Goal: Information Seeking & Learning: Find specific fact

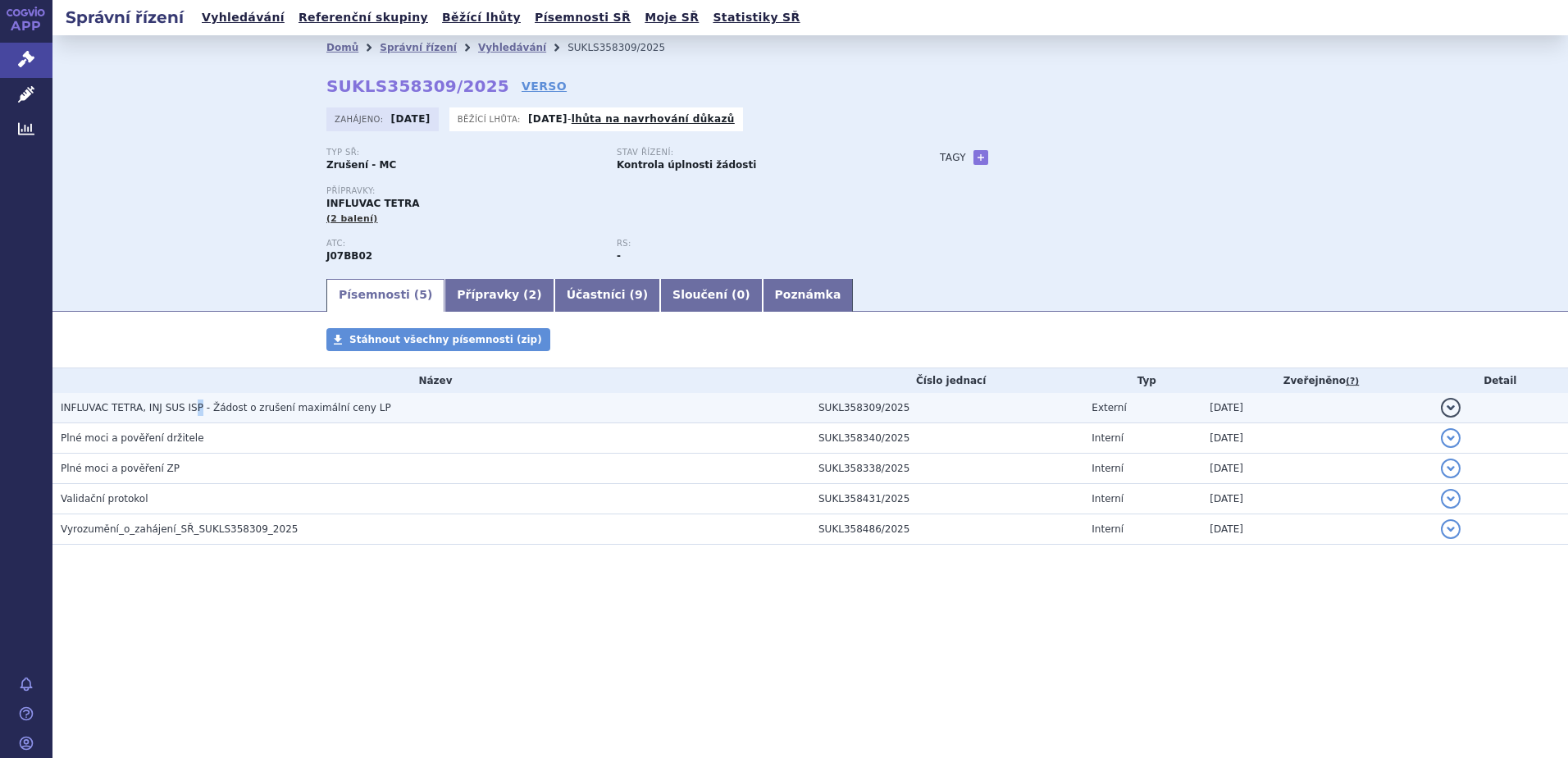
click at [187, 408] on span "INFLUVAC TETRA, INJ SUS ISP - Žádost o zrušení maximální ceny LP" at bounding box center [226, 408] width 331 height 12
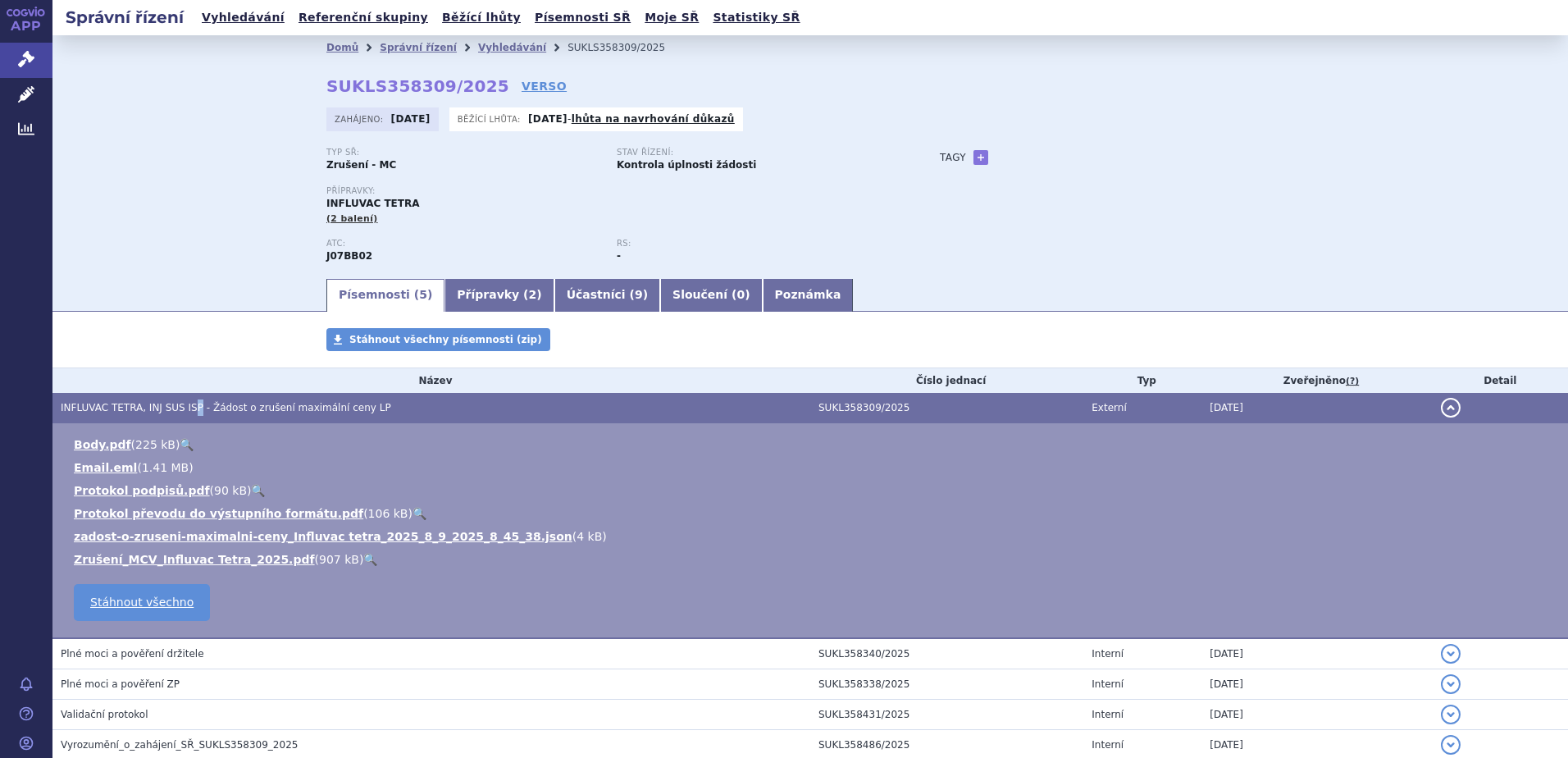
click at [364, 560] on link "🔍" at bounding box center [370, 559] width 14 height 13
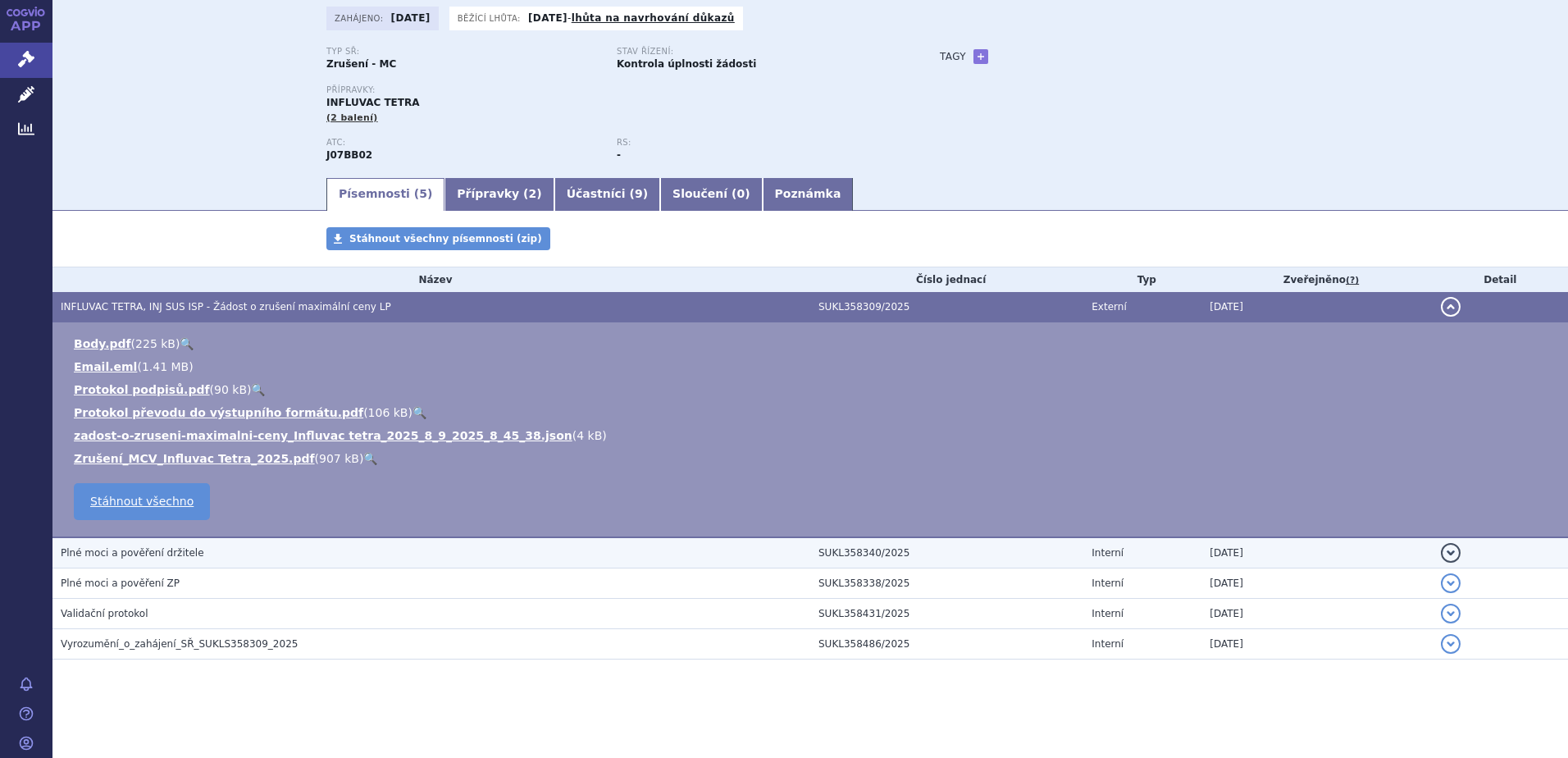
click at [165, 559] on span "Plné moci a pověření držitele" at bounding box center [132, 553] width 144 height 12
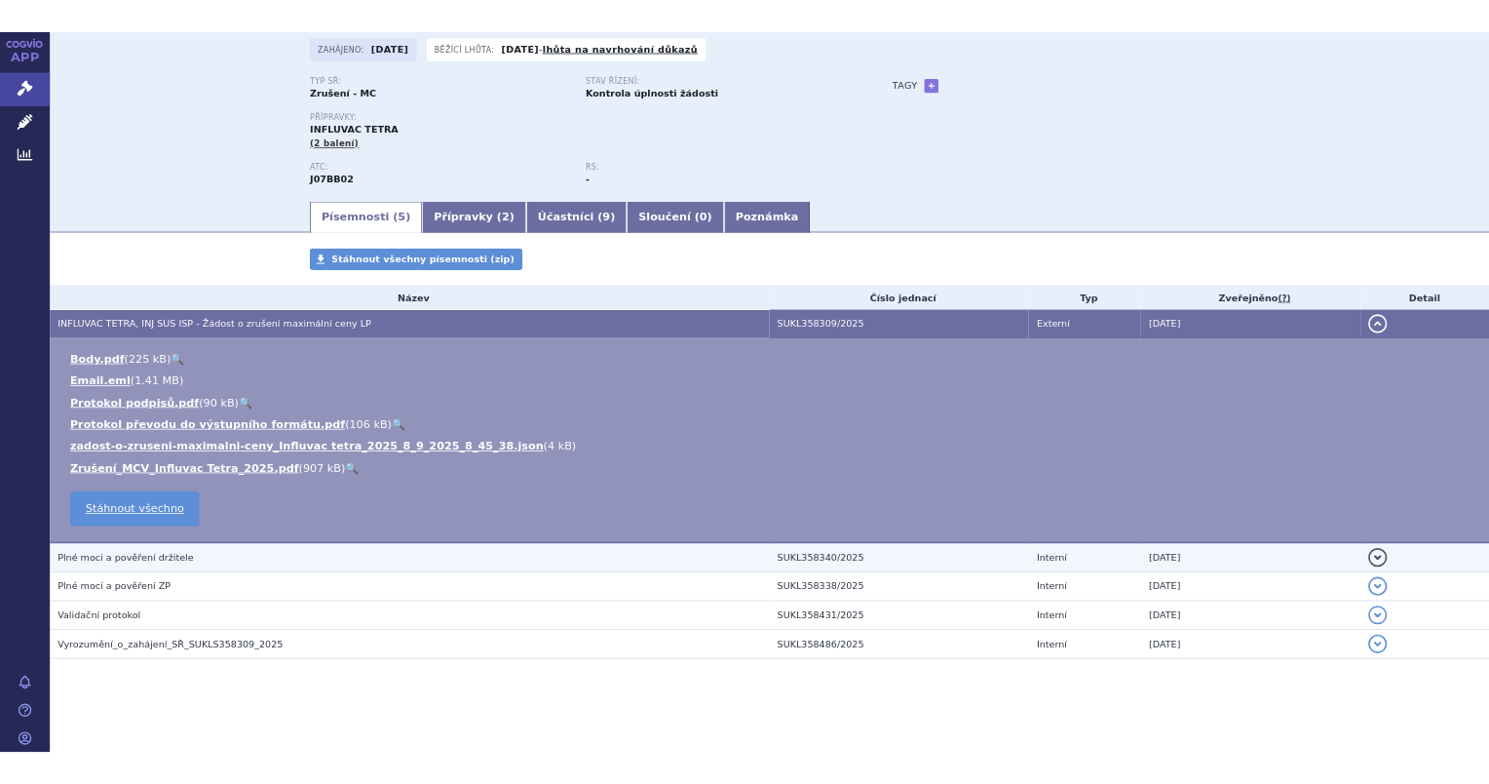
scroll to position [38, 0]
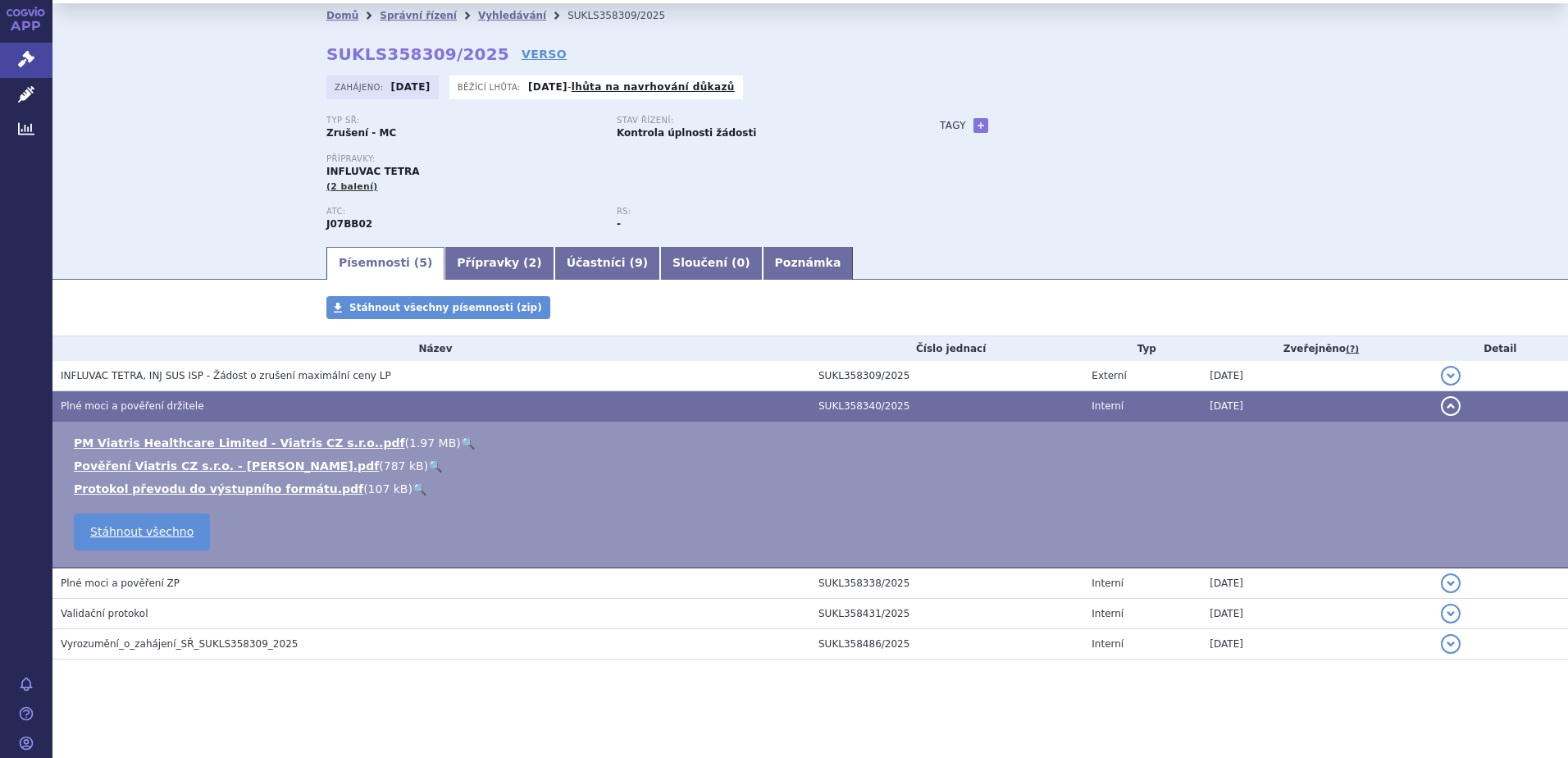
click at [428, 466] on link "🔍" at bounding box center [435, 466] width 14 height 13
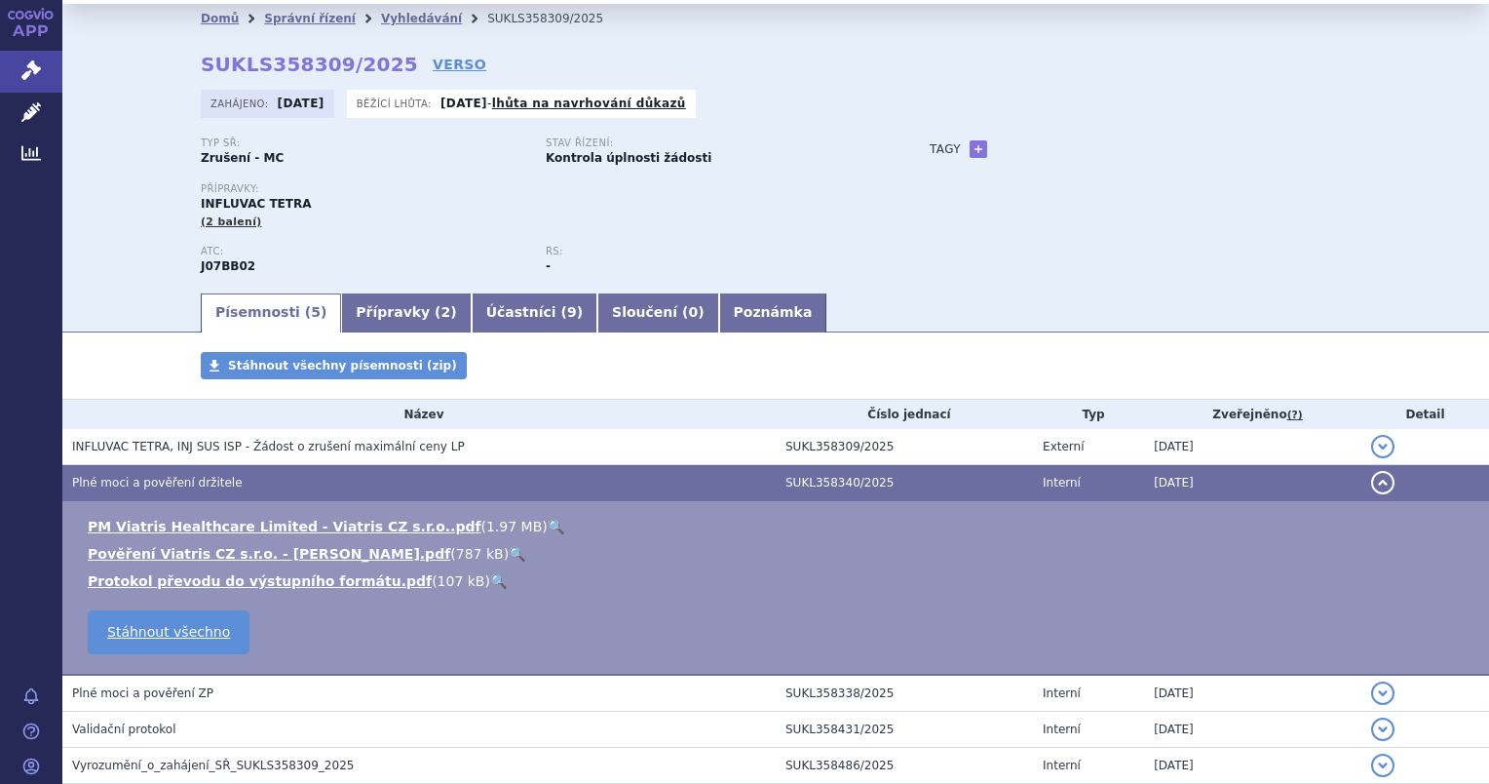
click at [370, 322] on link "Přípravky ( 2 )" at bounding box center [406, 312] width 130 height 39
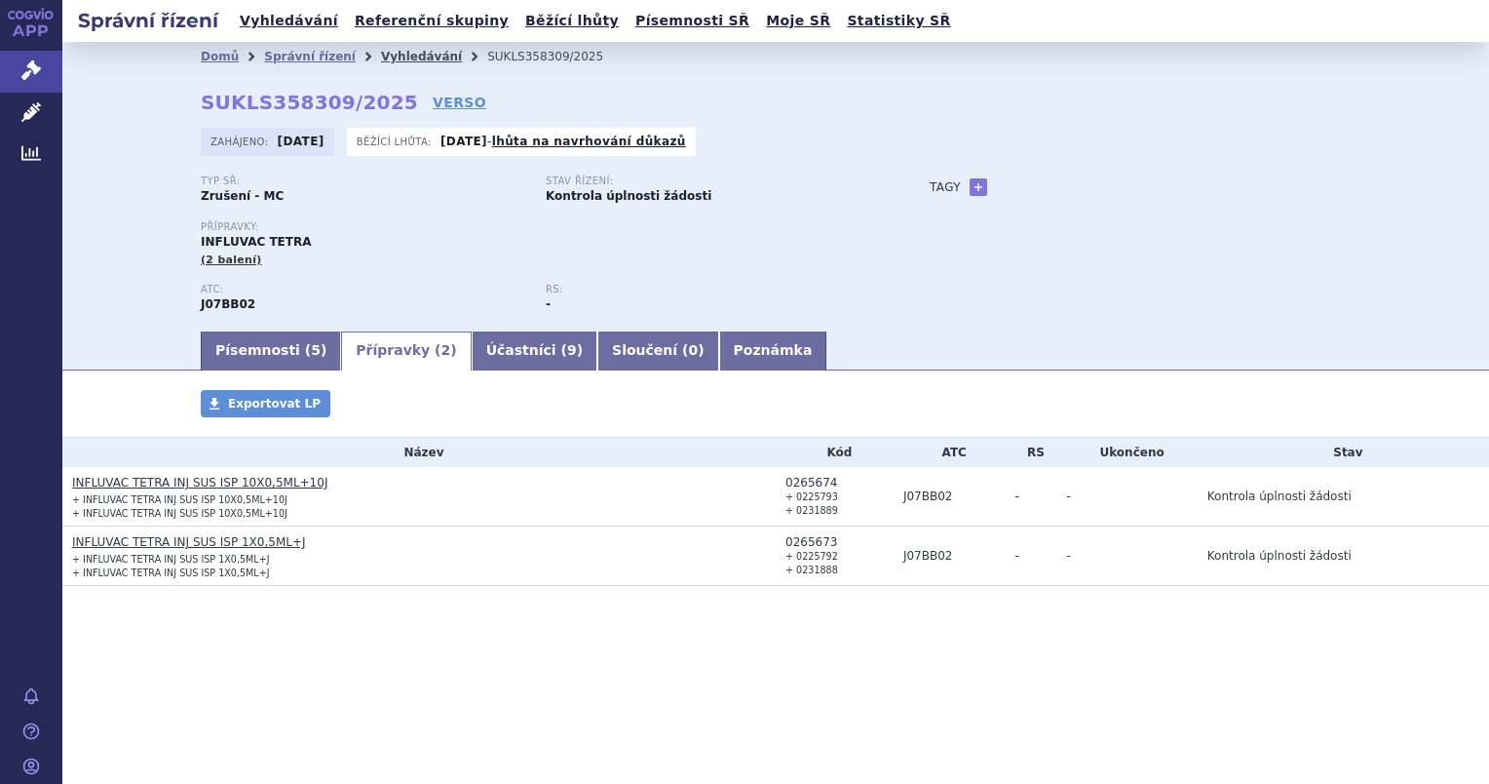
click at [405, 58] on link "Vyhledávání" at bounding box center [421, 57] width 81 height 14
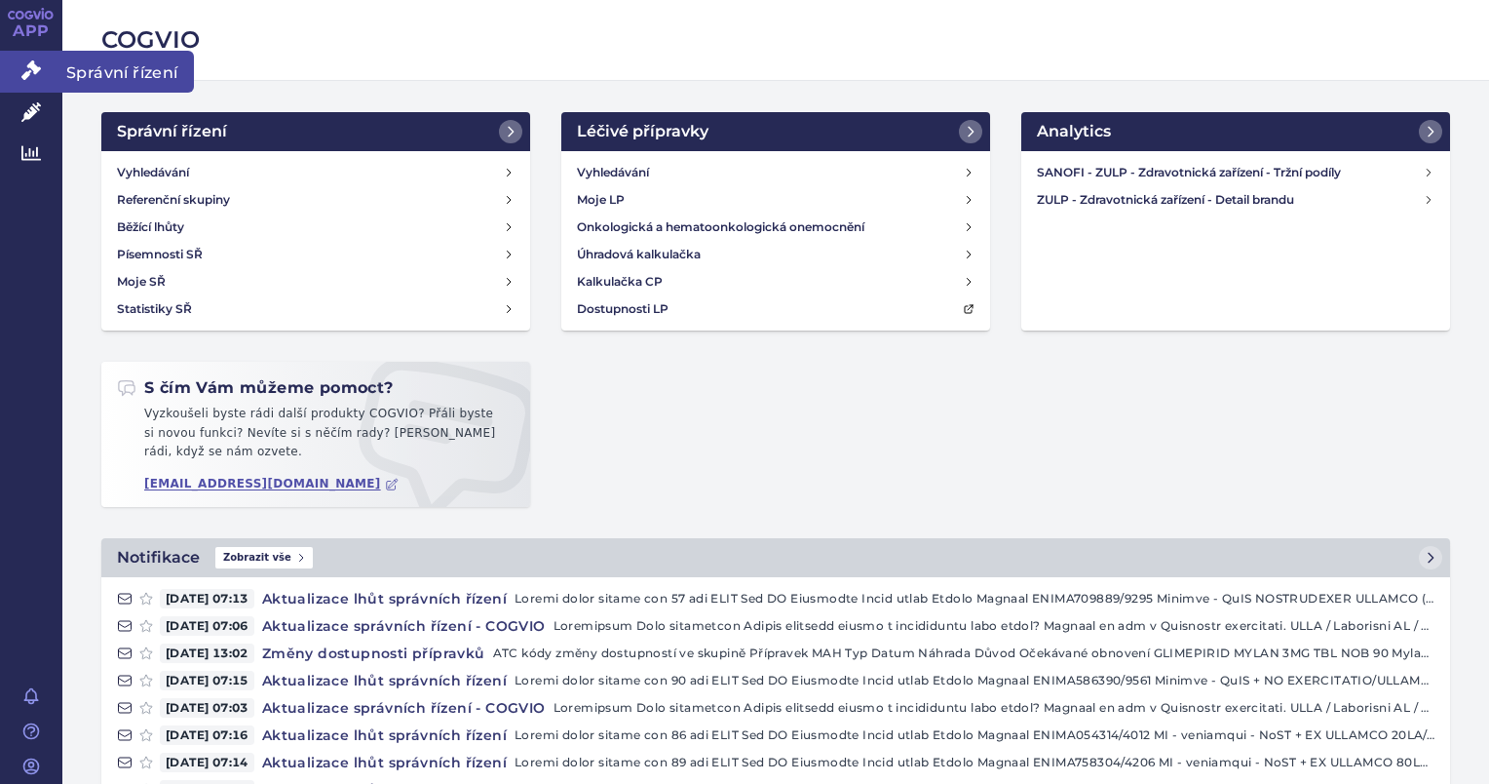
click at [47, 74] on link "Správní řízení" at bounding box center [31, 71] width 62 height 41
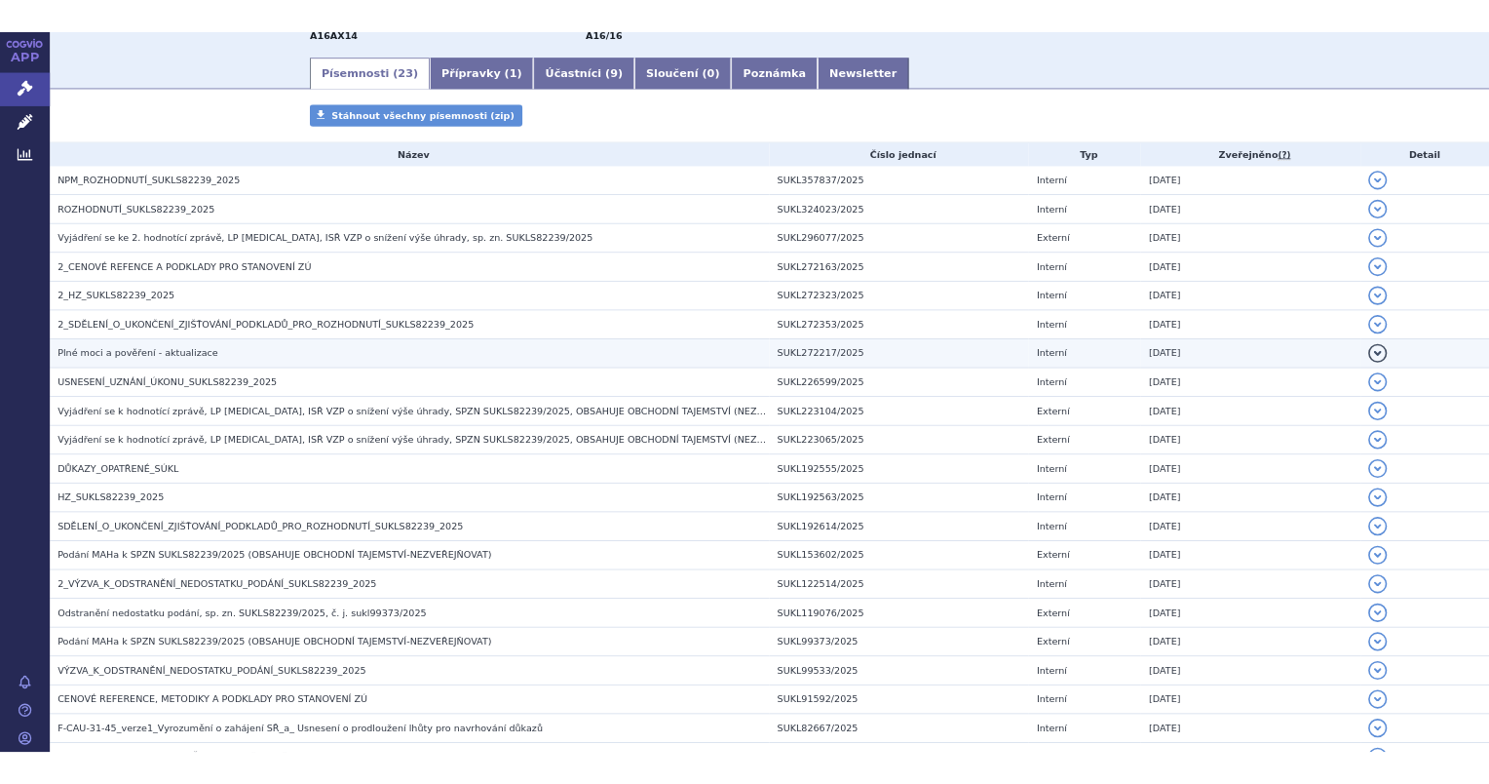
scroll to position [292, 0]
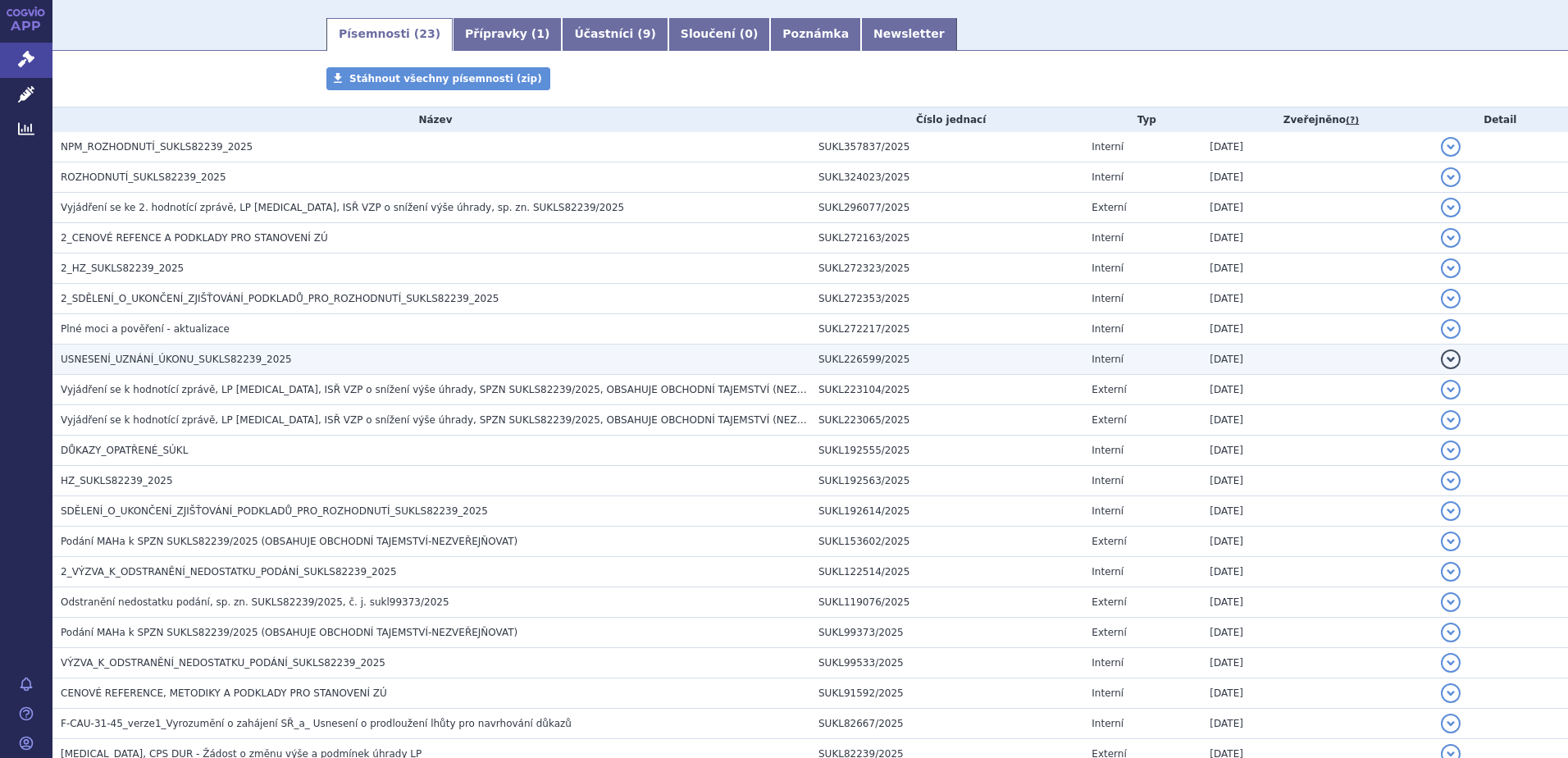
click at [106, 361] on span "USNESENÍ_UZNÁNÍ_ÚKONU_SUKLS82239_2025" at bounding box center [176, 359] width 231 height 12
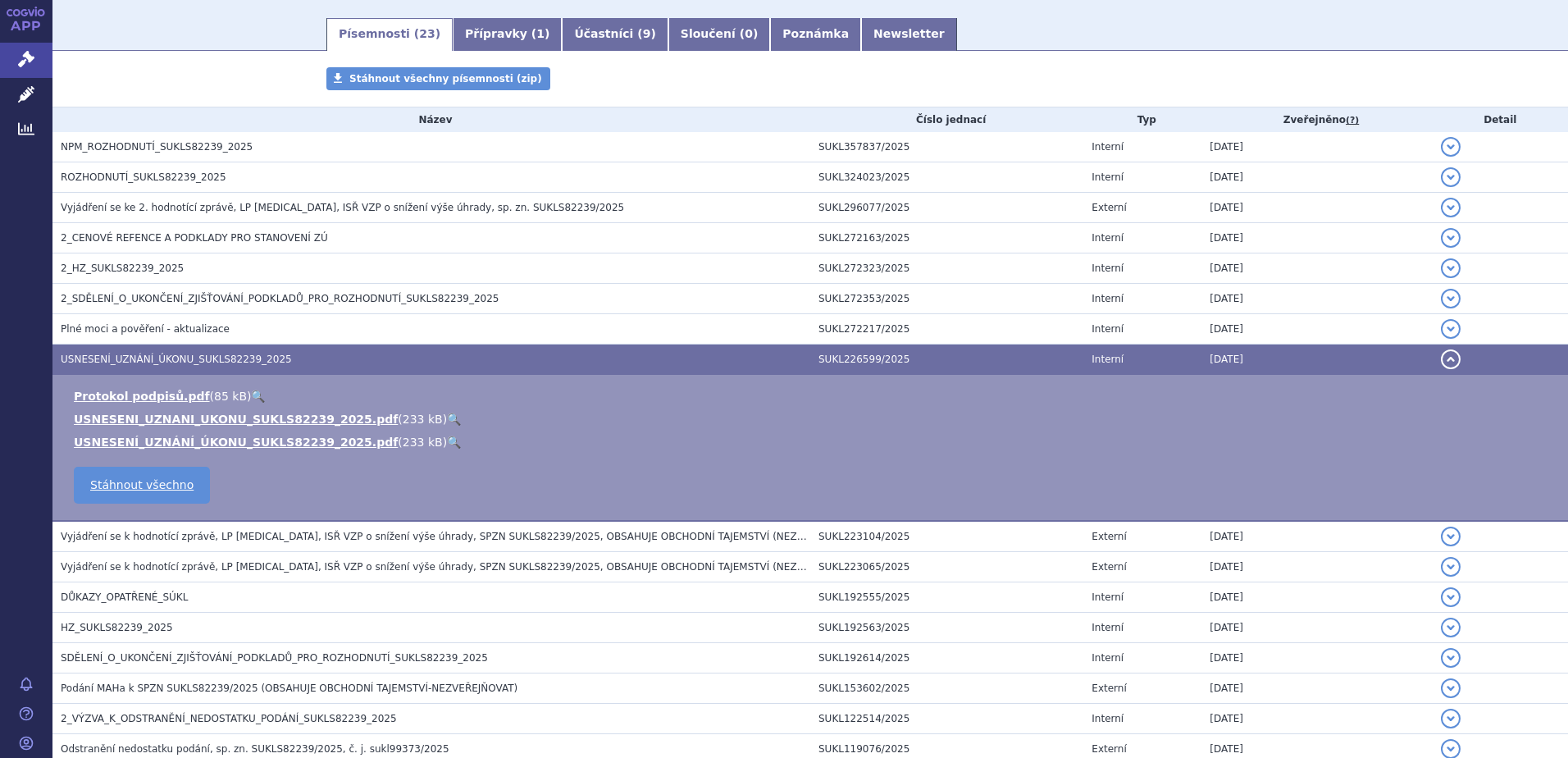
click at [447, 420] on link "🔍" at bounding box center [454, 419] width 14 height 13
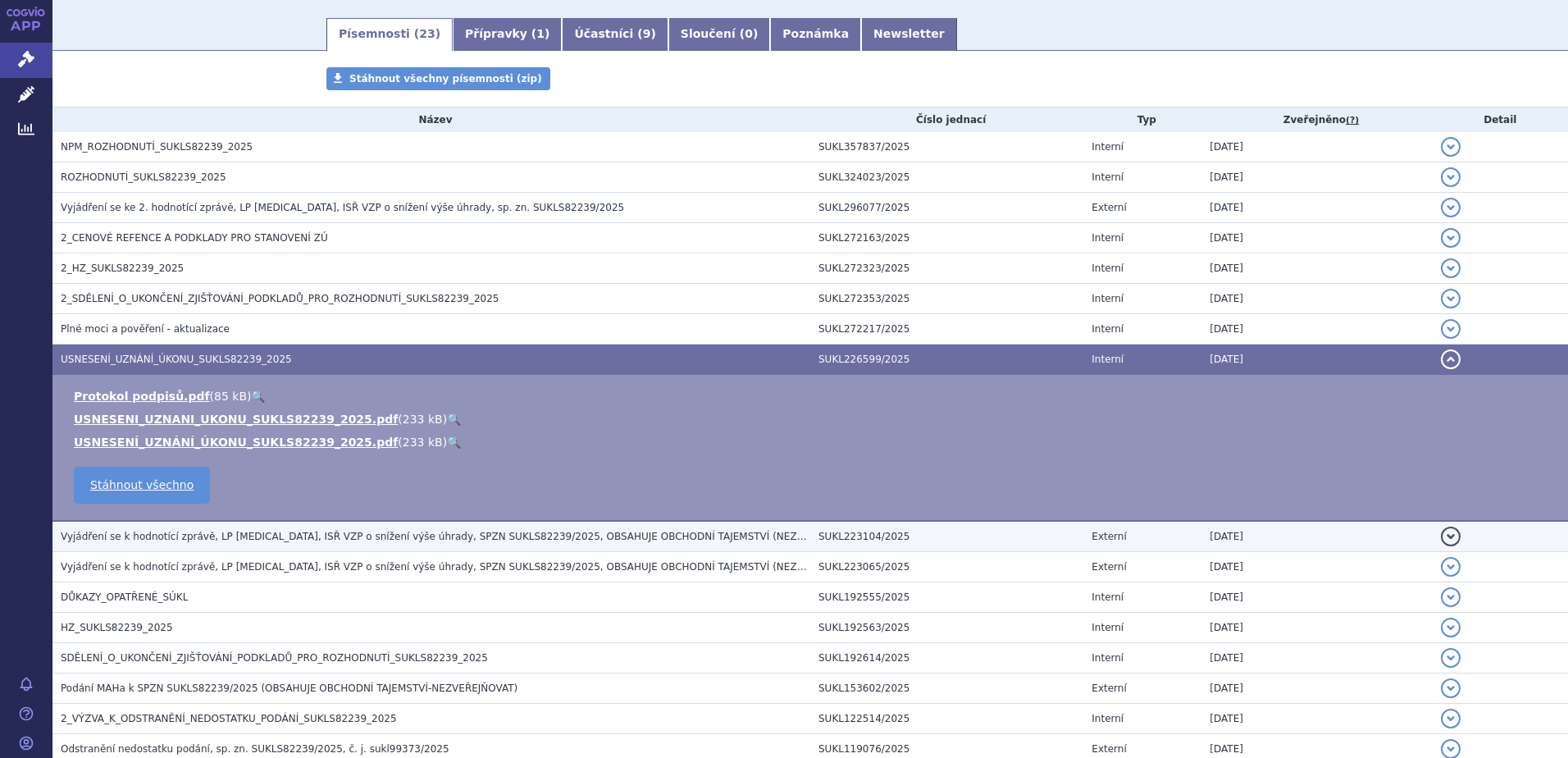
click at [151, 539] on span "Vyjádření se k hodnotící zprávě, LP Galafold, ISŘ VZP o snížení výše úhrady, SP…" at bounding box center [461, 537] width 802 height 12
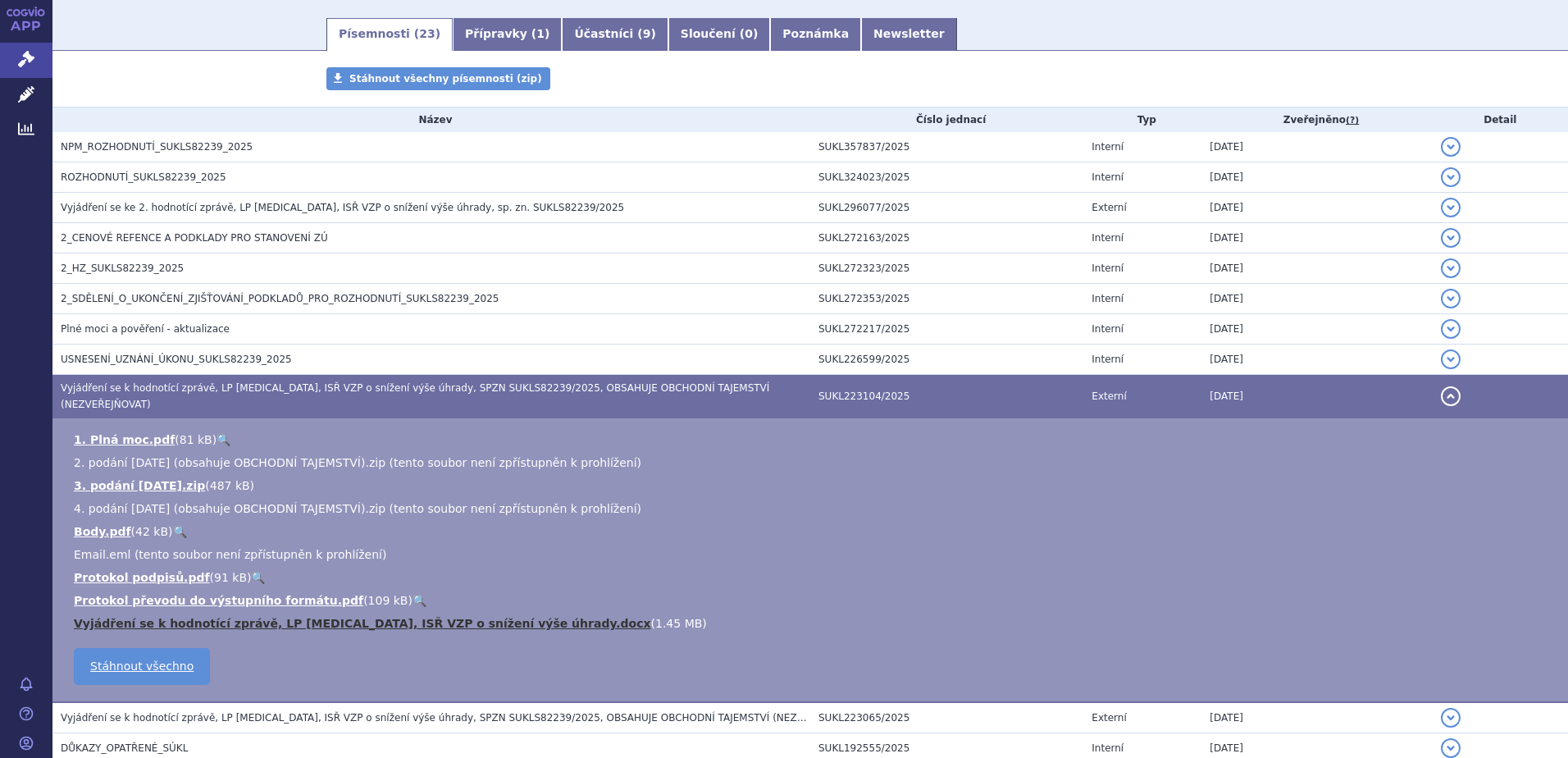
click at [338, 617] on link "Vyjádření se k hodnotící zprávě, LP Galafold, ISŘ VZP o snížení výše úhrady.docx" at bounding box center [363, 623] width 577 height 13
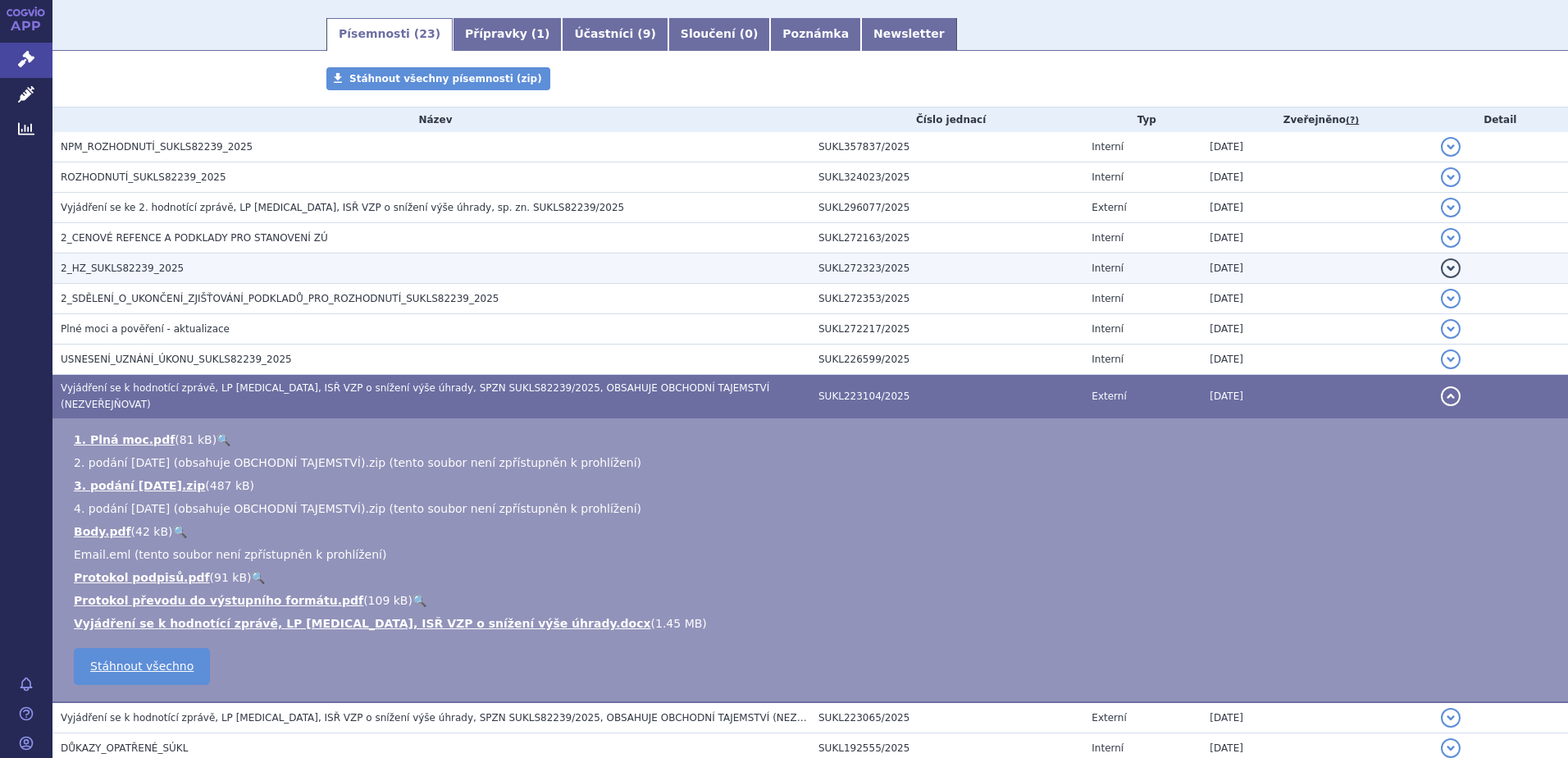
click at [116, 269] on span "2_HZ_SUKLS82239_2025" at bounding box center [122, 268] width 123 height 12
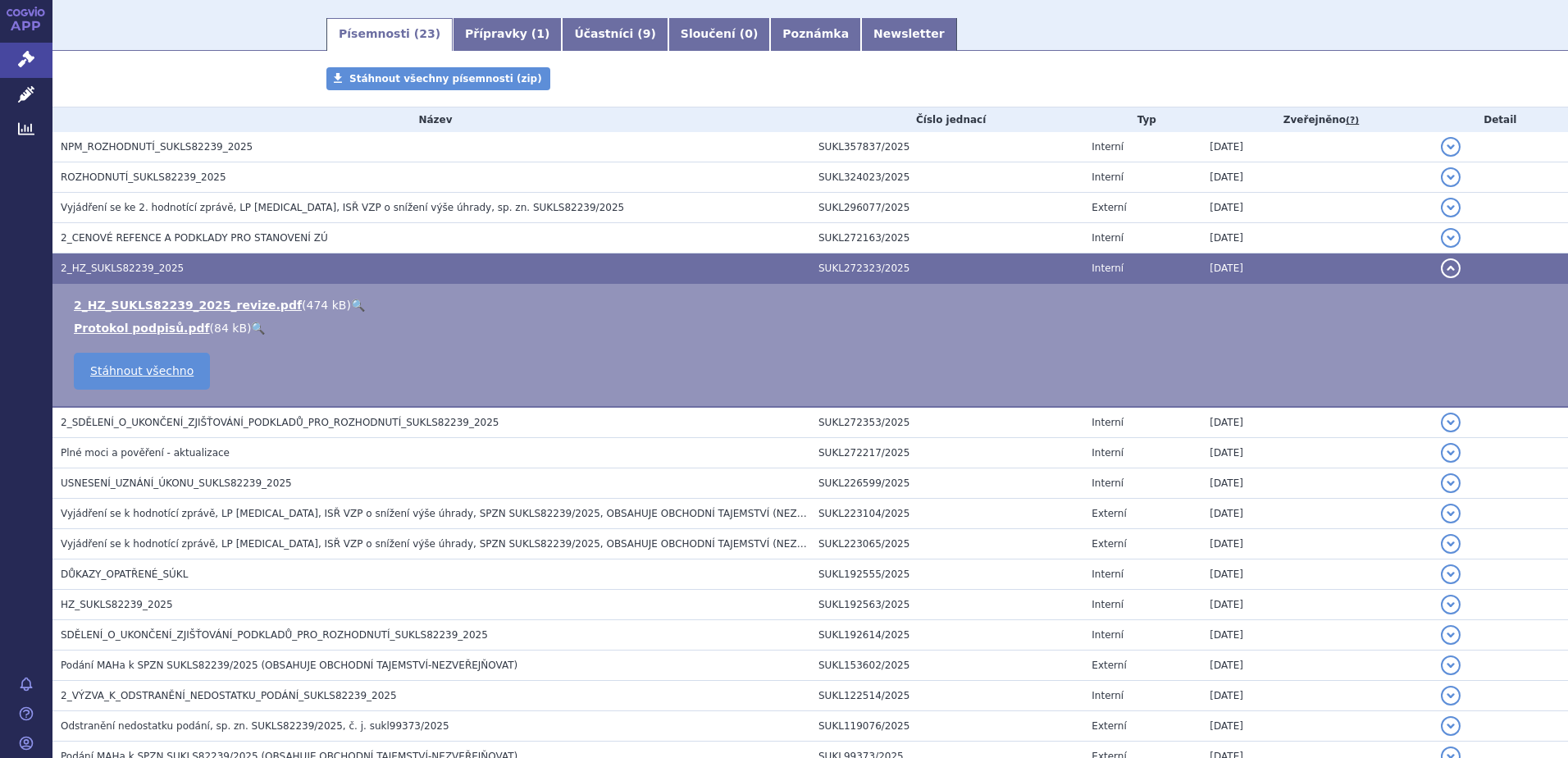
click at [351, 301] on link "🔍" at bounding box center [358, 305] width 14 height 13
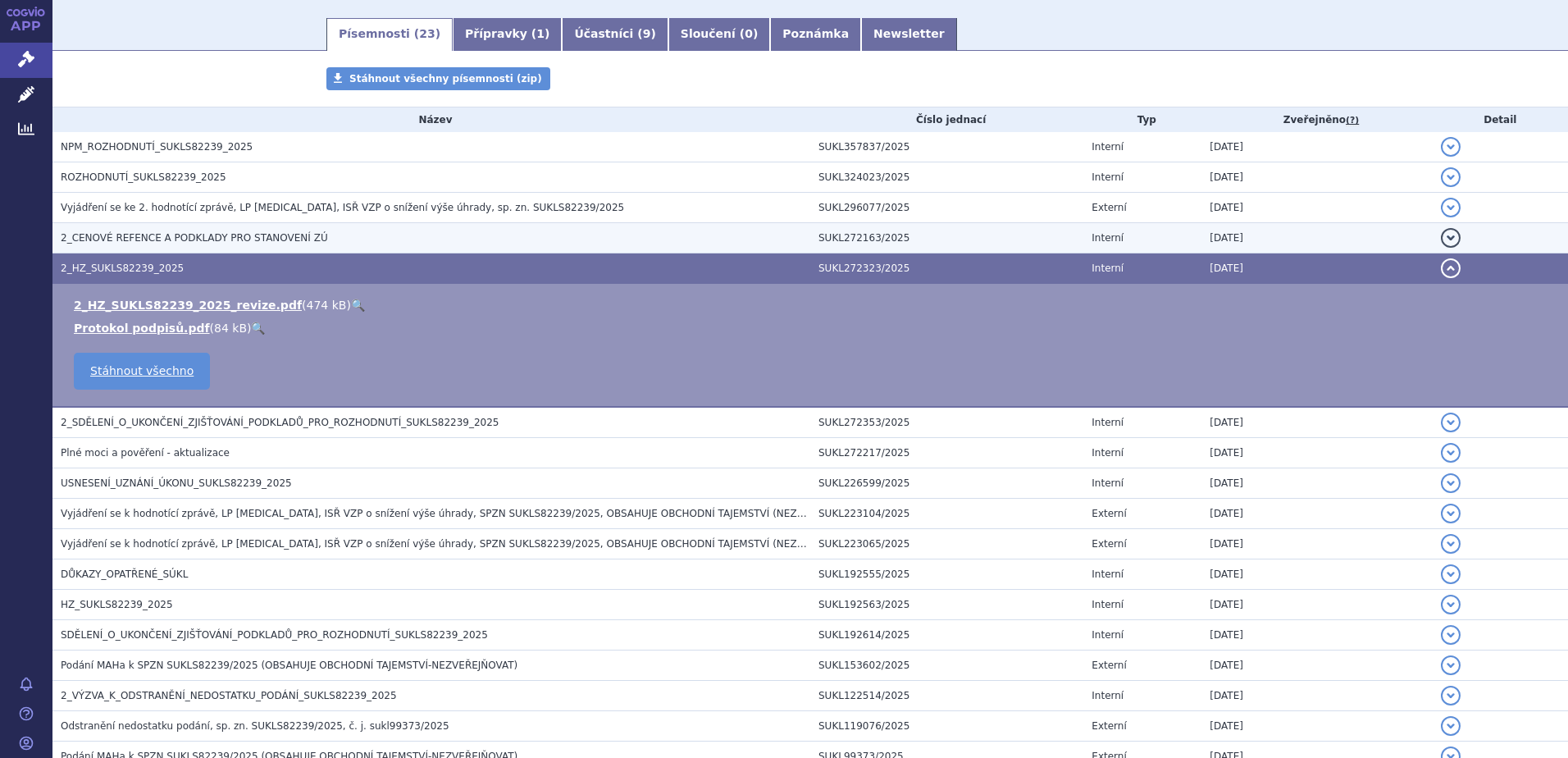
click at [127, 238] on span "2_CENOVÉ REFENCE A PODKLADY PRO STANOVENÍ ZÚ" at bounding box center [194, 238] width 268 height 12
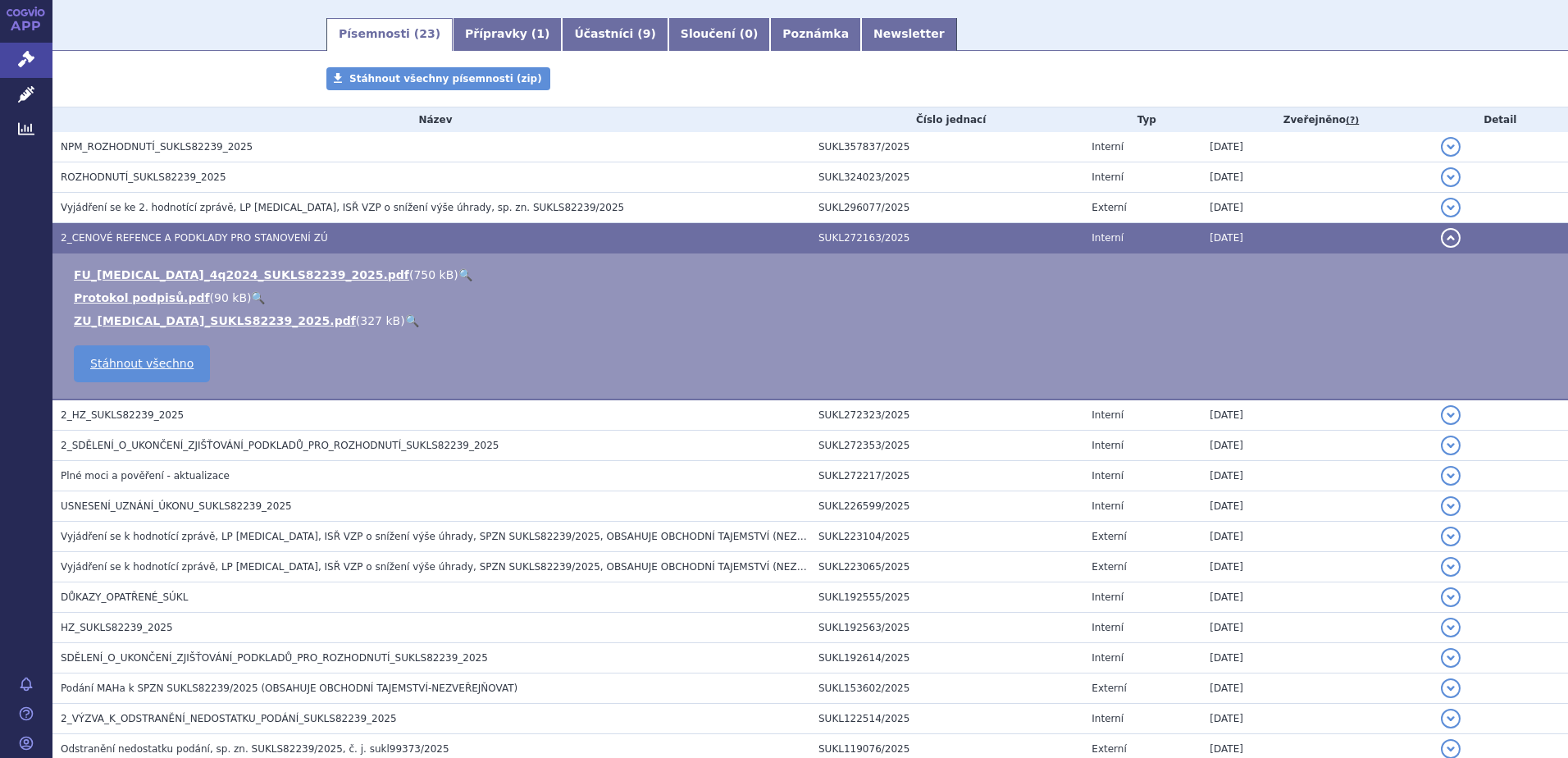
click at [405, 318] on link "🔍" at bounding box center [412, 321] width 14 height 13
click at [459, 269] on link "🔍" at bounding box center [465, 275] width 14 height 13
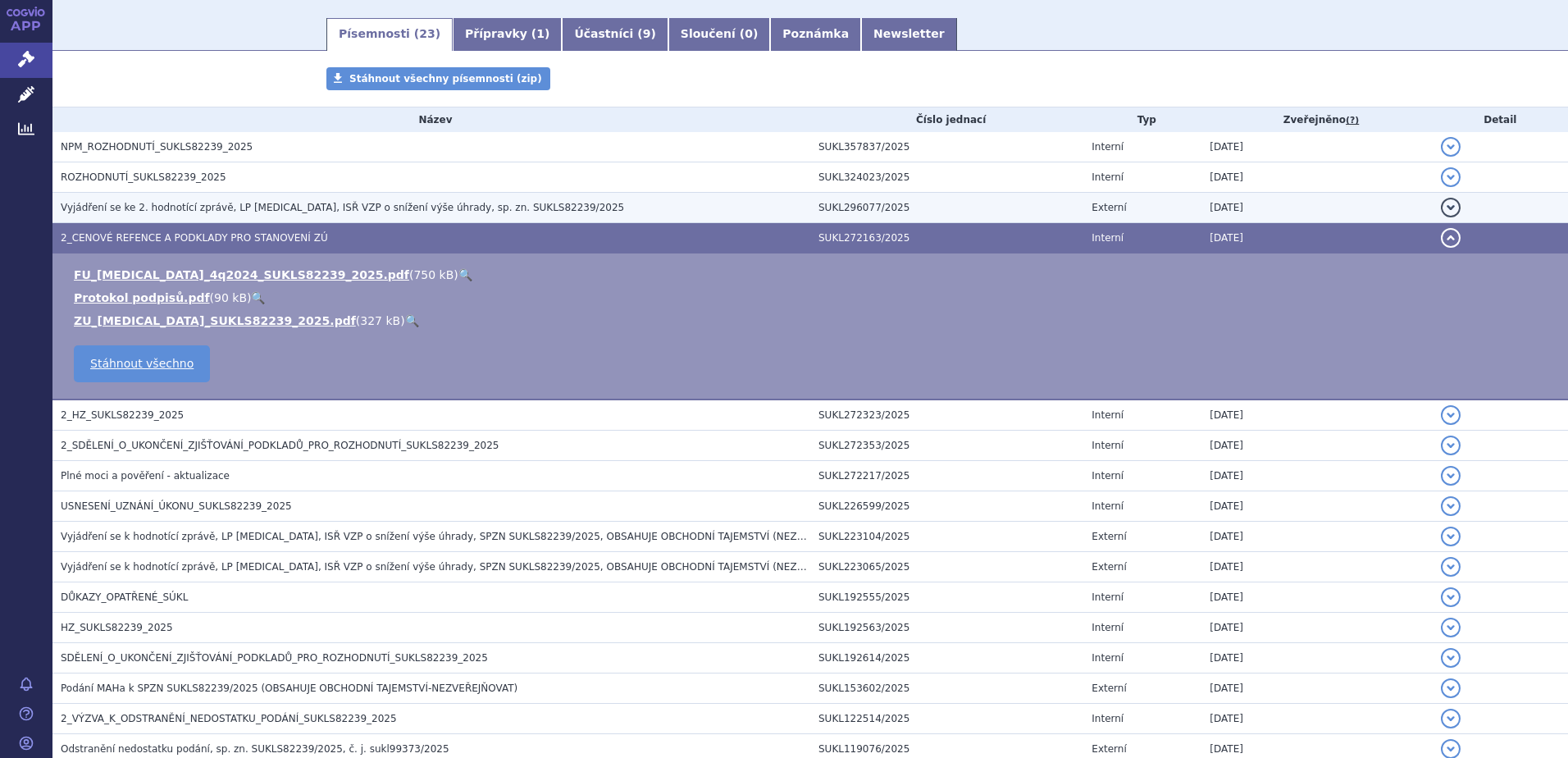
click at [146, 206] on span "Vyjádření se ke 2. hodnotící zprávě, LP Galafold, ISŘ VZP o snížení výše úhrady…" at bounding box center [343, 208] width 564 height 12
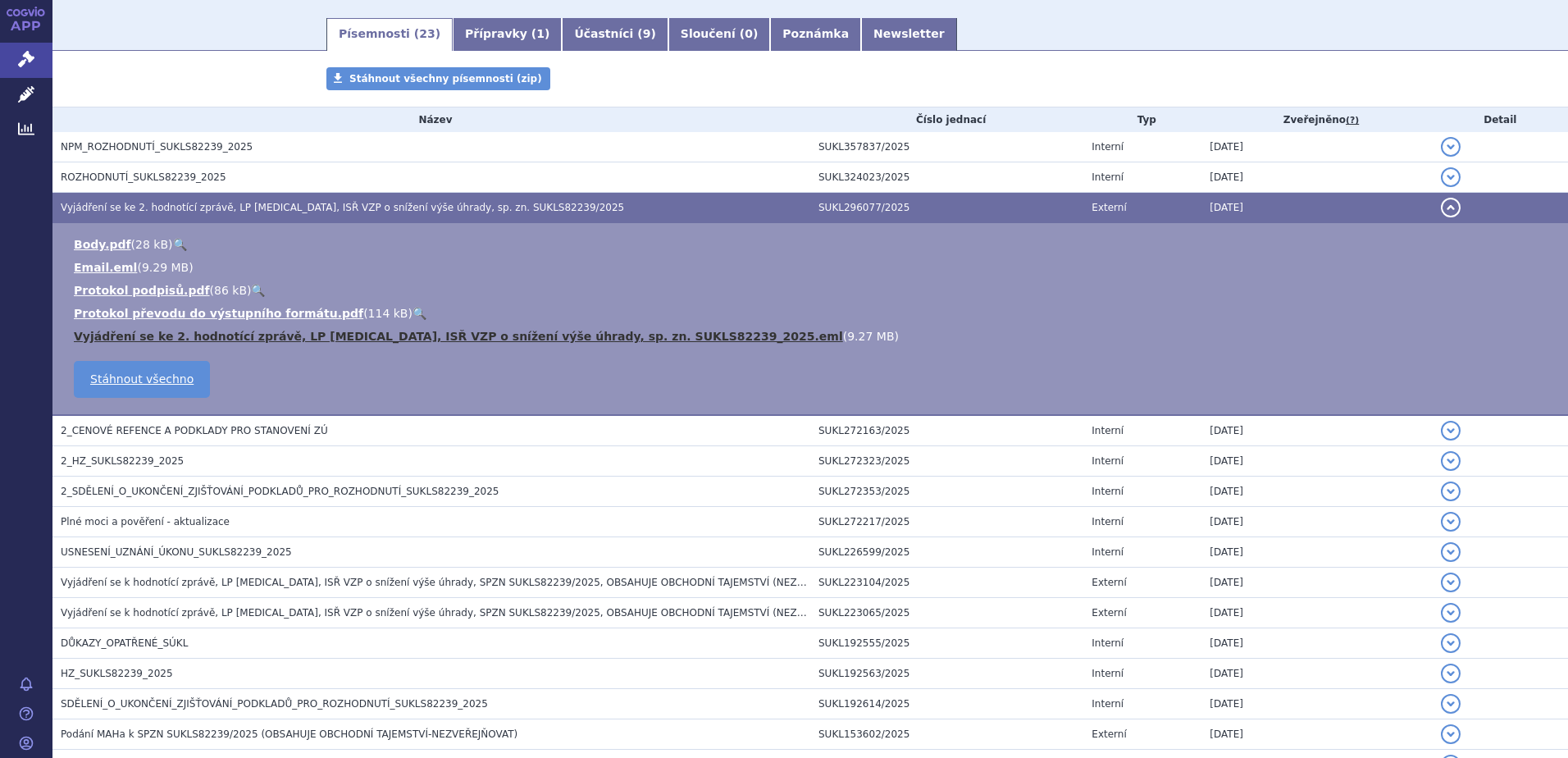
click at [446, 342] on link "Vyjádření se ke 2. hodnotící zprávě, LP Galafold, ISŘ VZP o snížení výše úhrady…" at bounding box center [459, 337] width 769 height 13
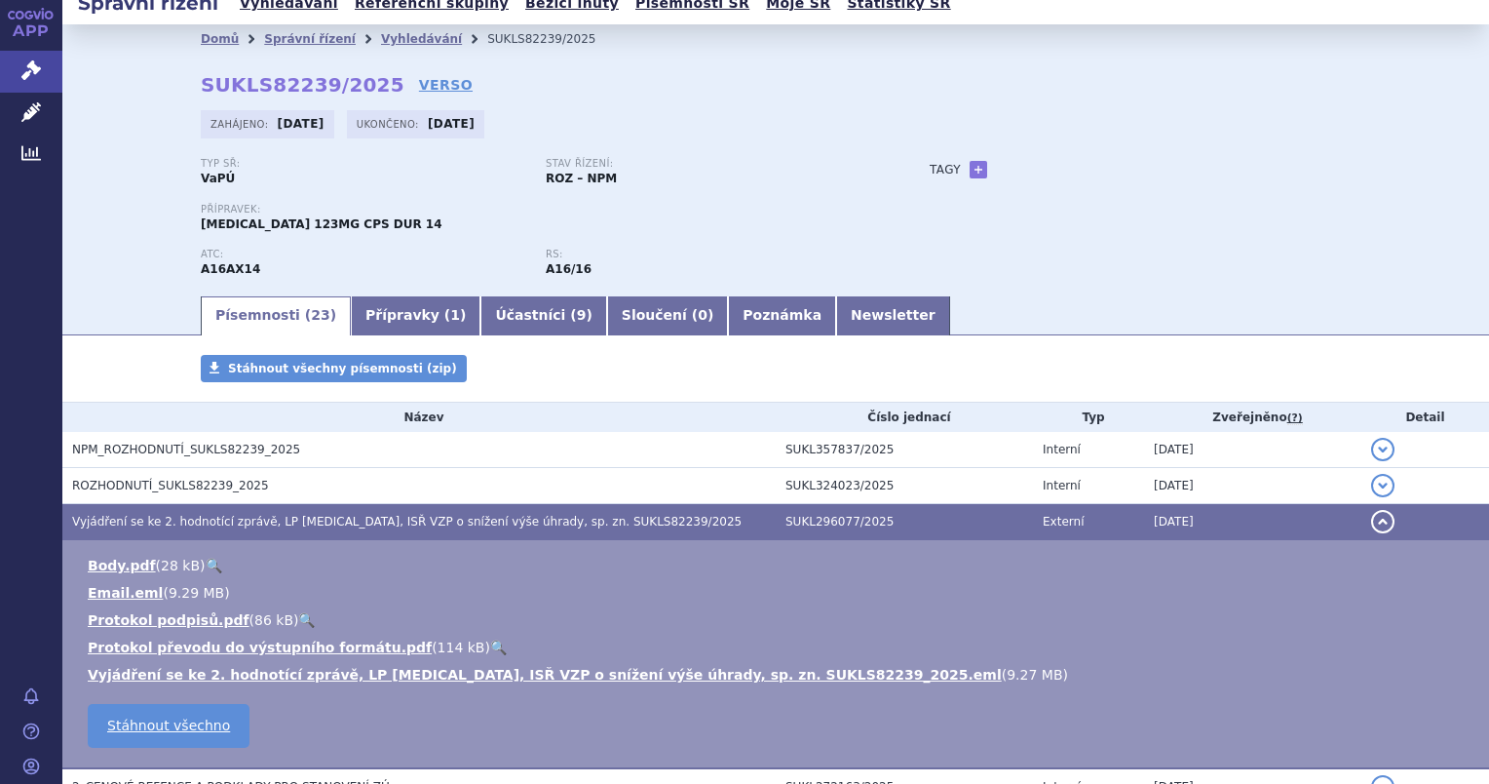
scroll to position [0, 0]
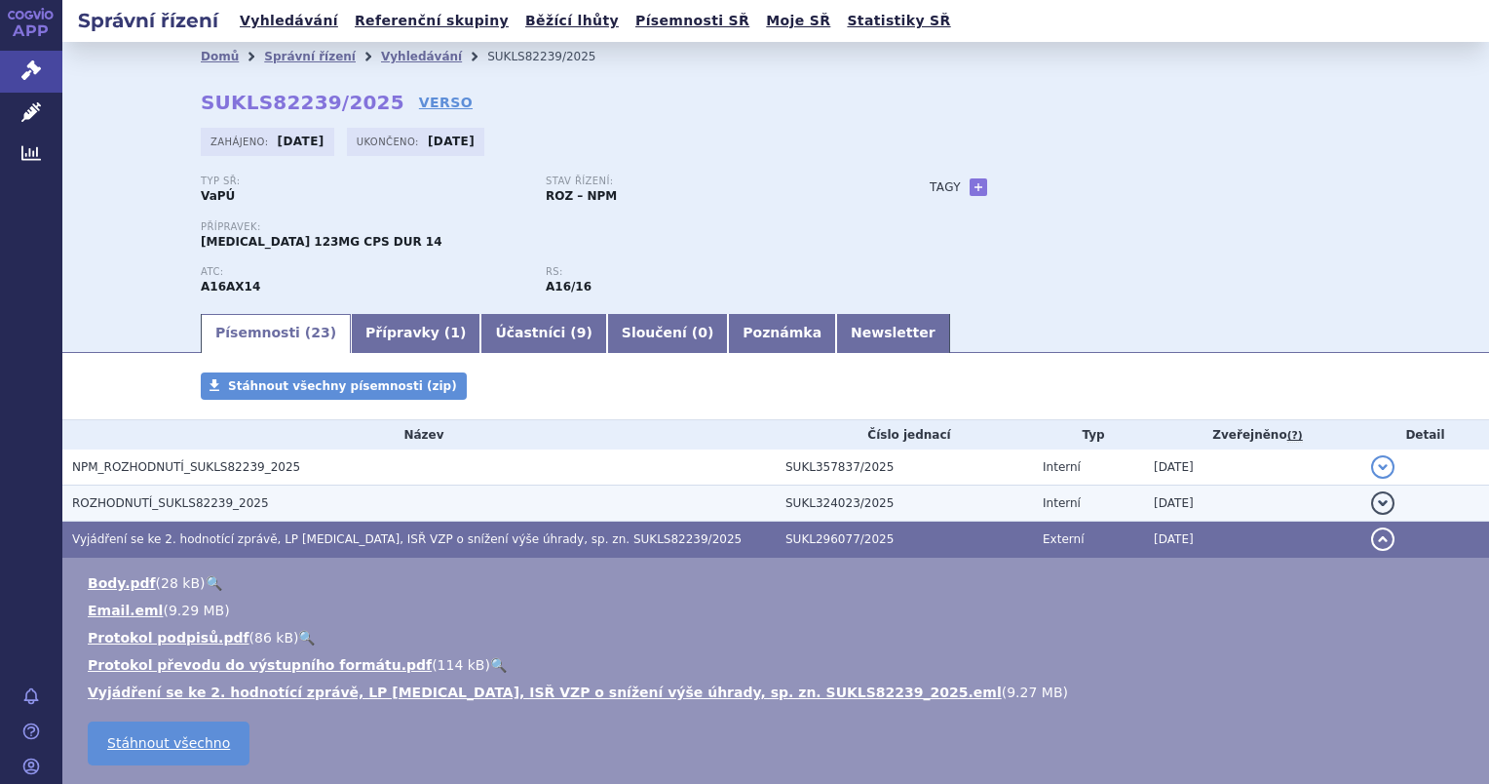
click at [167, 495] on h3 "ROZHODNUTÍ_SUKLS82239_2025" at bounding box center [424, 502] width 704 height 19
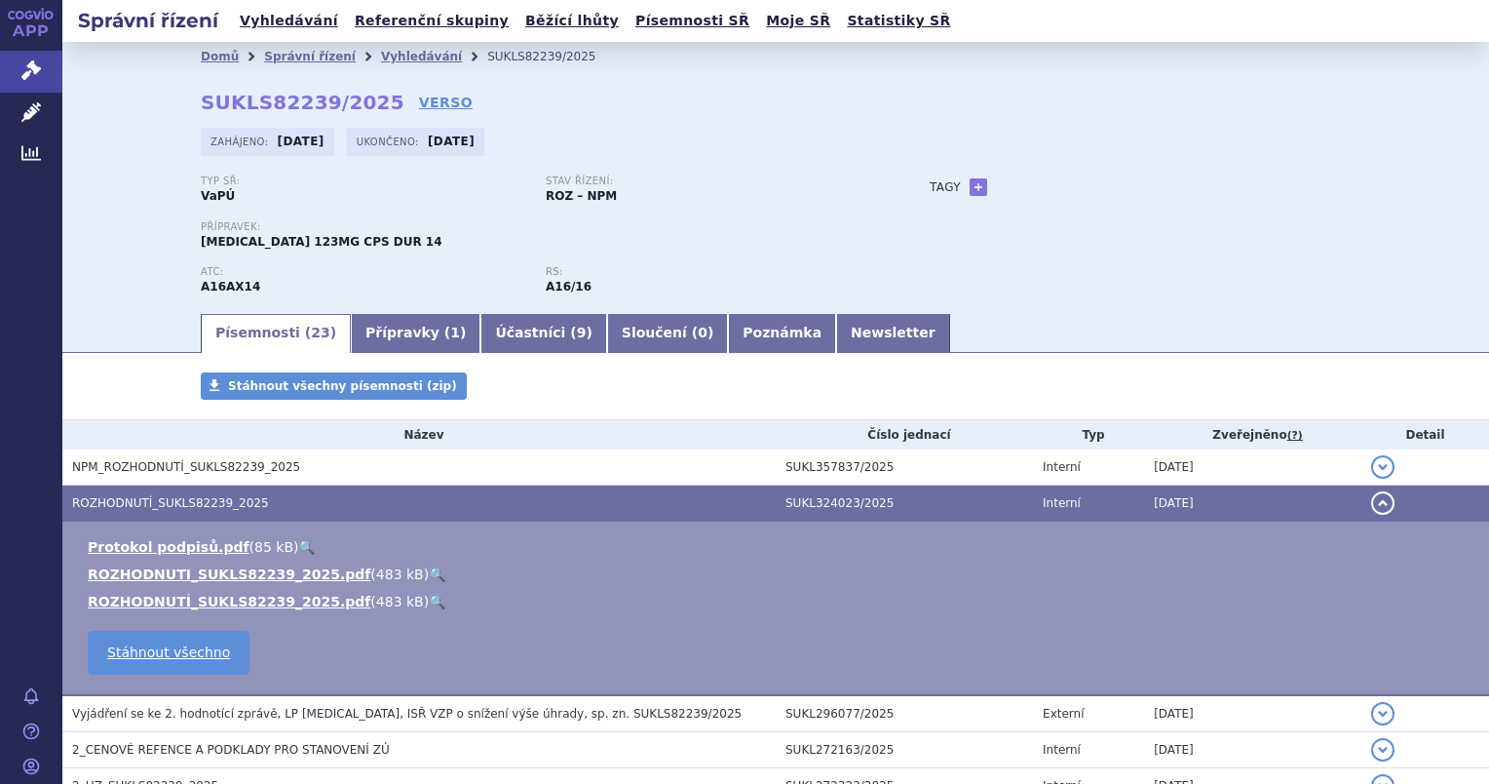
click at [429, 576] on link "🔍" at bounding box center [437, 574] width 17 height 16
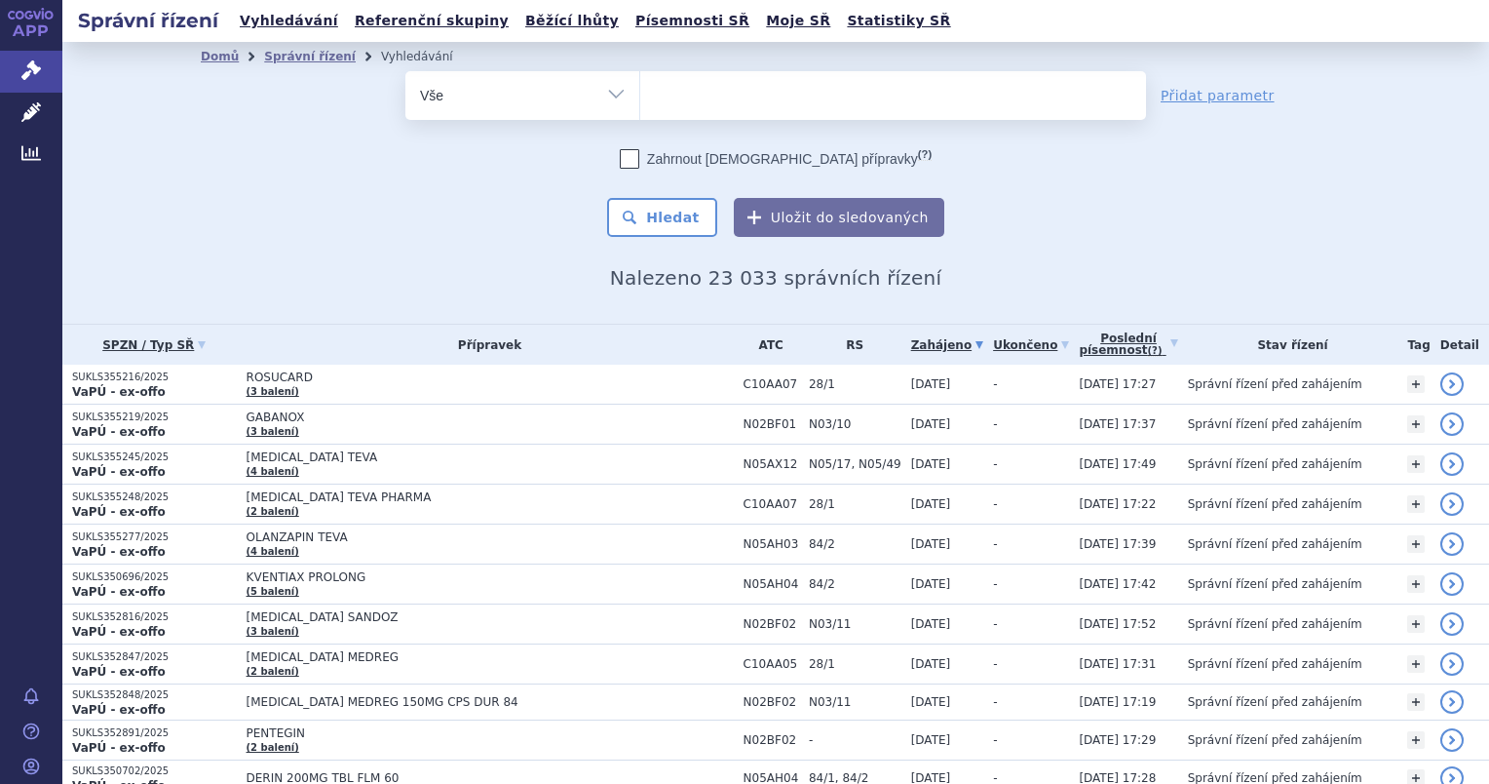
click at [671, 109] on ul at bounding box center [893, 91] width 506 height 41
click at [640, 109] on select at bounding box center [639, 94] width 1 height 49
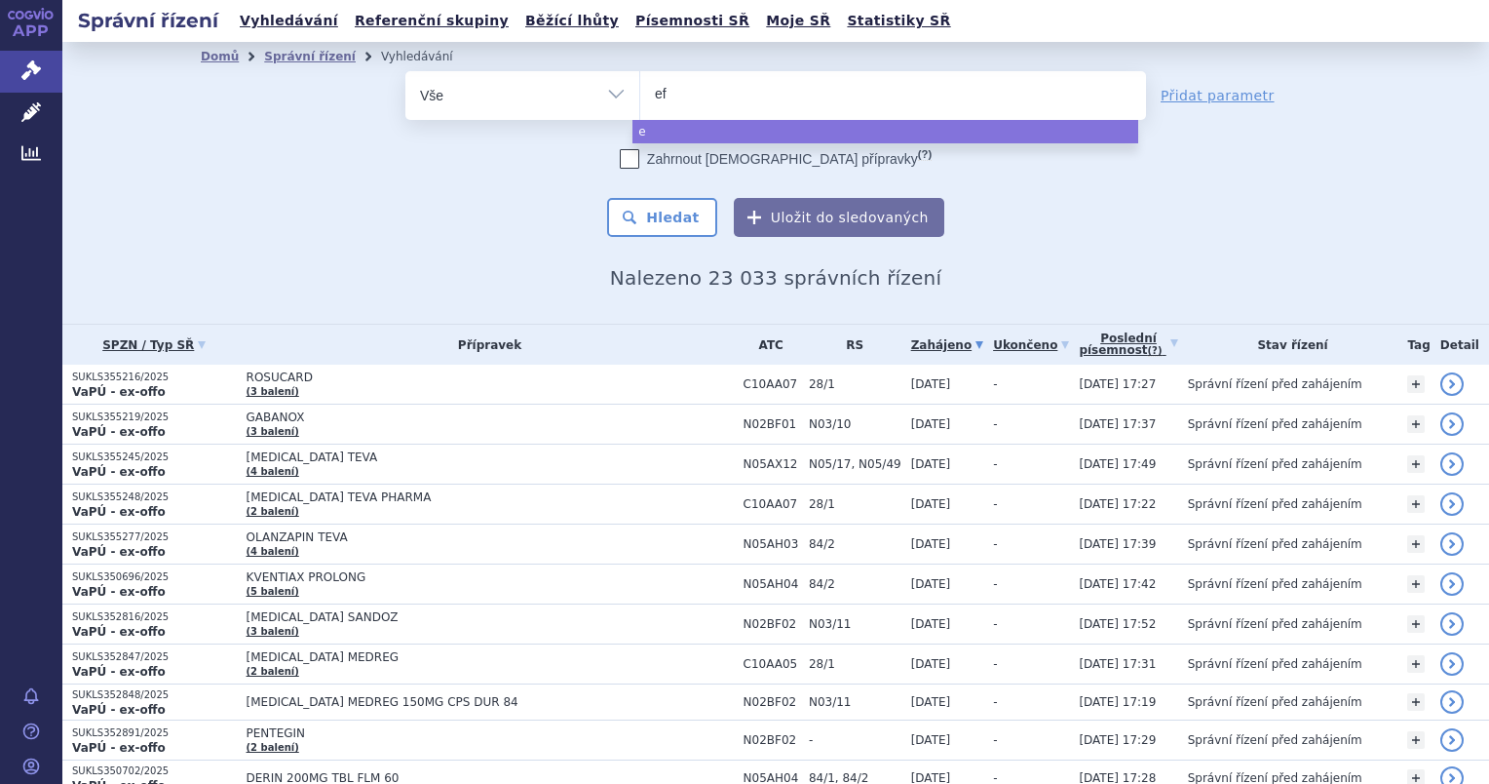
type input "efl"
type input "eflu"
type input "efluel"
type input "efluelda"
select select "efluelda"
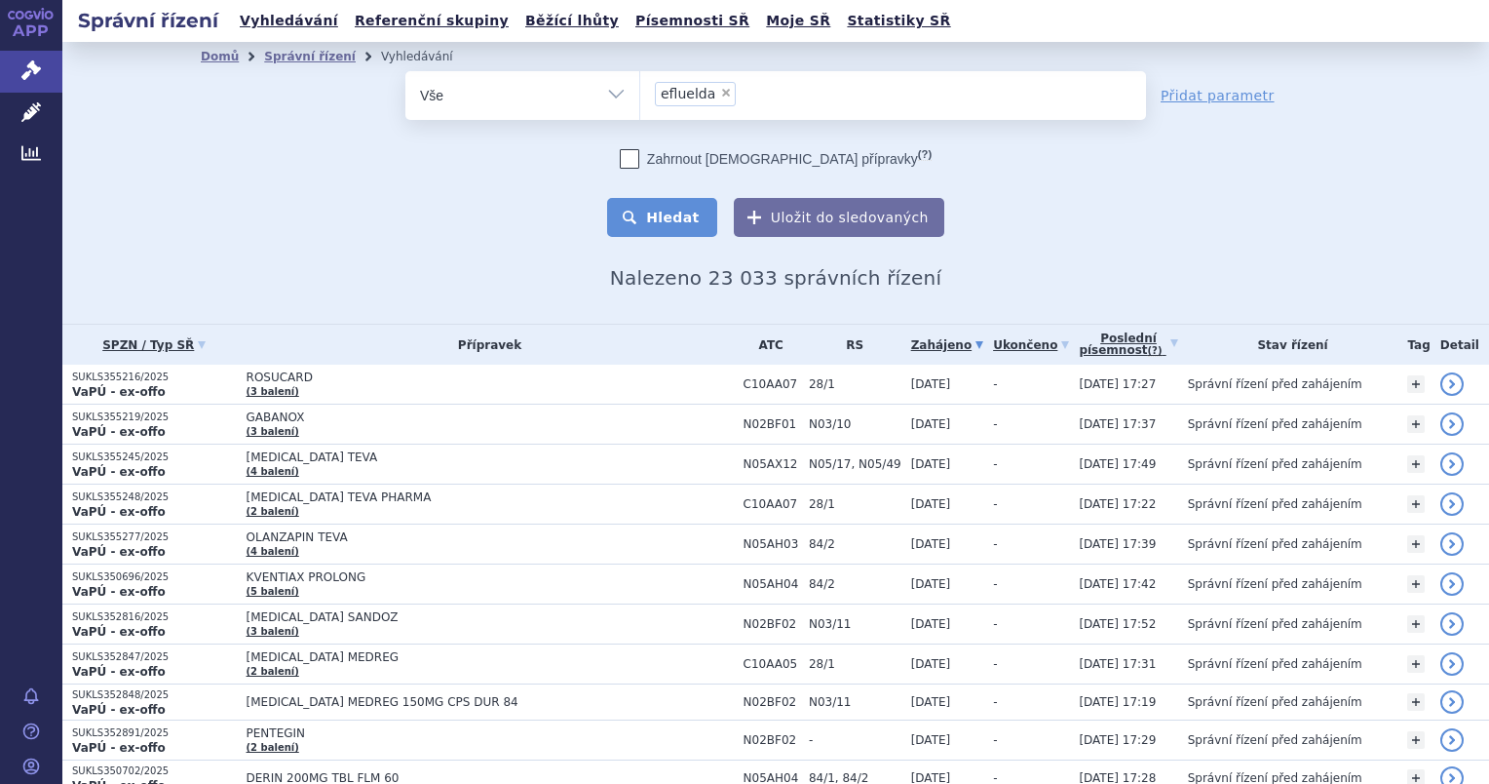
click at [674, 213] on button "Hledat" at bounding box center [662, 217] width 110 height 39
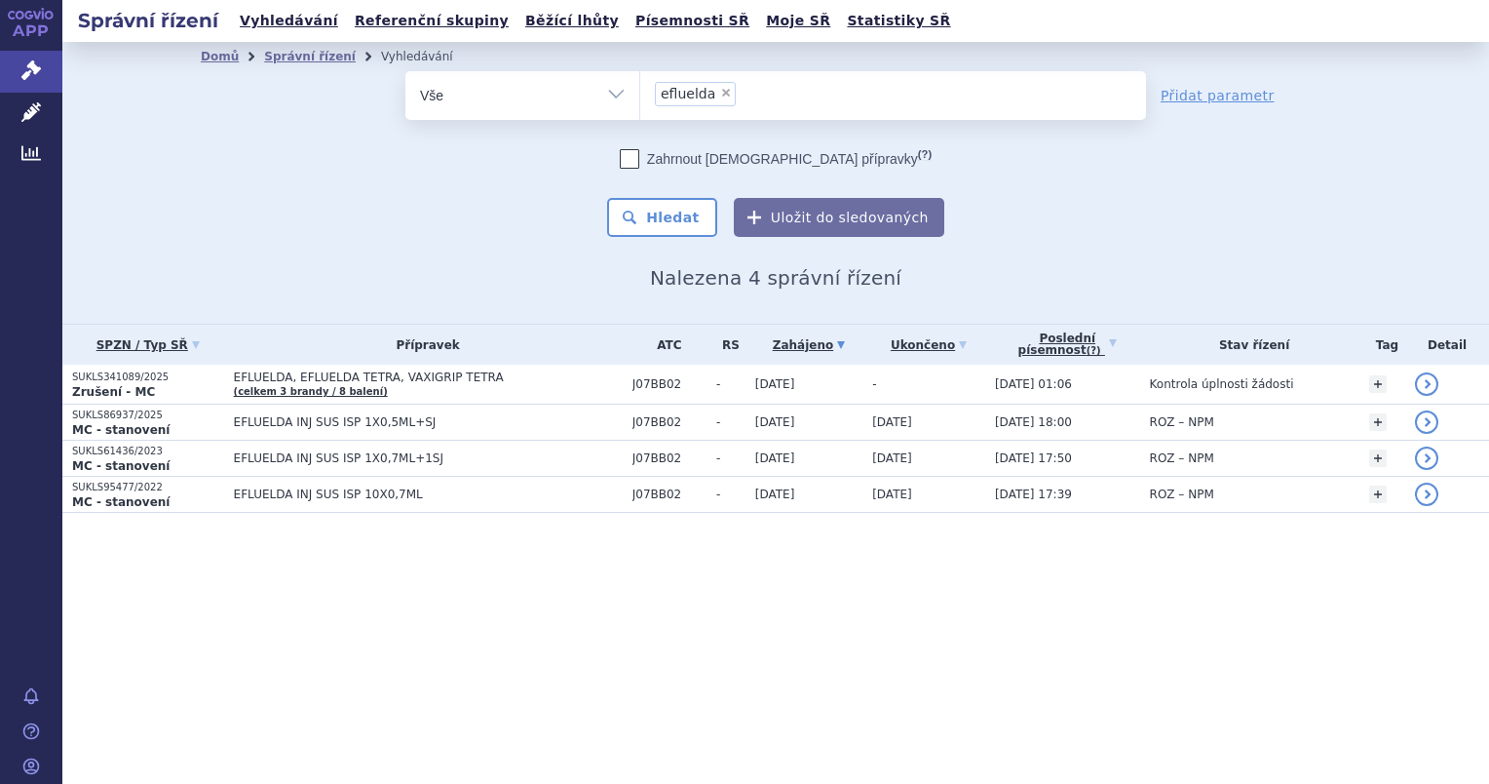
click at [720, 92] on span "×" at bounding box center [726, 93] width 12 height 12
click at [640, 92] on select "efluelda" at bounding box center [639, 94] width 1 height 49
select select
type input "za"
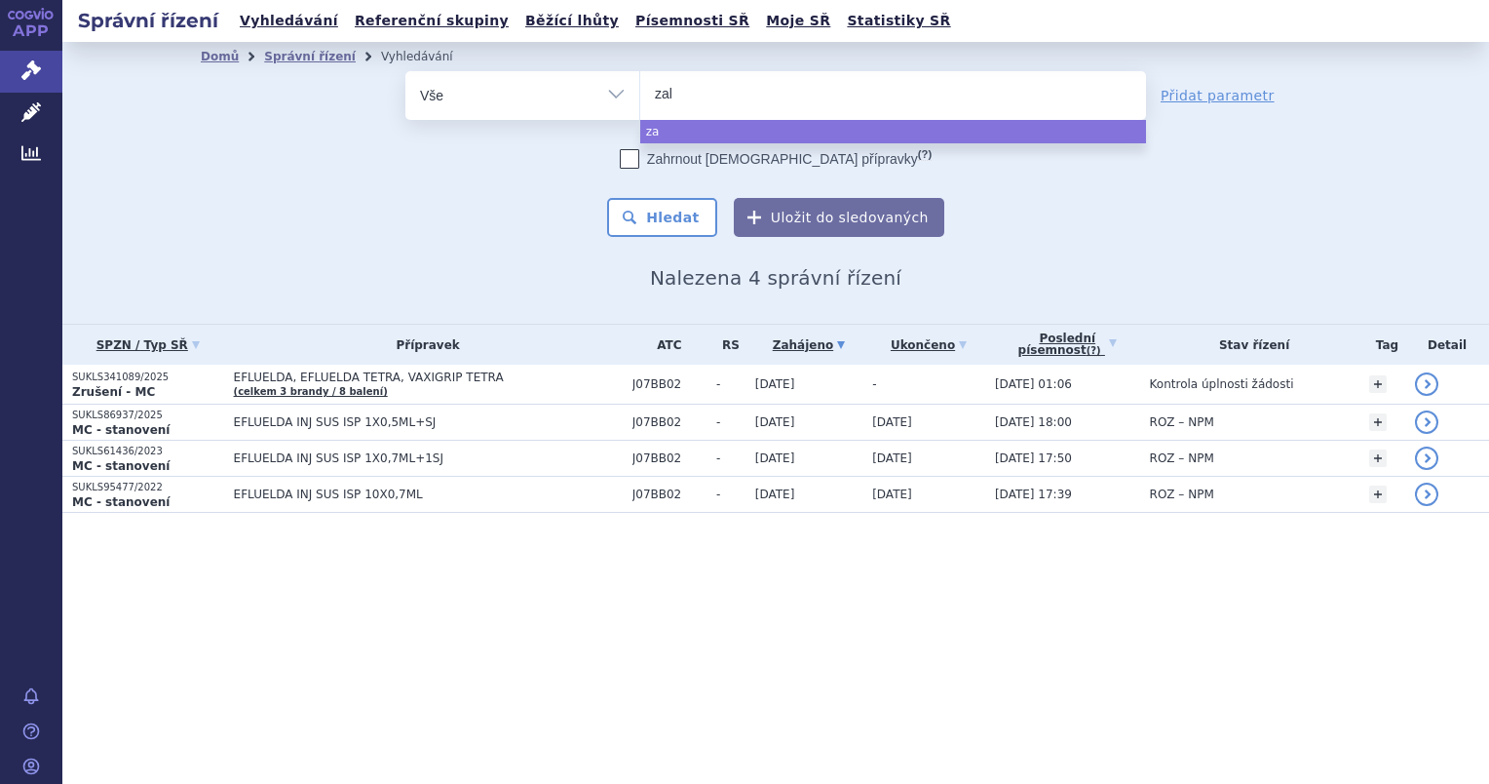
type input "zalt"
type input "zaltra"
type input "zaltrap"
select select "zaltrap"
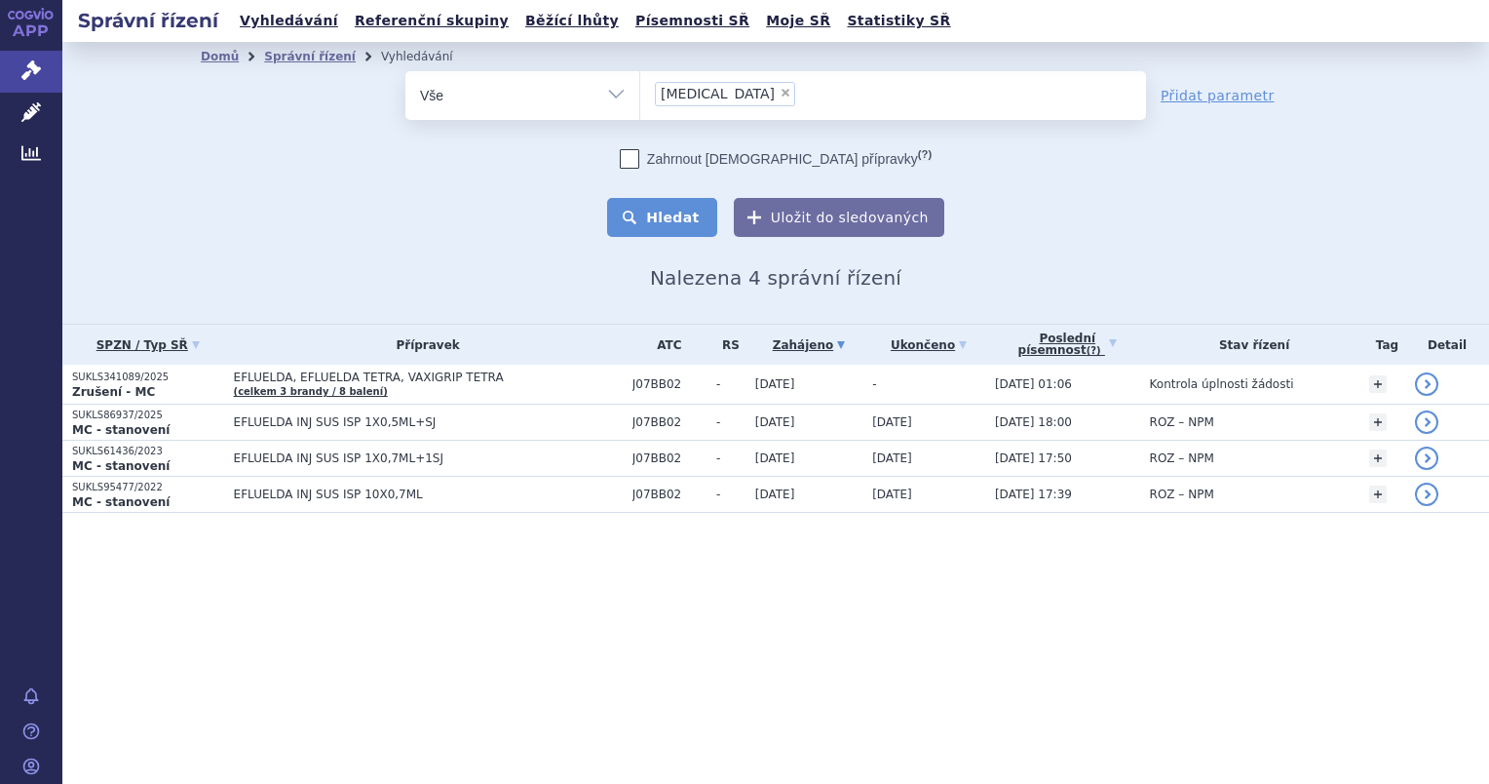
click at [662, 211] on button "Hledat" at bounding box center [662, 217] width 110 height 39
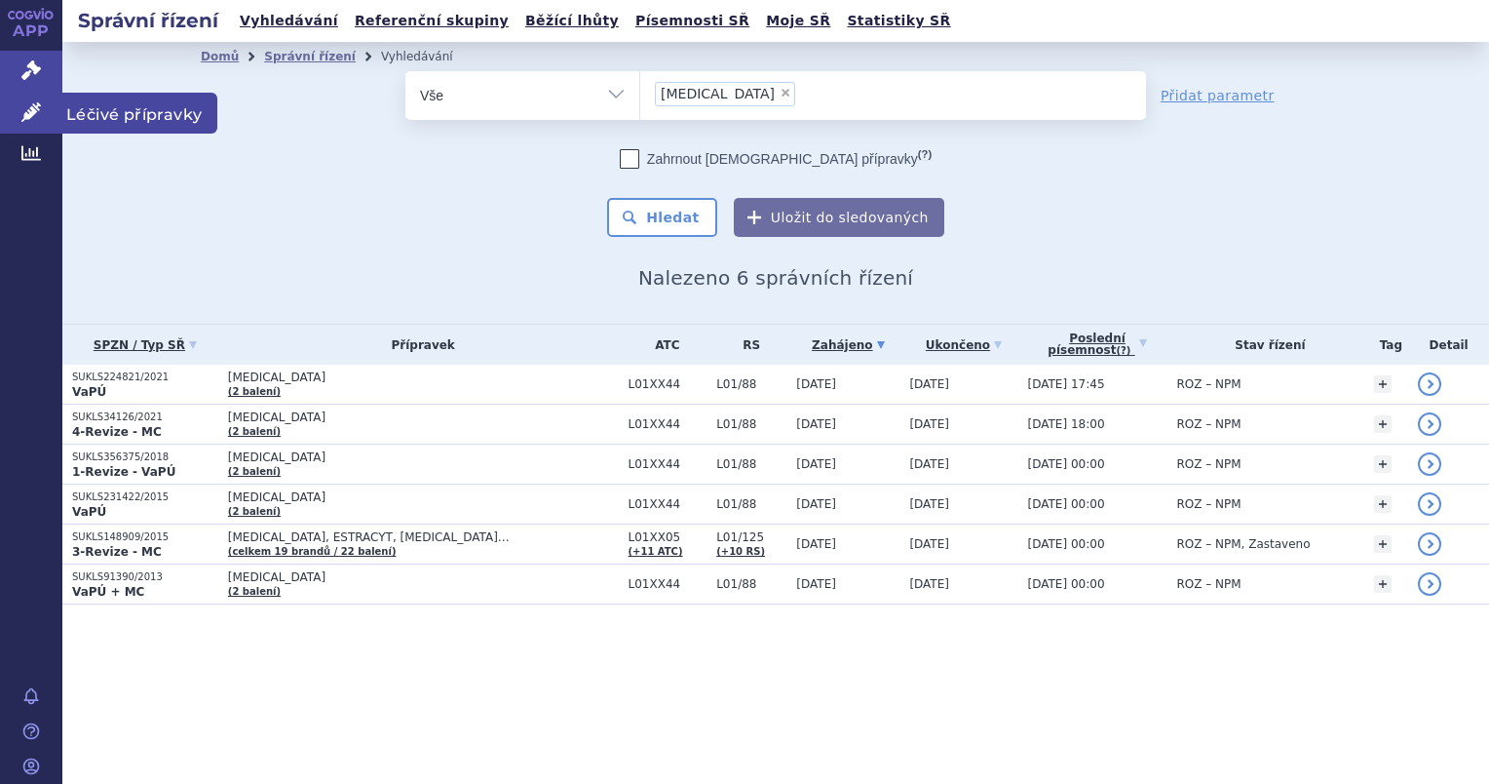
click at [23, 118] on icon at bounding box center [30, 111] width 19 height 19
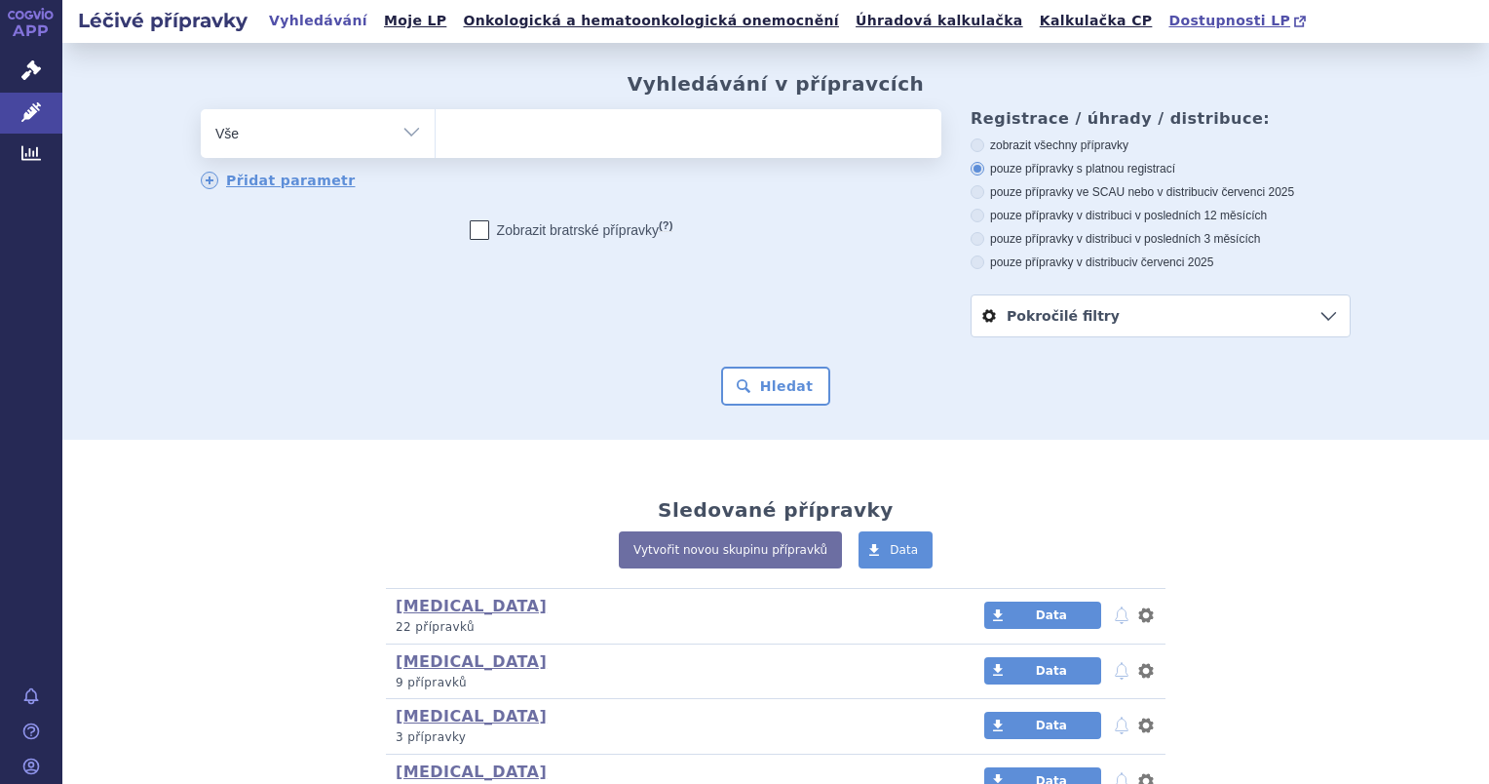
click at [1169, 21] on span "Dostupnosti LP" at bounding box center [1230, 21] width 122 height 16
click at [526, 129] on ul at bounding box center [689, 129] width 506 height 41
click at [436, 129] on select at bounding box center [435, 132] width 1 height 49
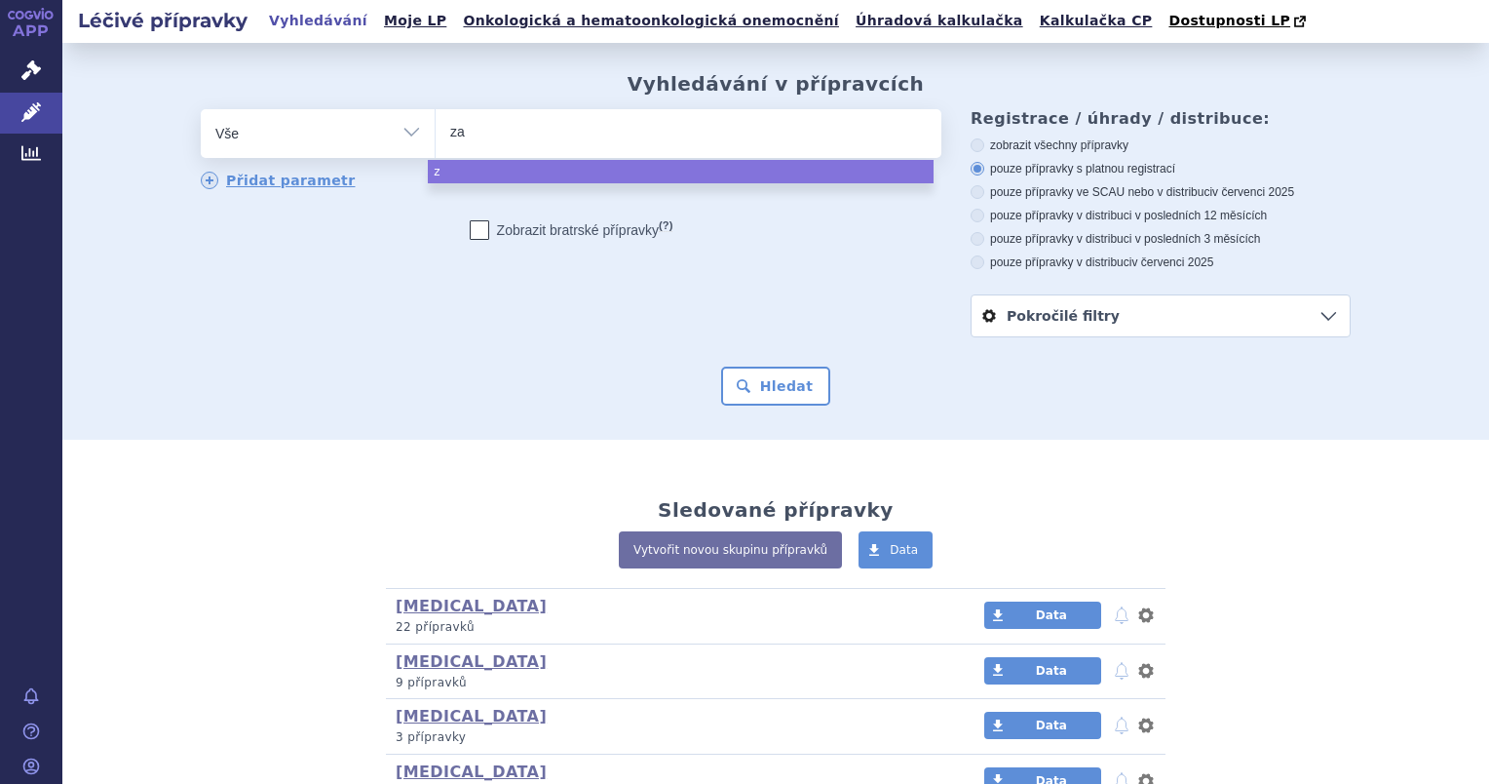
type input "zal"
type input "zalt"
type input "zaltra"
type input "[MEDICAL_DATA]"
select select "[MEDICAL_DATA]"
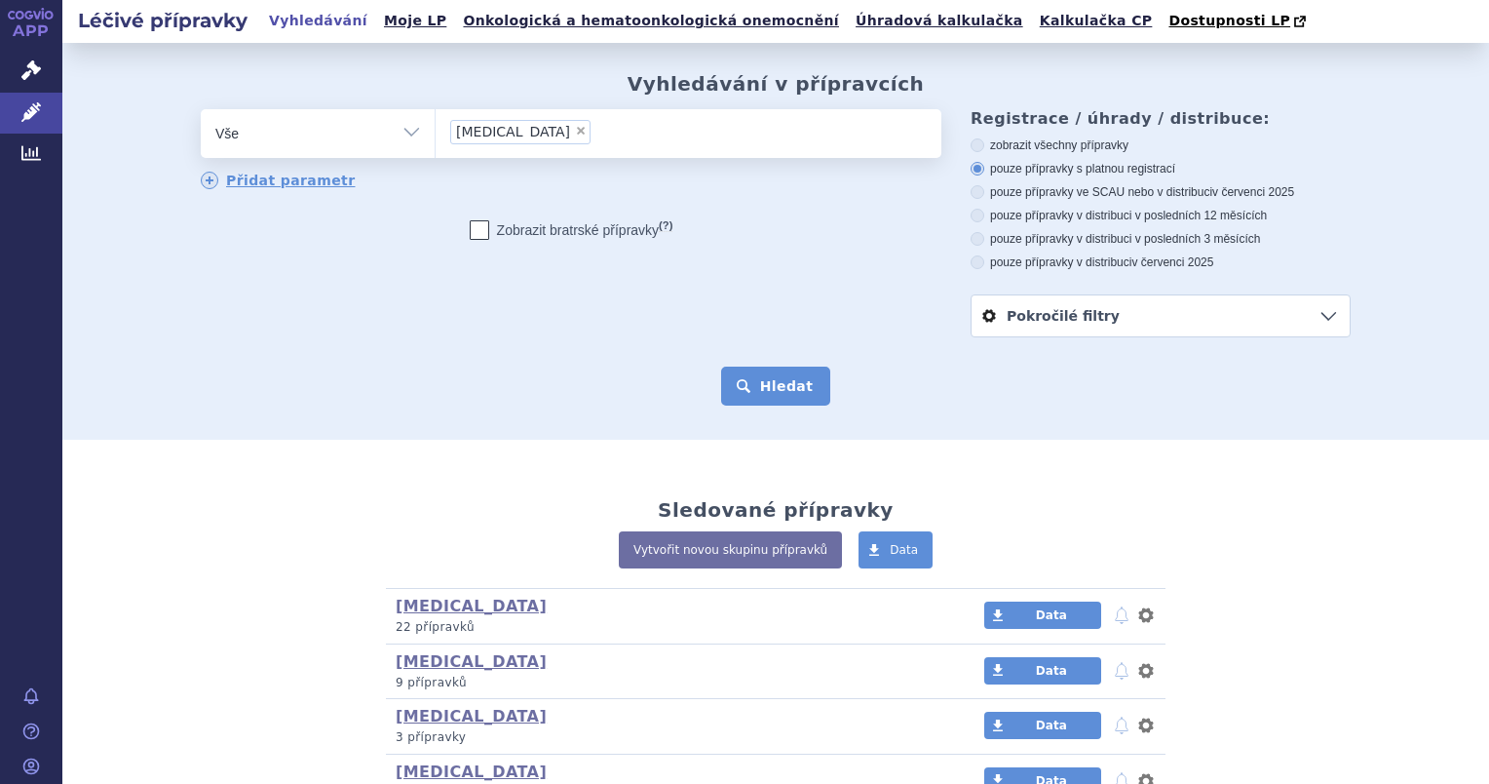
click at [770, 381] on button "Hledat" at bounding box center [776, 385] width 110 height 39
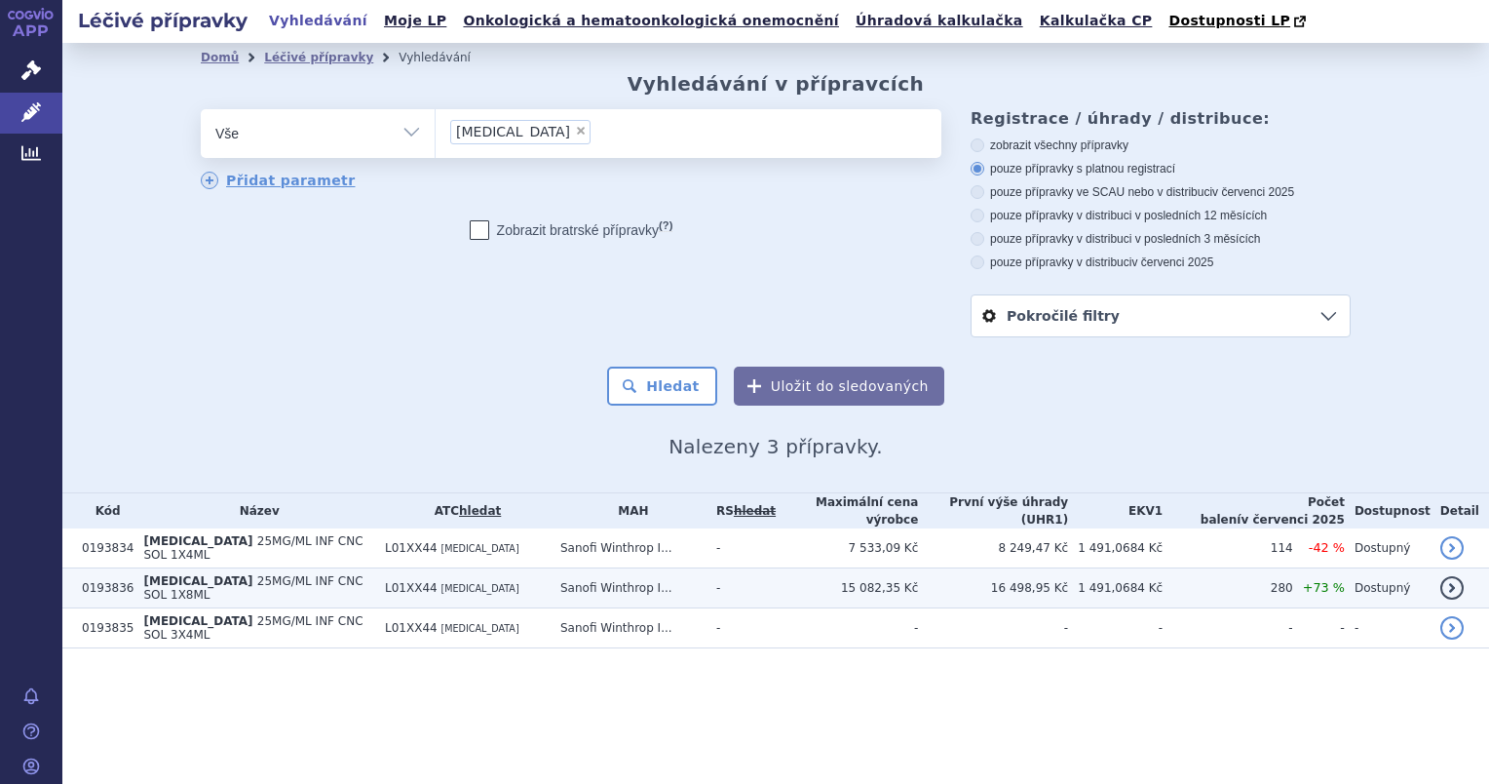
click at [168, 574] on span "[MEDICAL_DATA]" at bounding box center [197, 581] width 109 height 14
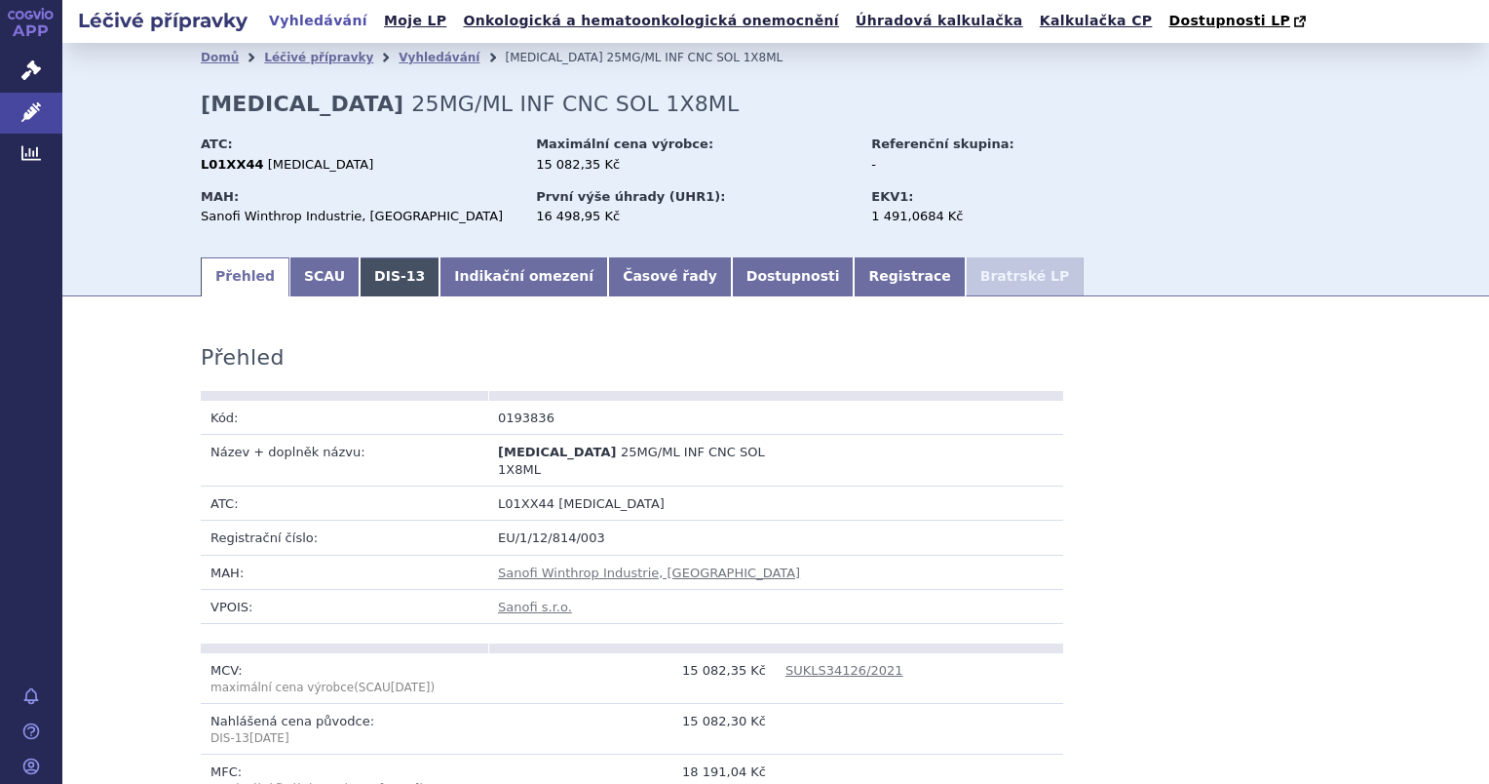
click at [364, 274] on link "DIS-13" at bounding box center [400, 276] width 80 height 39
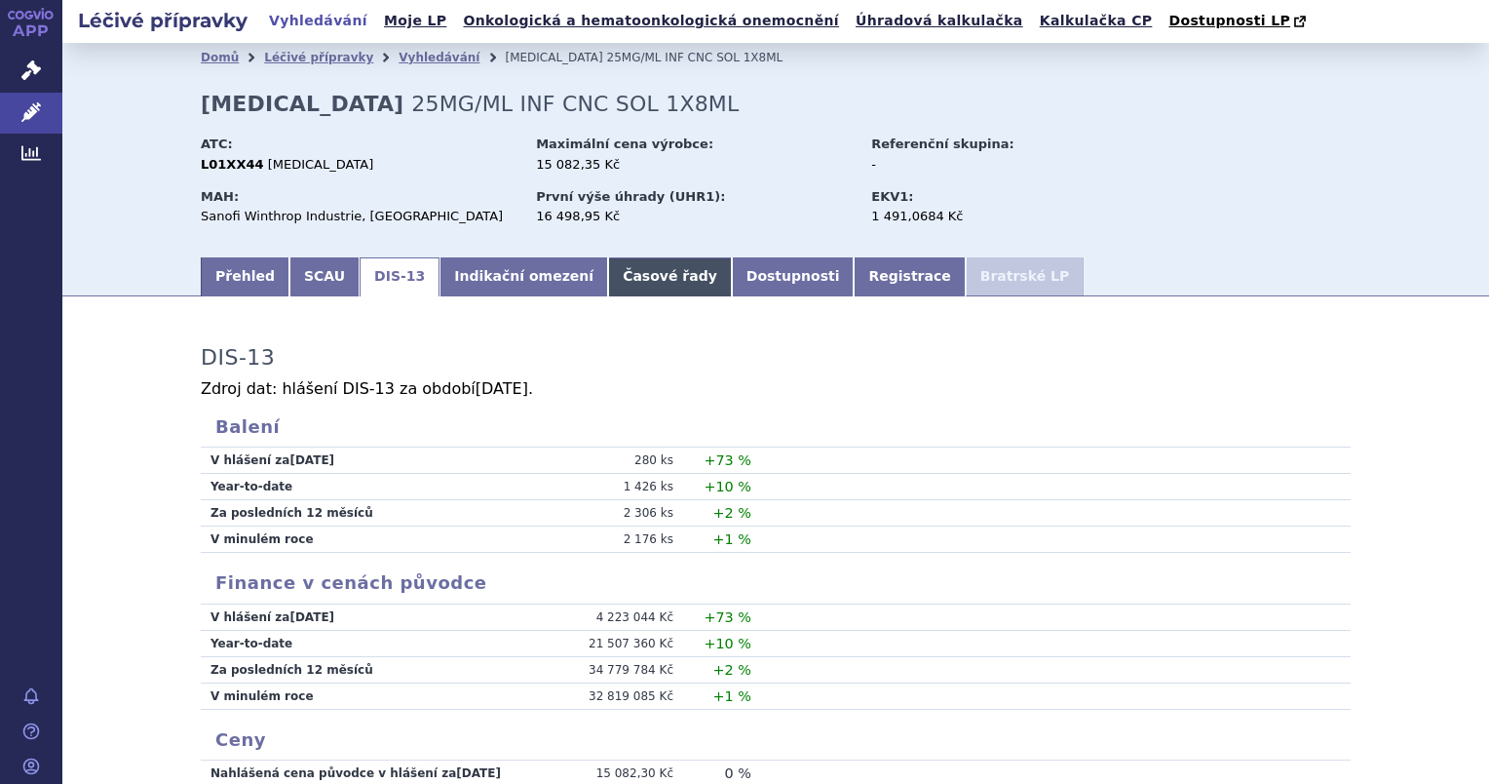
click at [613, 277] on link "Časové řady" at bounding box center [670, 276] width 124 height 39
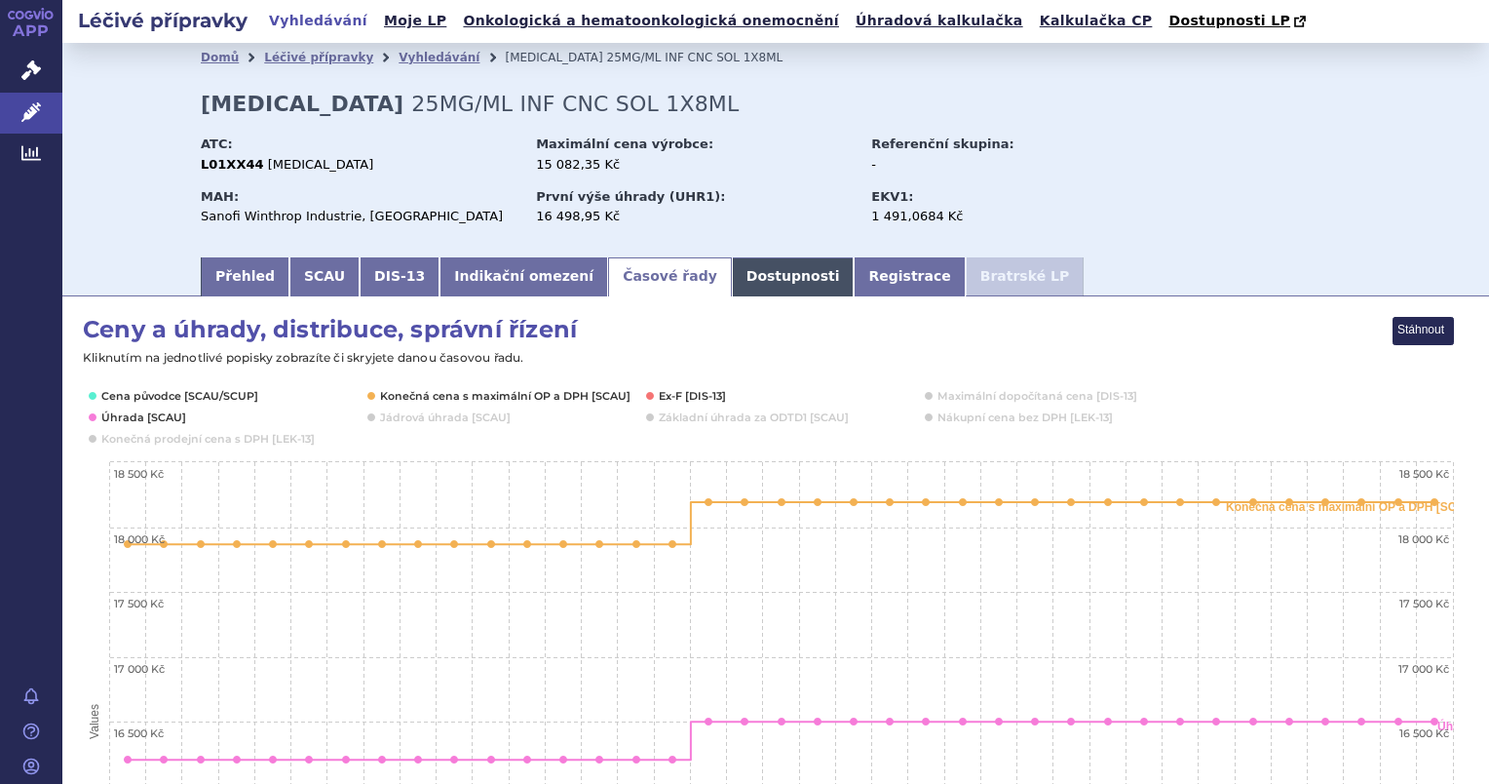
click at [732, 281] on link "Dostupnosti" at bounding box center [793, 276] width 123 height 39
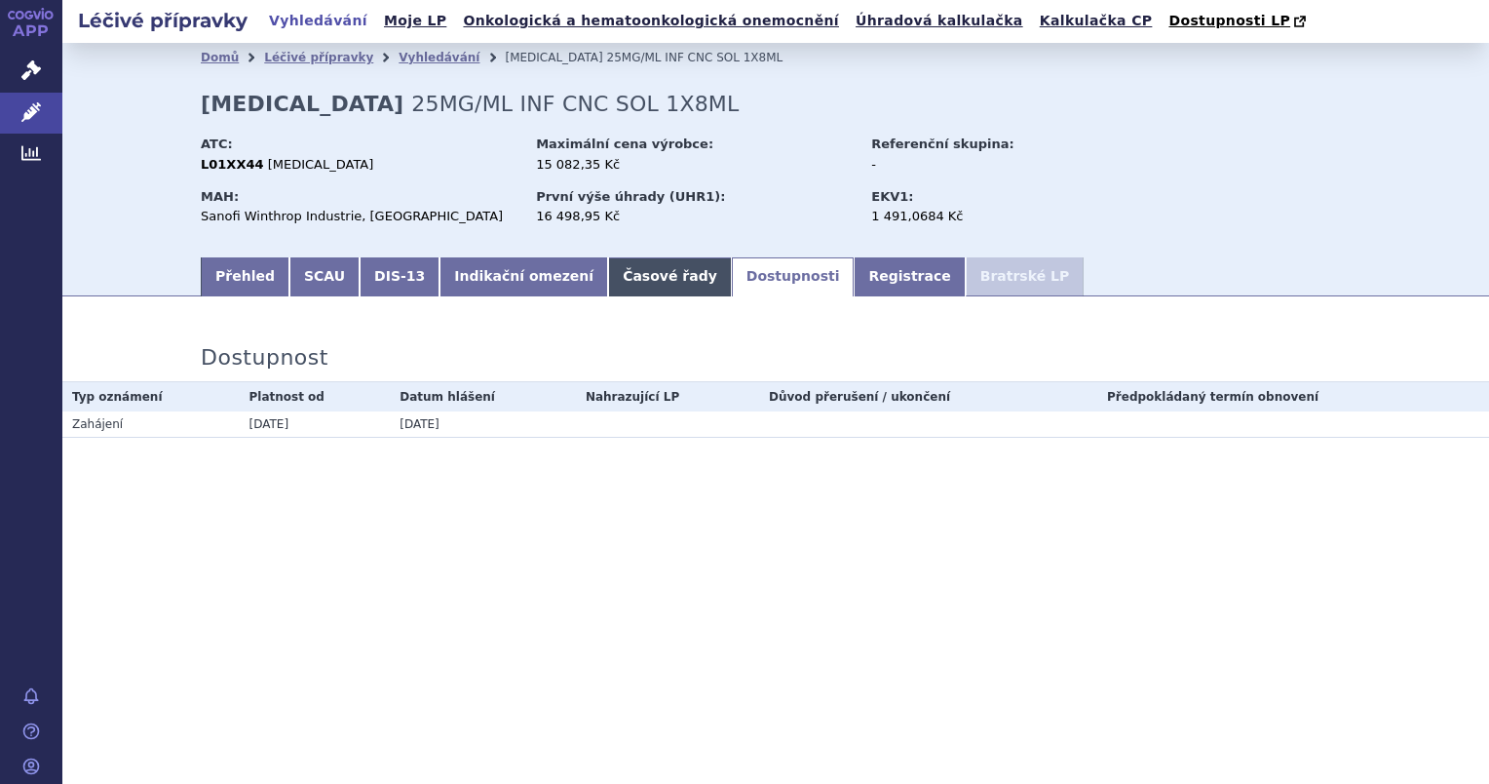
click at [620, 288] on link "Časové řady" at bounding box center [670, 276] width 124 height 39
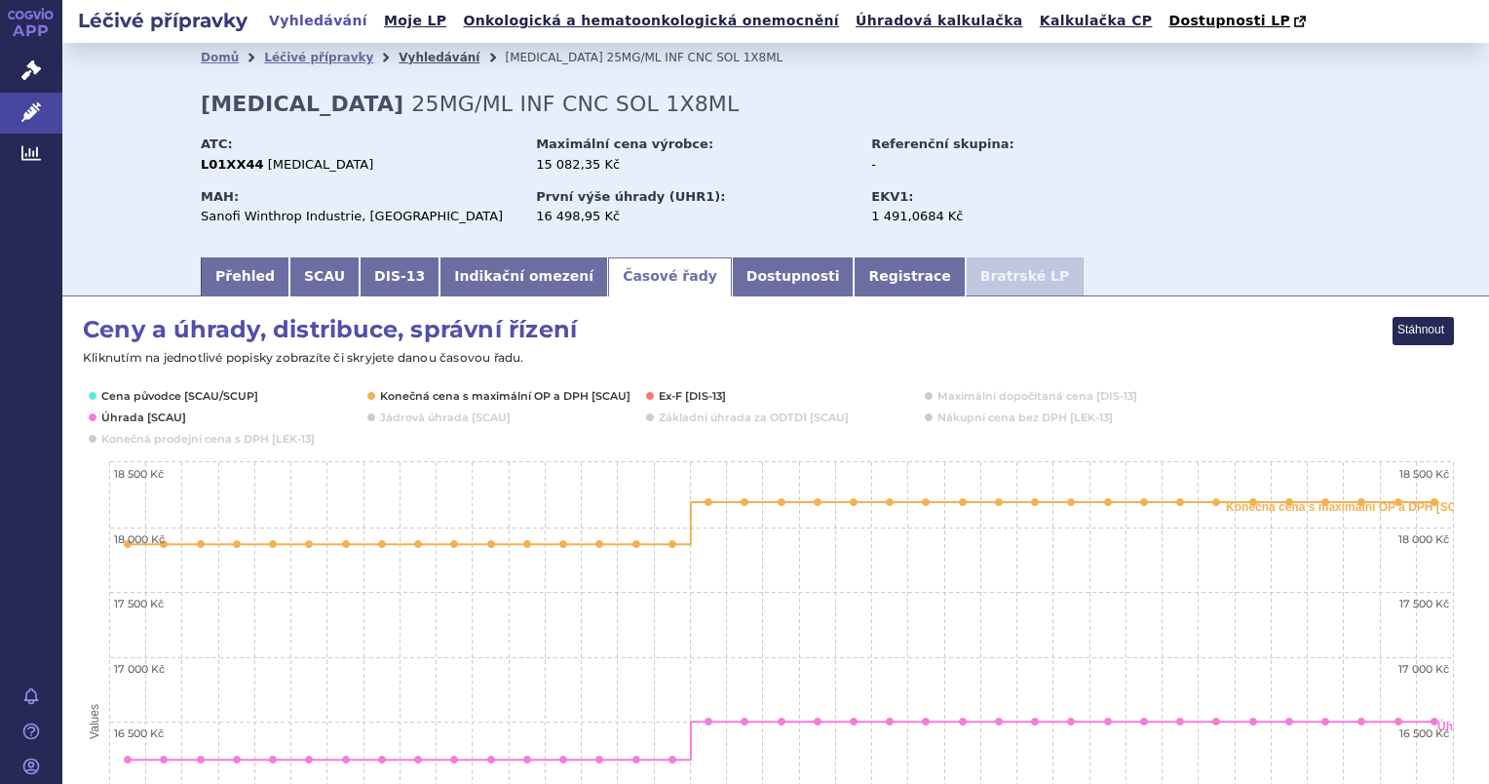
click at [399, 59] on link "Vyhledávání" at bounding box center [439, 58] width 81 height 14
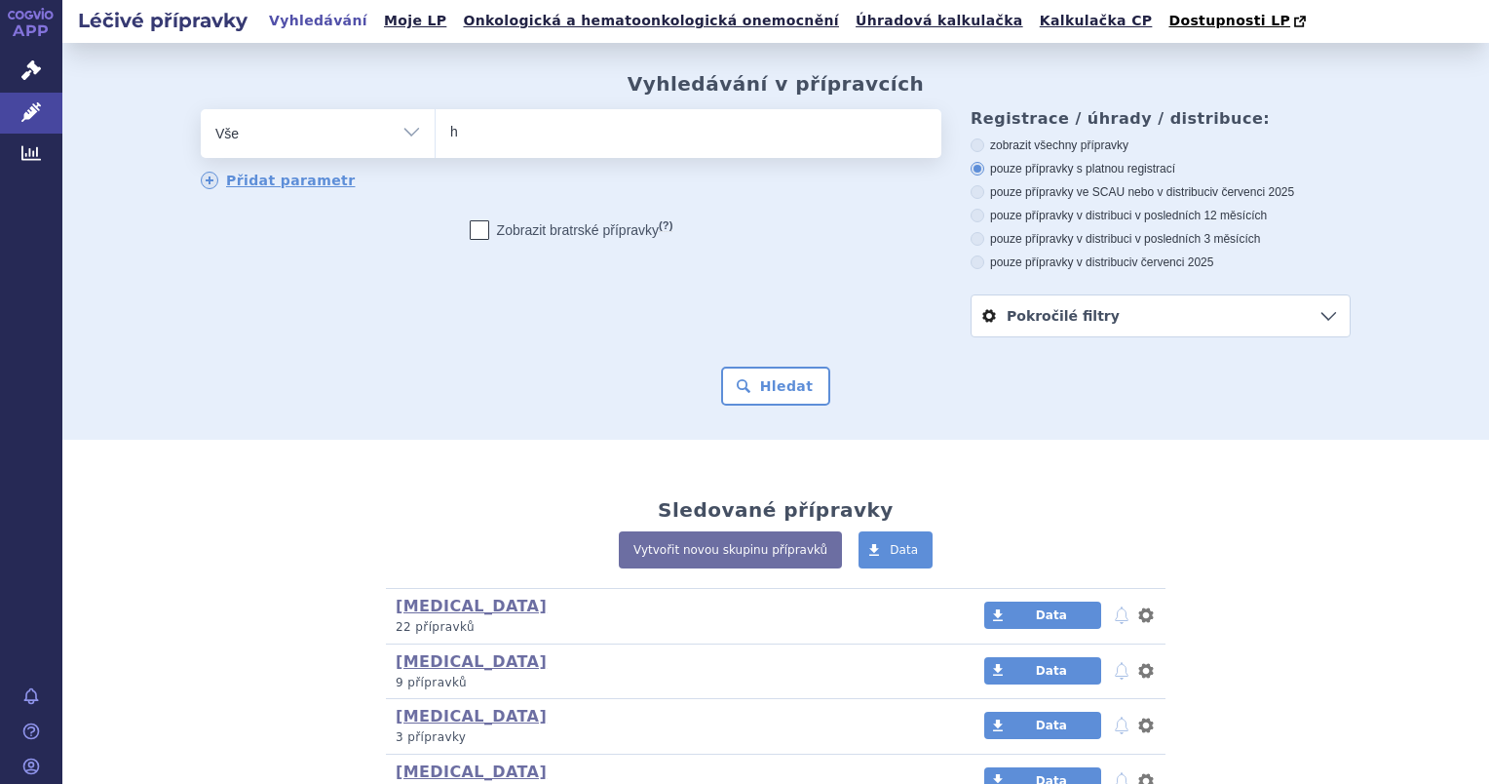
type input "he"
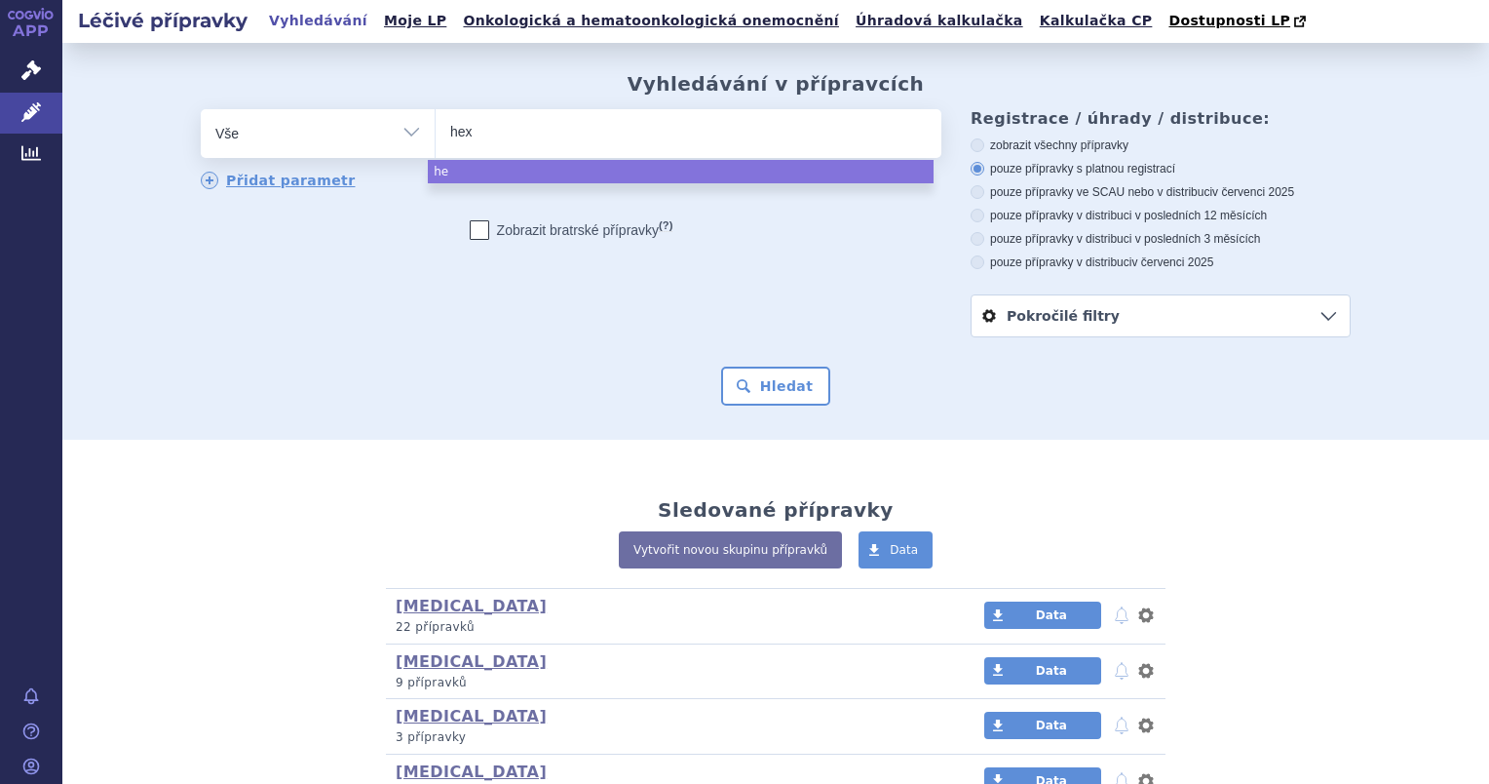
type input "hexa"
type input "hexac"
type input "hexaci"
type input "hexacim"
type input "hexacima"
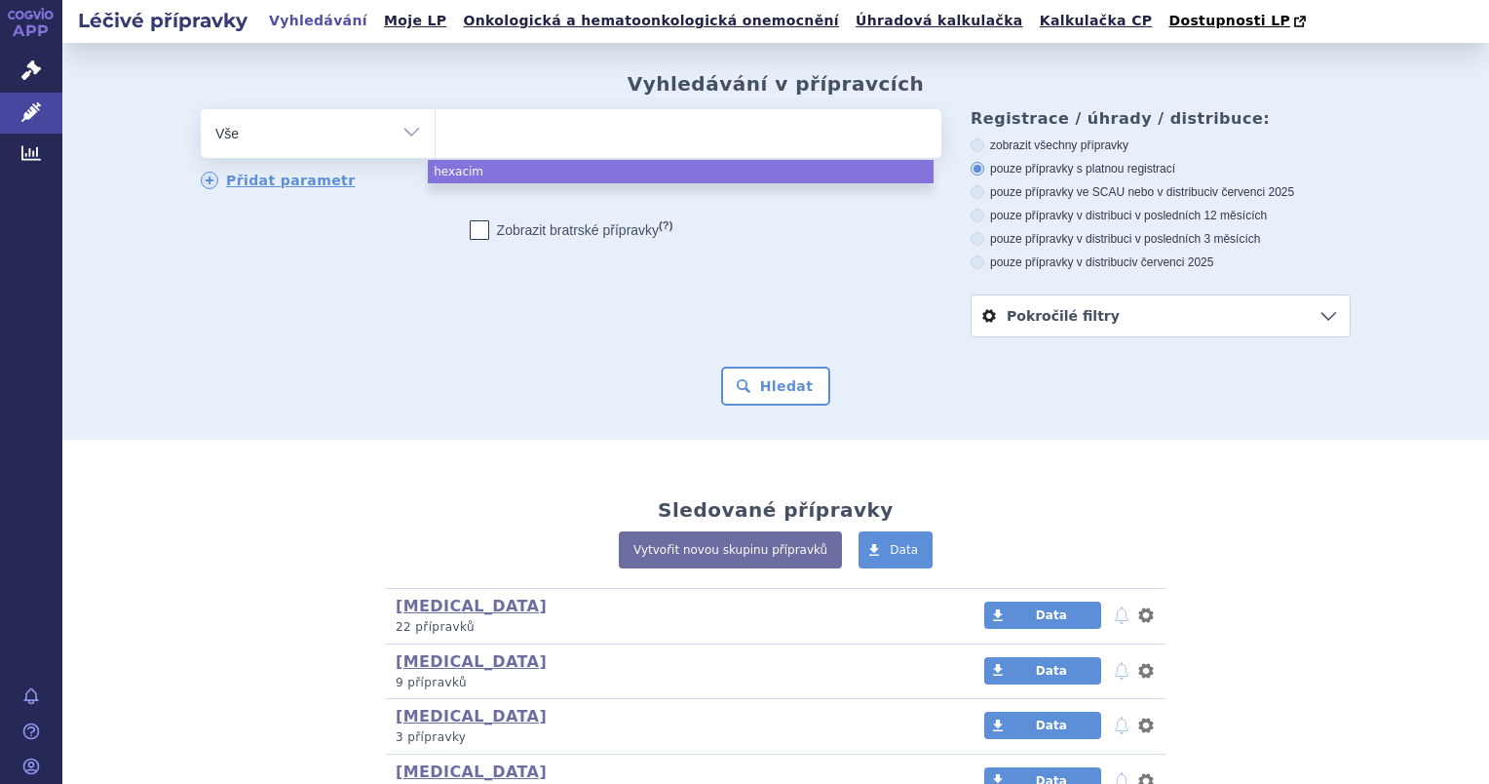
select select "hexacima"
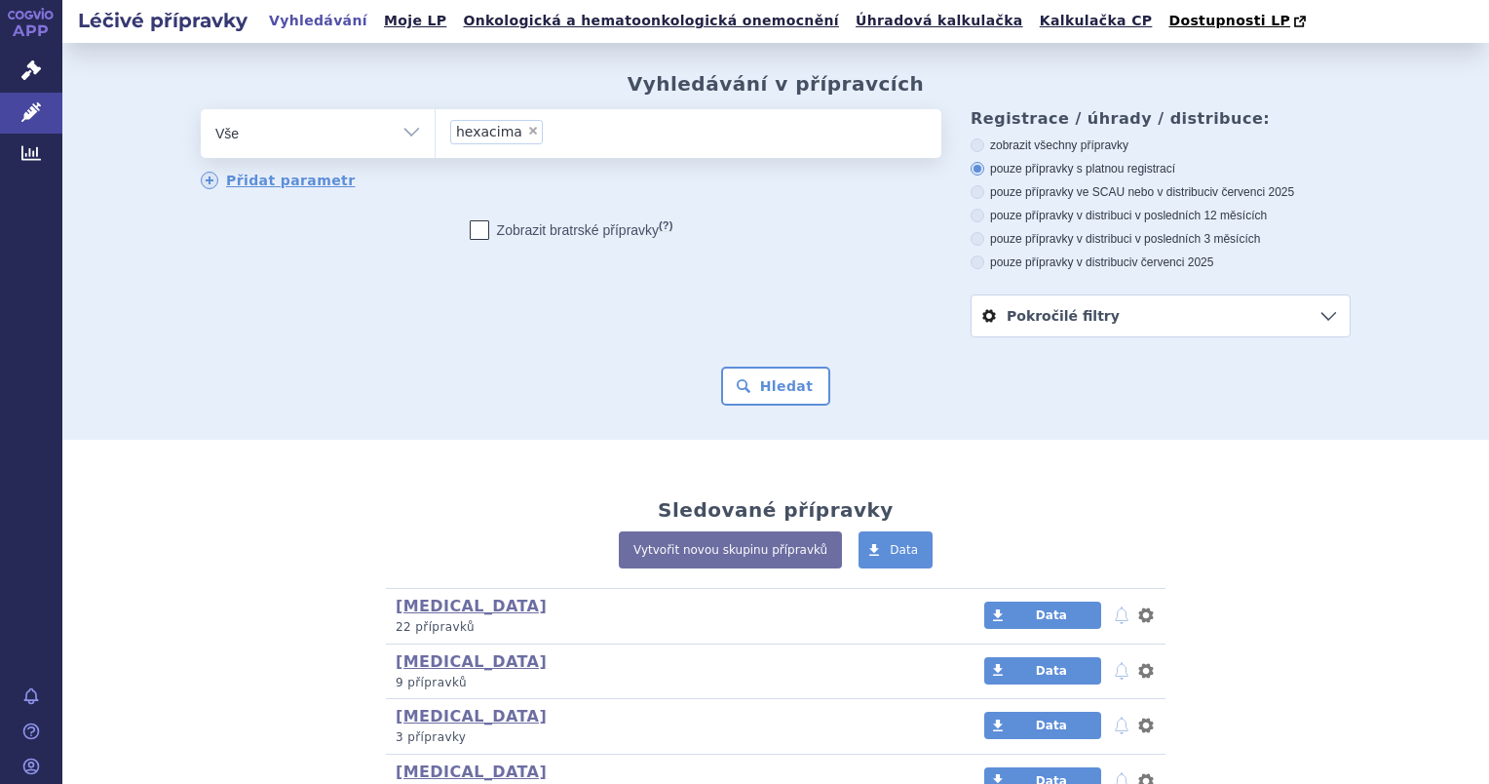
click at [527, 134] on span "×" at bounding box center [533, 131] width 12 height 12
click at [436, 134] on select "hexacima" at bounding box center [435, 132] width 1 height 49
select select
click at [538, 129] on ul at bounding box center [689, 129] width 506 height 41
click at [436, 129] on select "hexacima" at bounding box center [435, 132] width 1 height 49
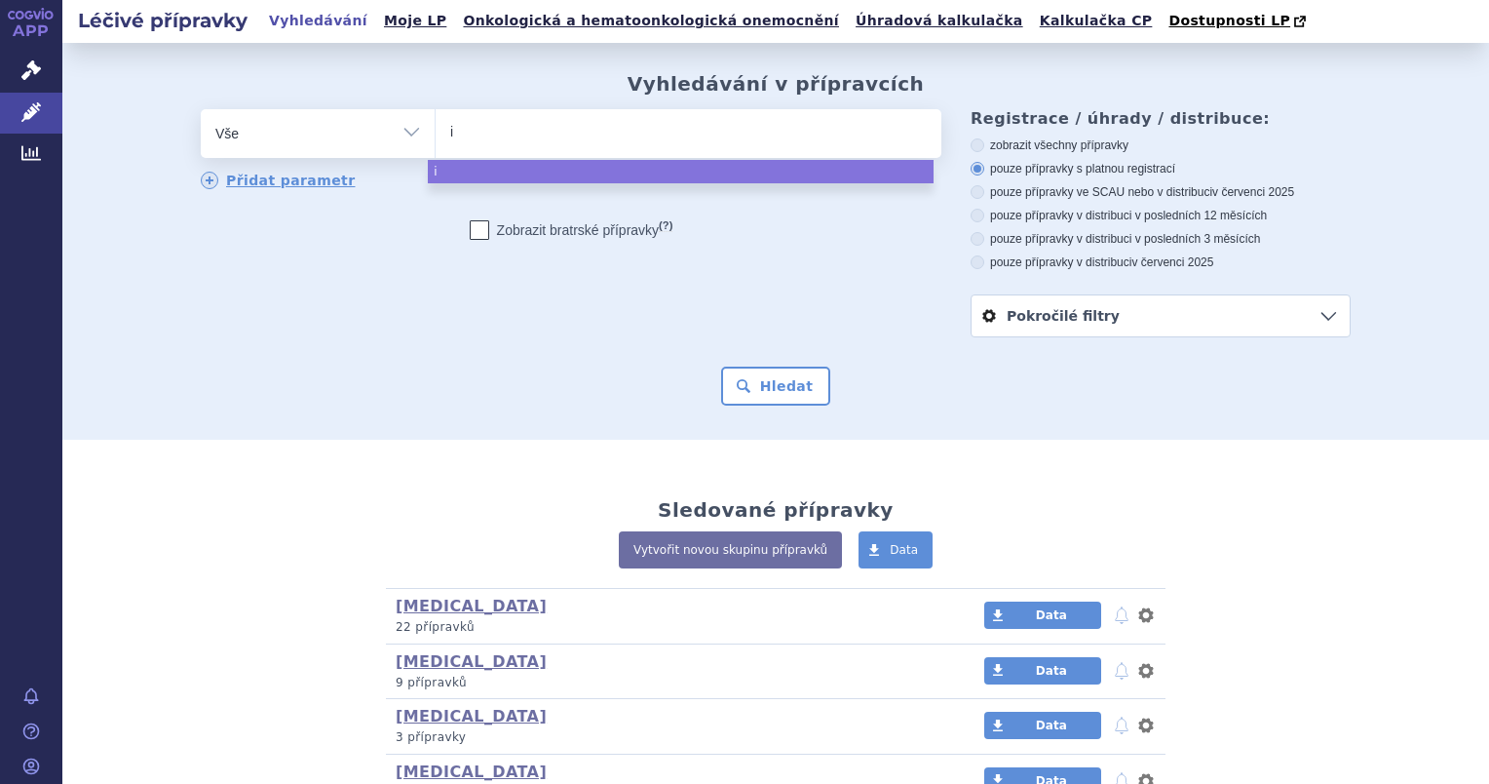
type input "in"
type input "inf"
type input "infra"
type input "infran"
type input "infrani"
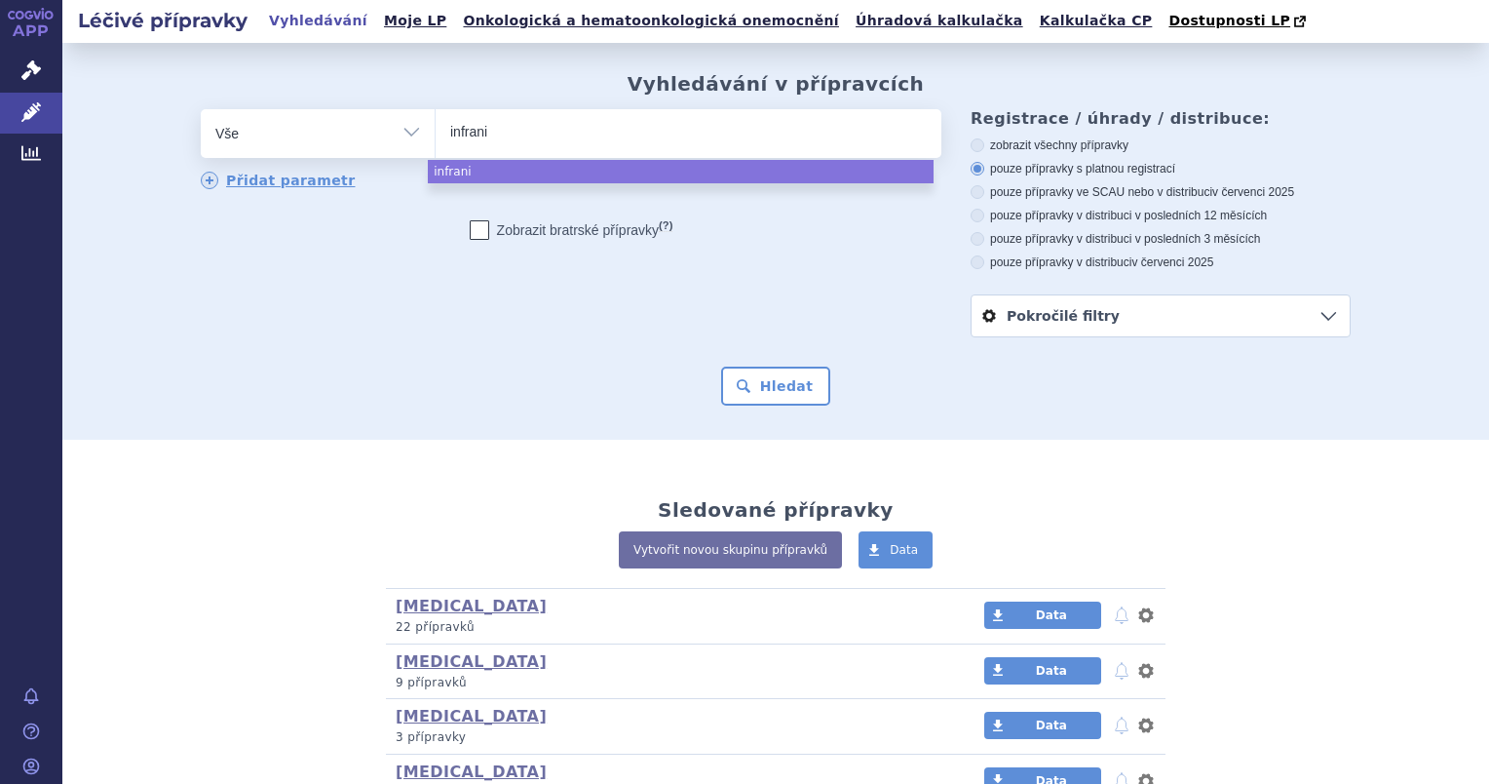
type input "infranix"
select select "infranix"
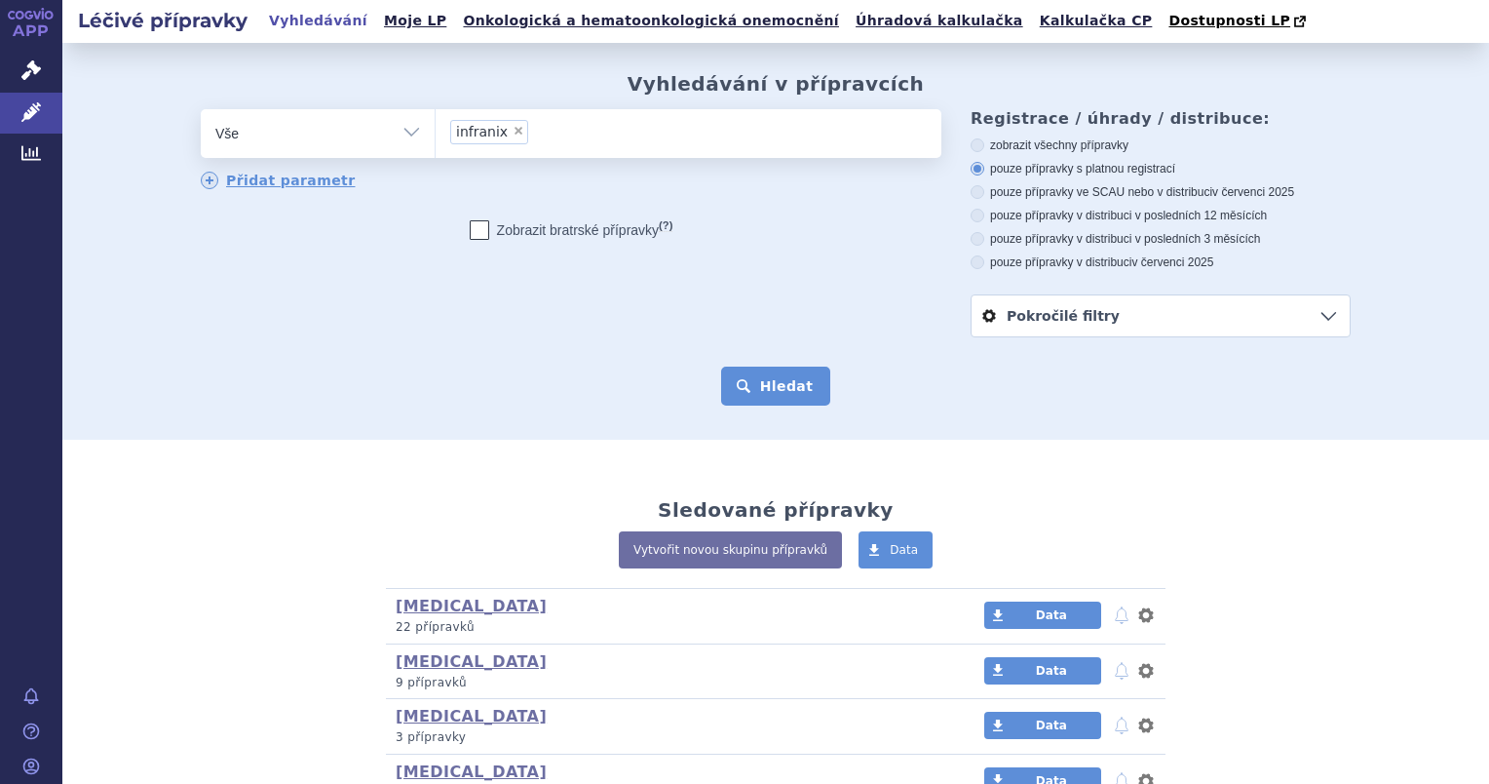
click at [762, 393] on button "Hledat" at bounding box center [776, 385] width 110 height 39
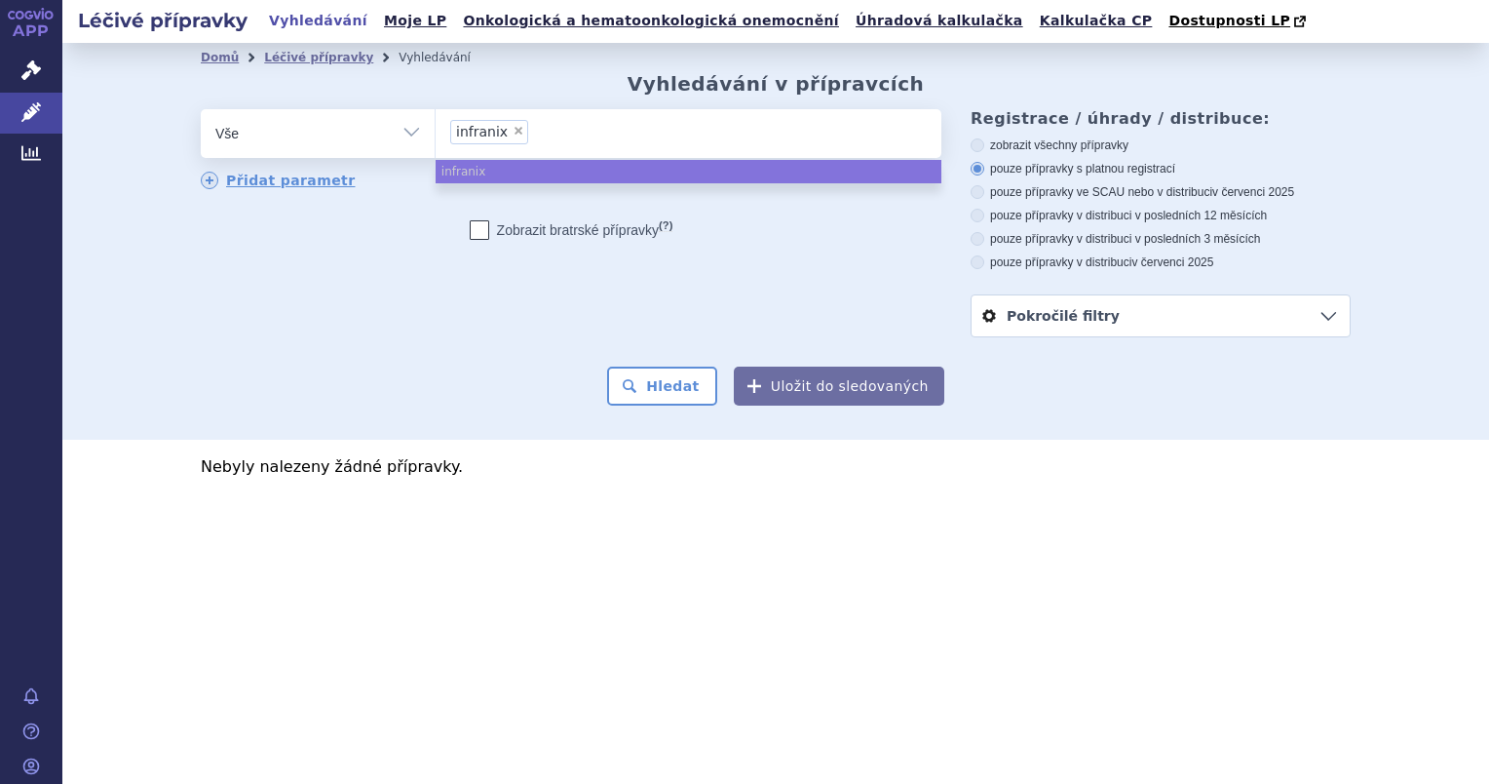
select select
type input "infranix"
type input "infran"
type input "infranr"
type input "infranrix"
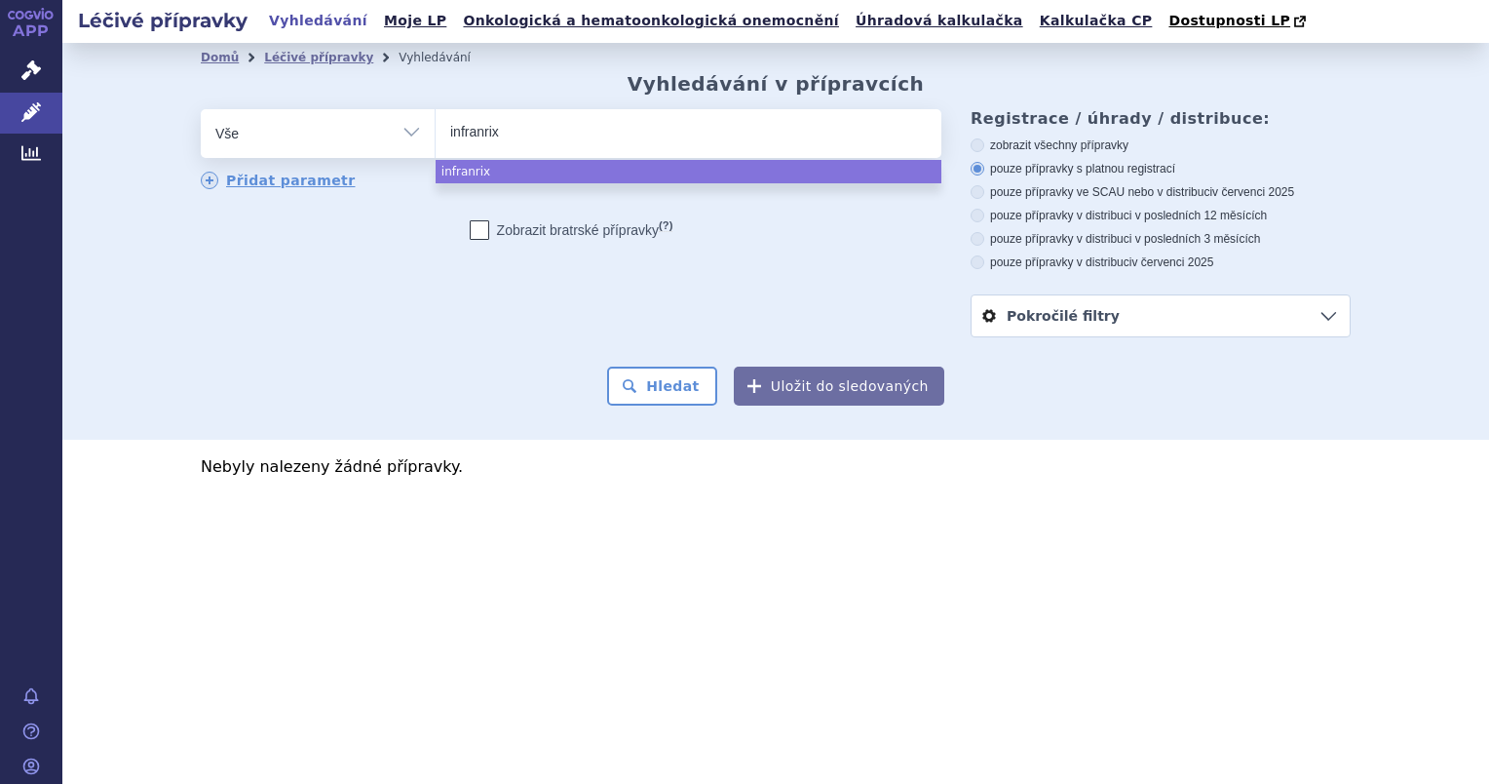
select select "infranrix"
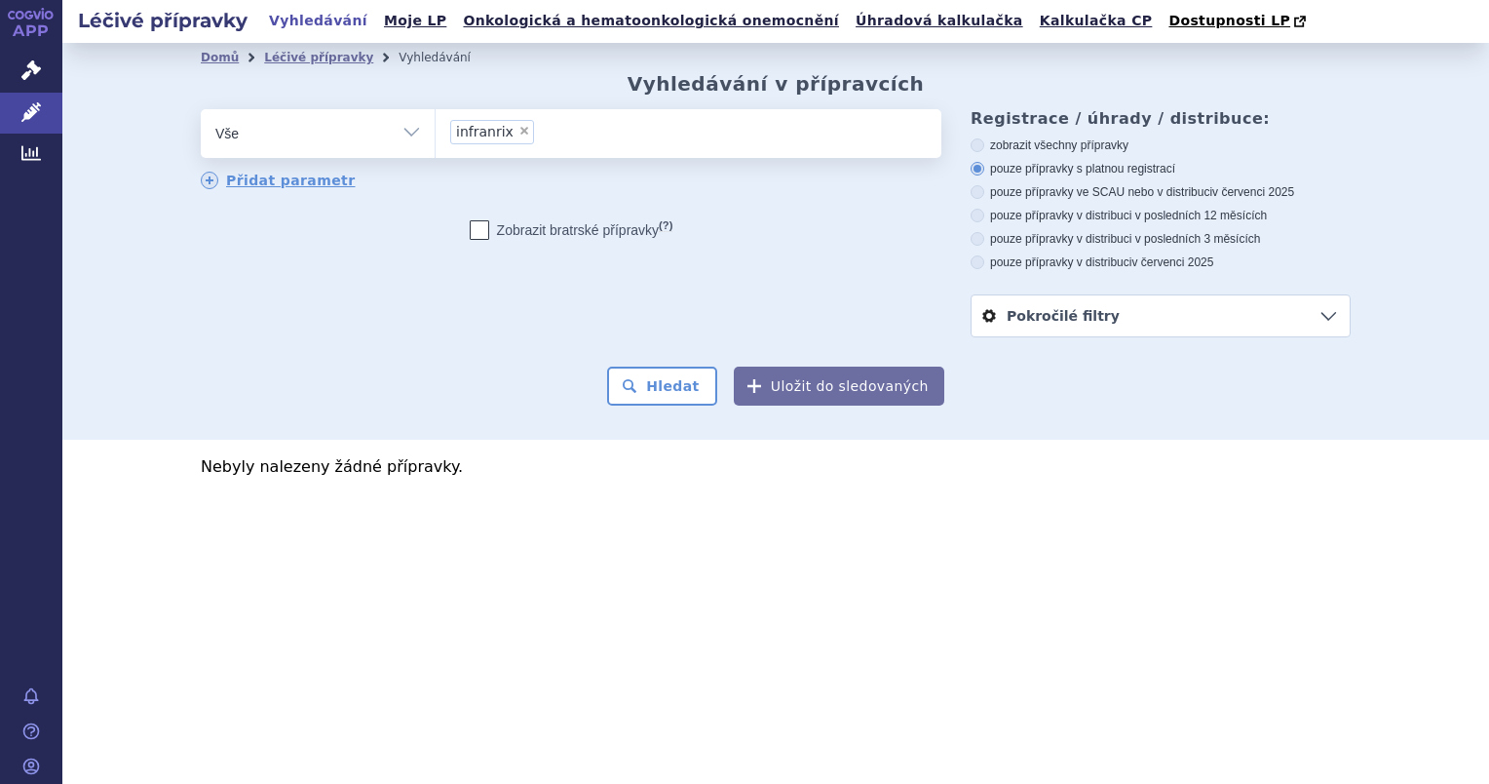
click at [491, 135] on span "infranrix" at bounding box center [485, 132] width 58 height 14
click at [436, 135] on select "infranix infranrix" at bounding box center [435, 132] width 1 height 49
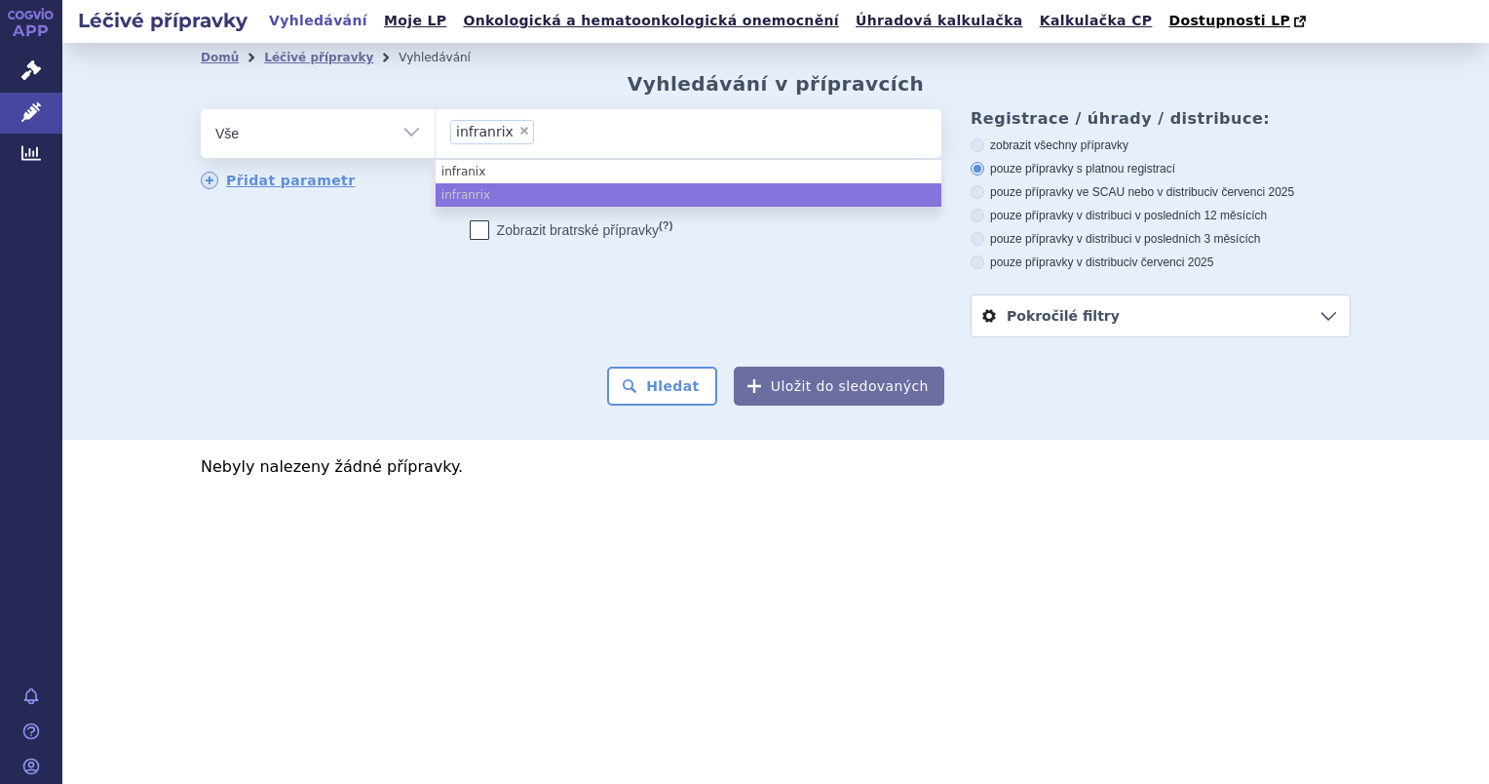
type input "infranrix"
select select
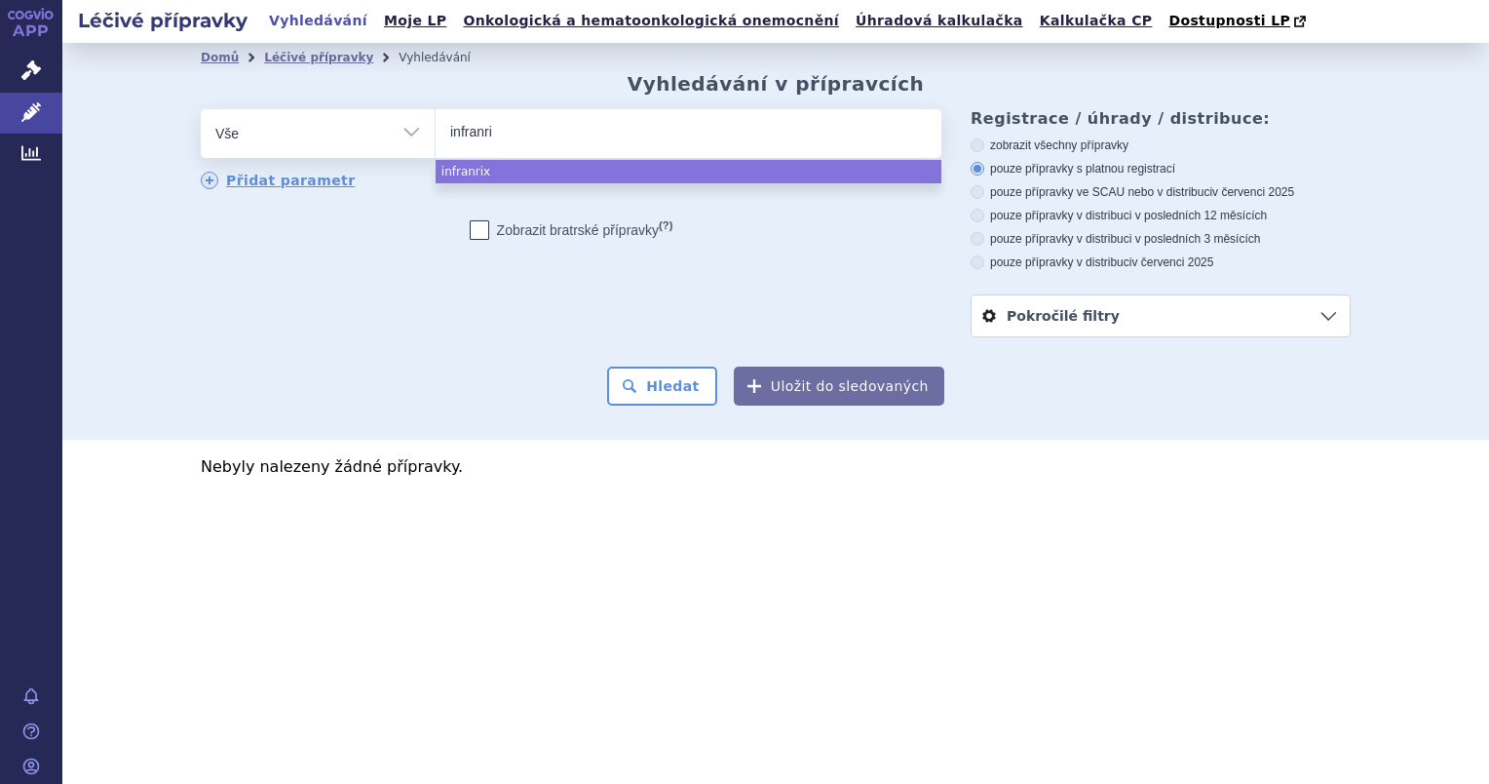
type input "infranr"
type input "infran"
type input "infra"
type input "infr"
type input "infa"
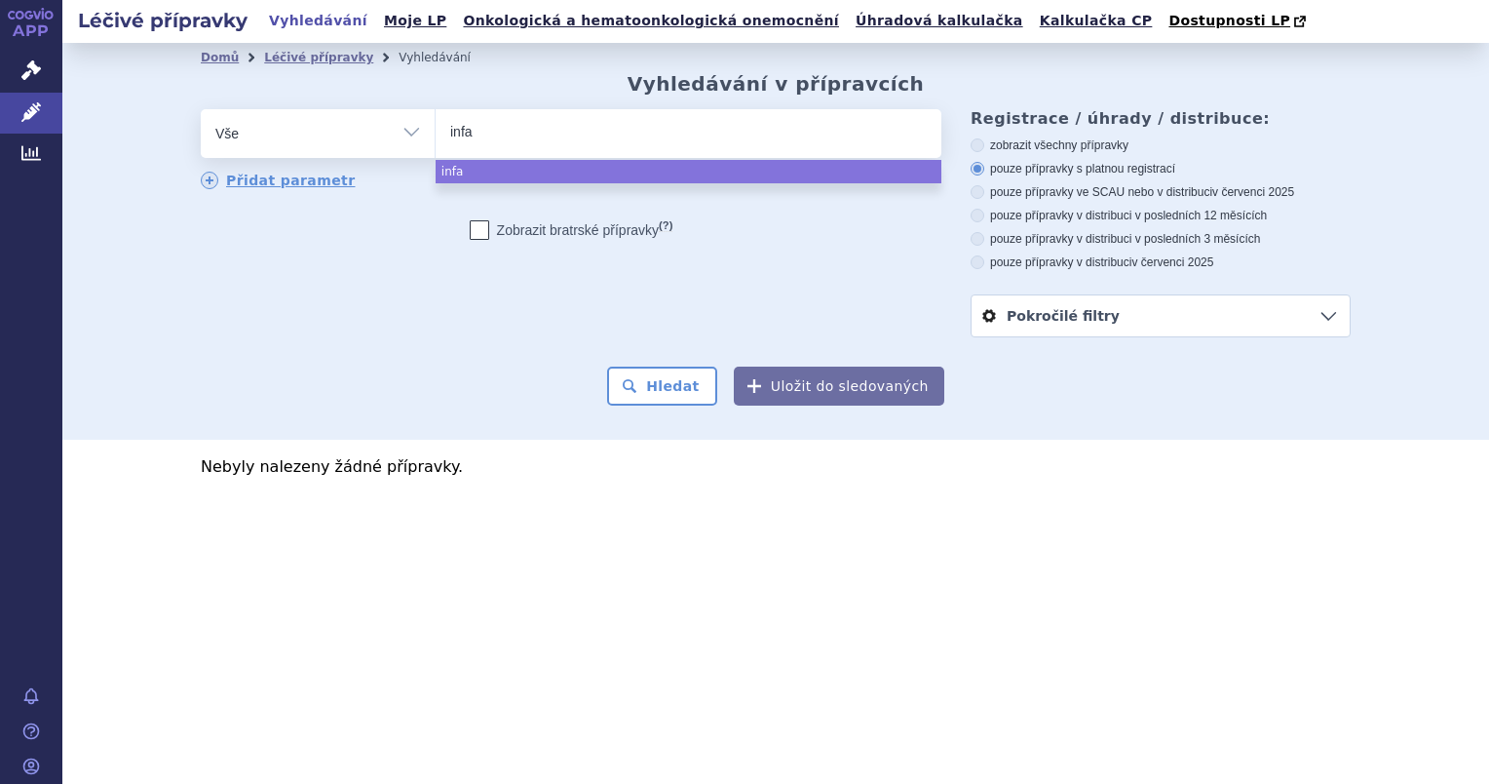
type input "infan"
type input "infanr"
type input "infanri"
type input "infanrix"
click at [607, 366] on button "Hledat" at bounding box center [662, 385] width 110 height 39
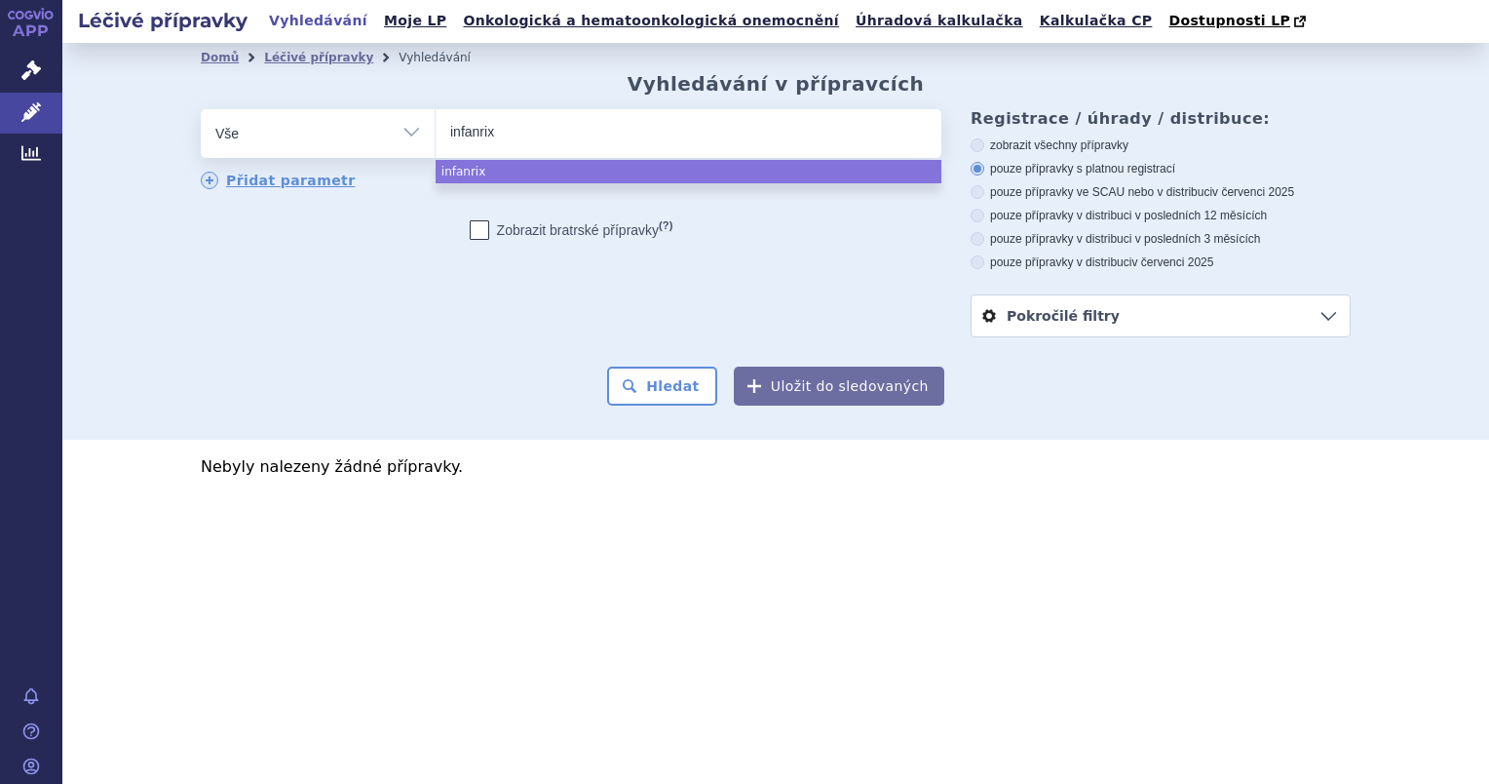
select select "infanrix"
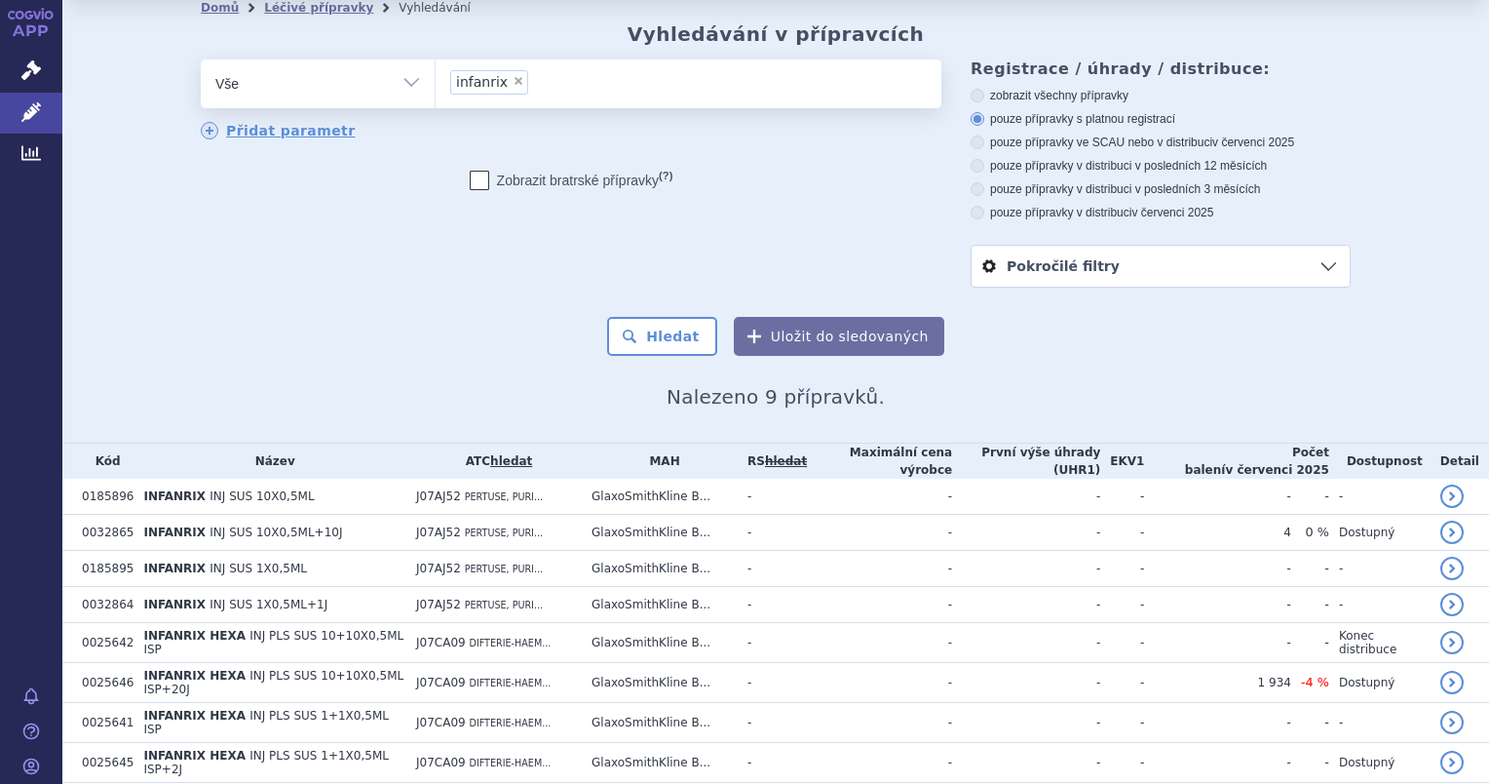
scroll to position [140, 0]
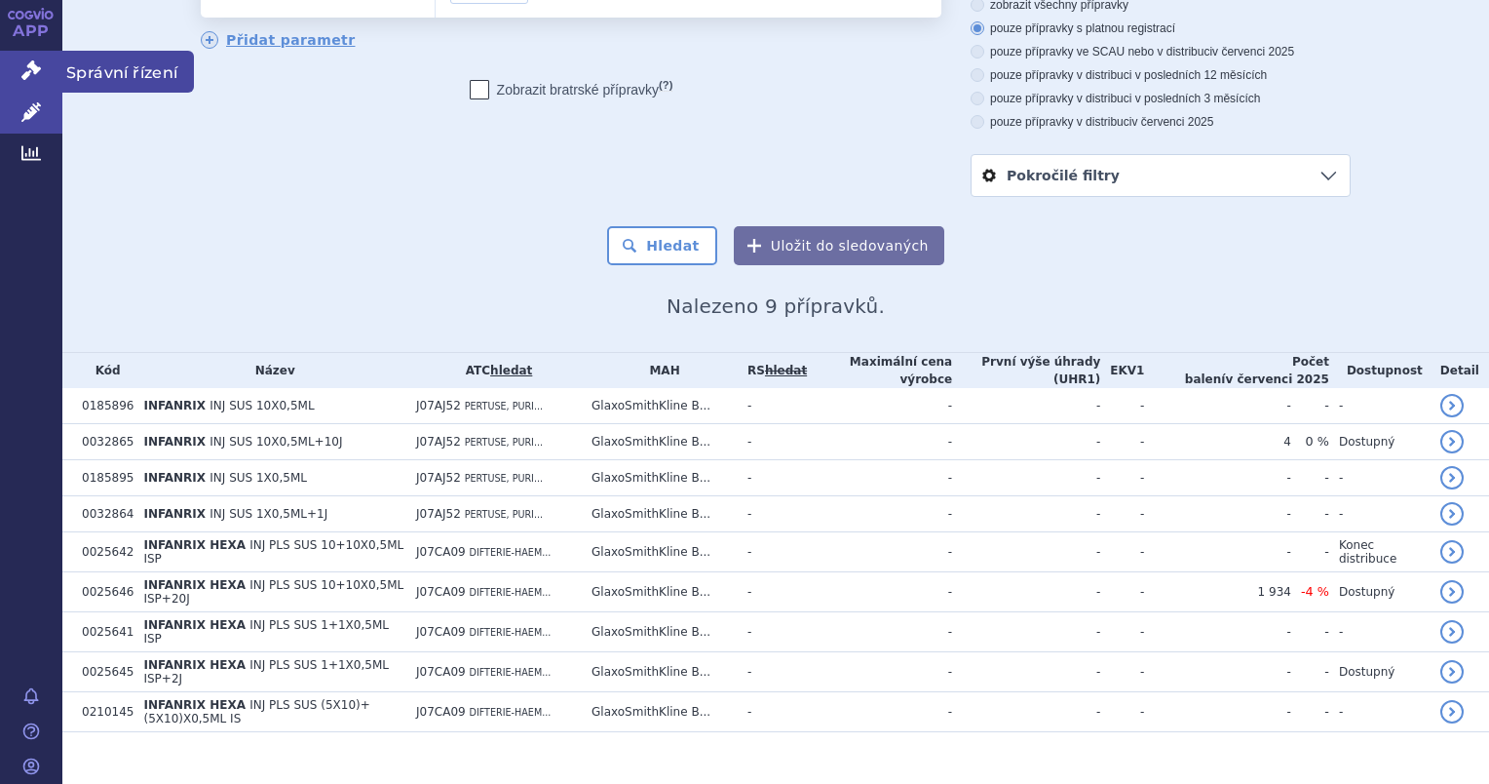
click at [38, 82] on link "Správní řízení" at bounding box center [31, 71] width 62 height 41
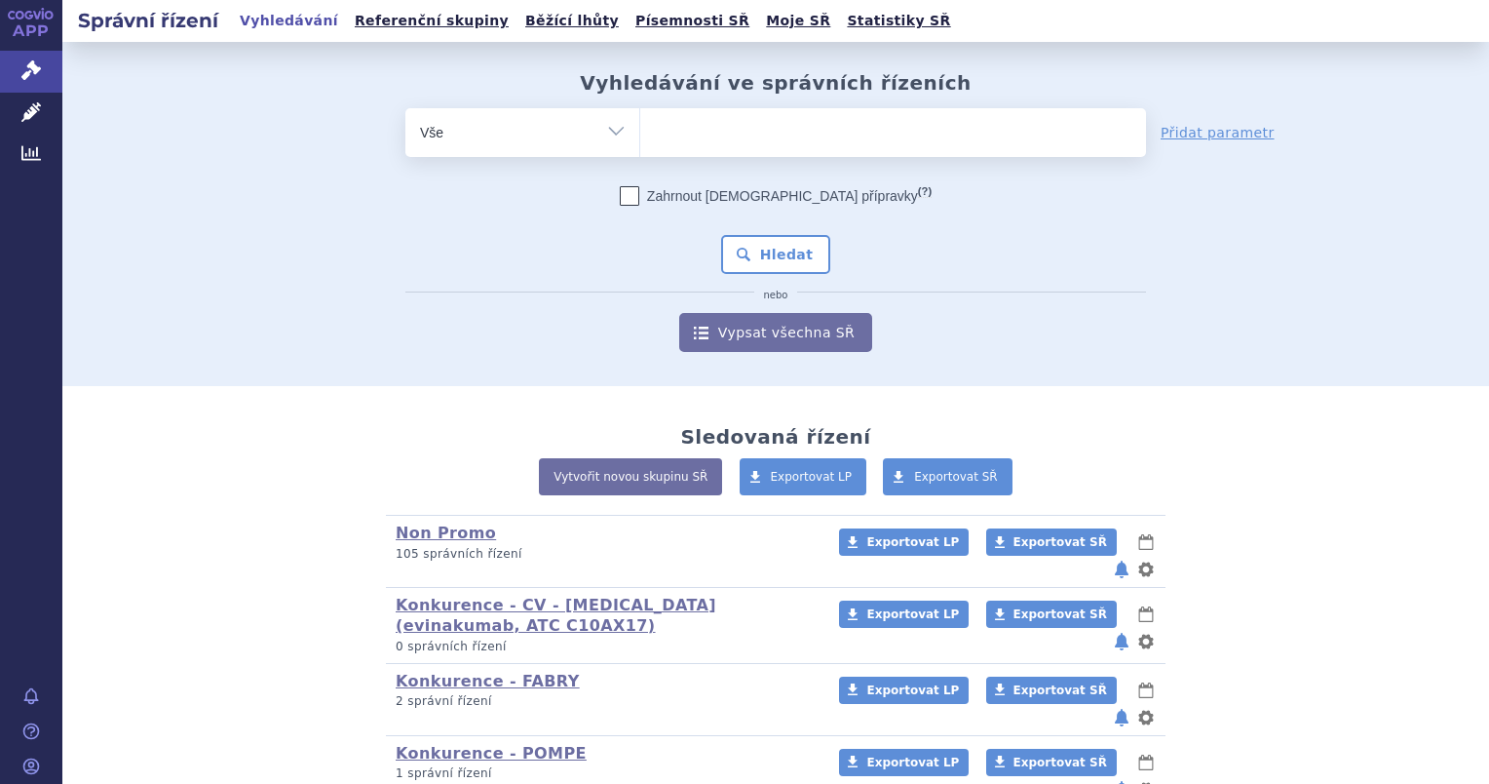
drag, startPoint x: 625, startPoint y: 136, endPoint x: 612, endPoint y: 141, distance: 13.6
click at [625, 136] on select "Vše Spisová značka Typ SŘ Přípravek/SUKL kód Účastník/Držitel" at bounding box center [522, 130] width 234 height 44
select select "filter-participant"
click at [405, 108] on select "Vše Spisová značka Typ SŘ Přípravek/SUKL kód Účastník/Držitel" at bounding box center [522, 130] width 234 height 44
click at [677, 132] on ul at bounding box center [893, 128] width 506 height 41
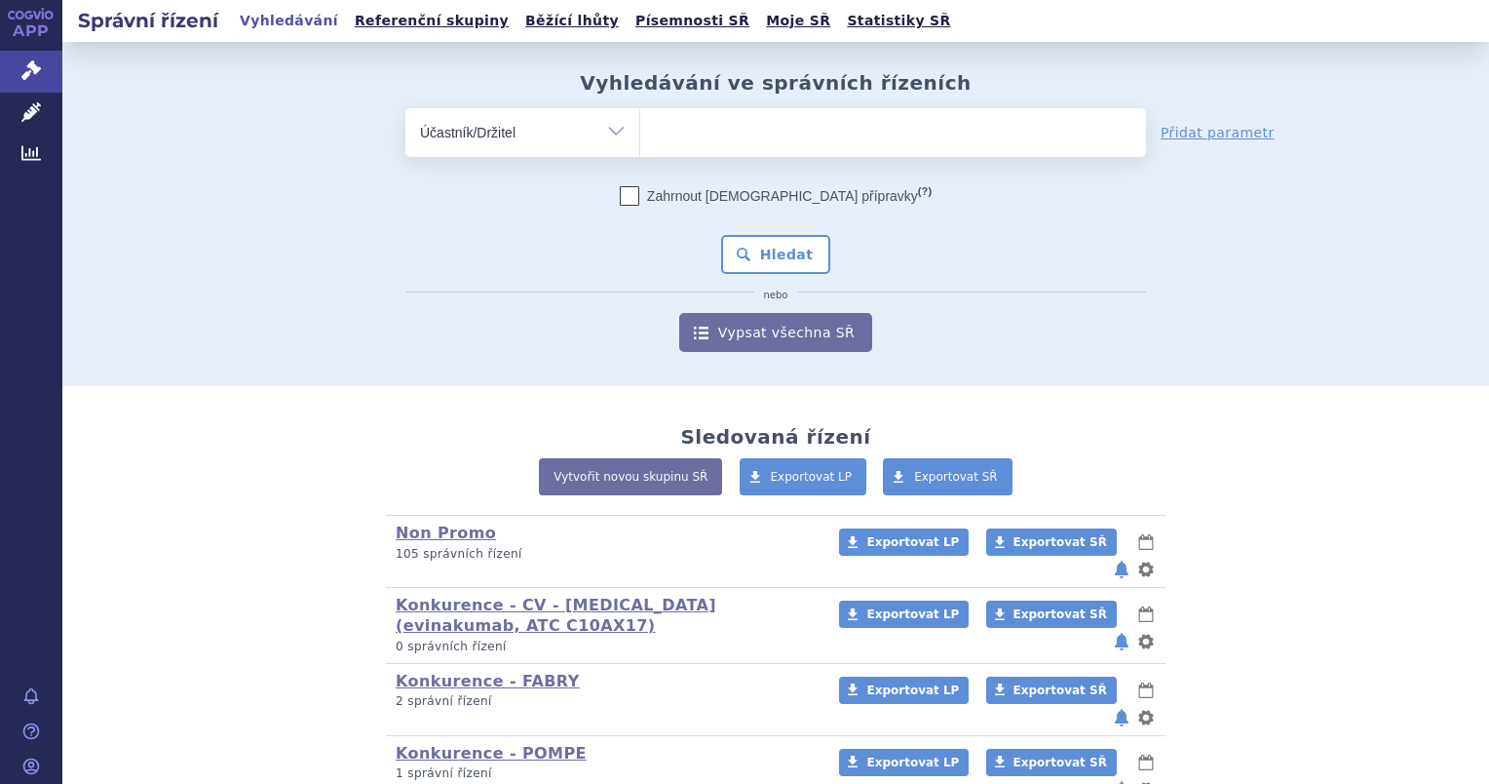
click at [640, 132] on select at bounding box center [639, 131] width 1 height 49
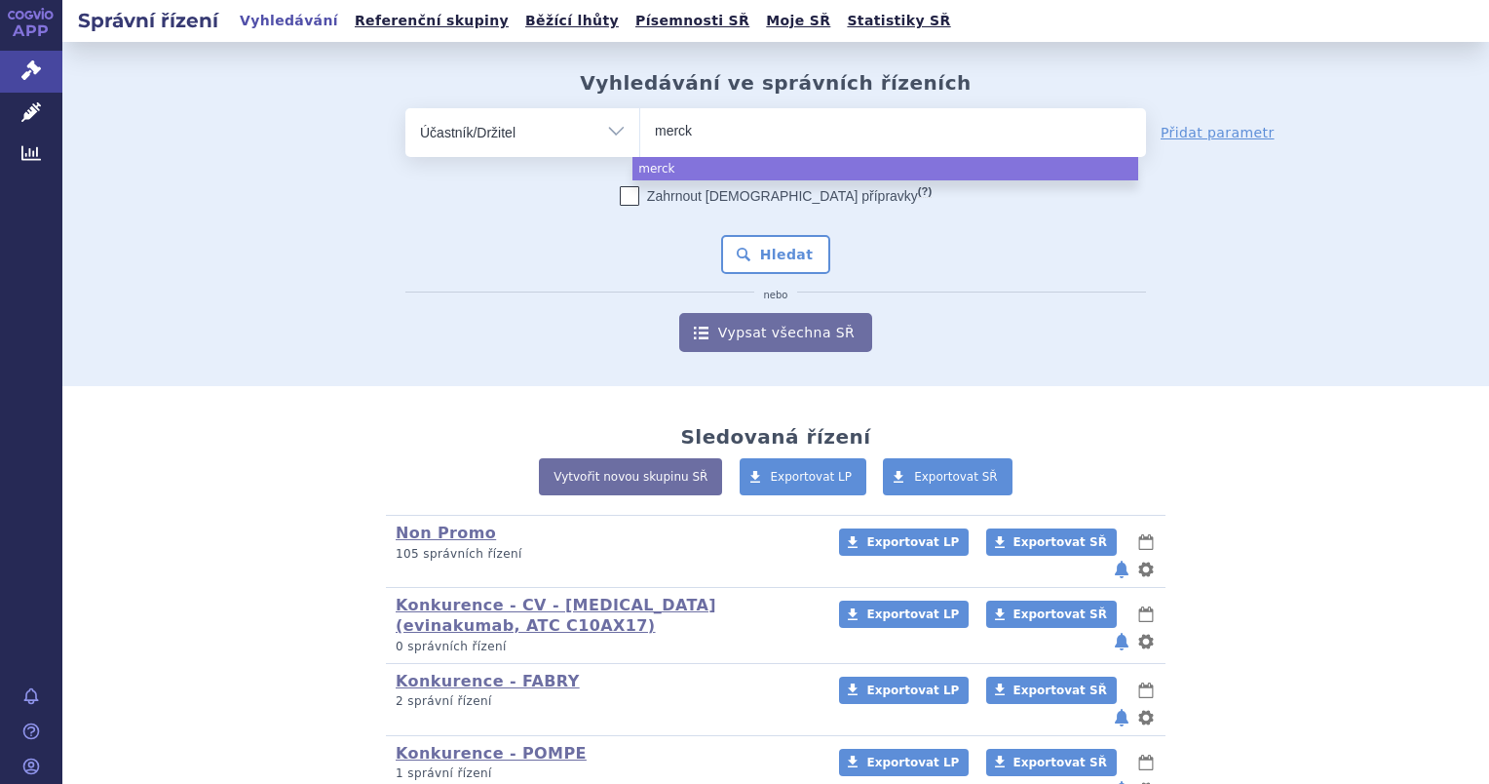
type input "merck"
select select "merck"
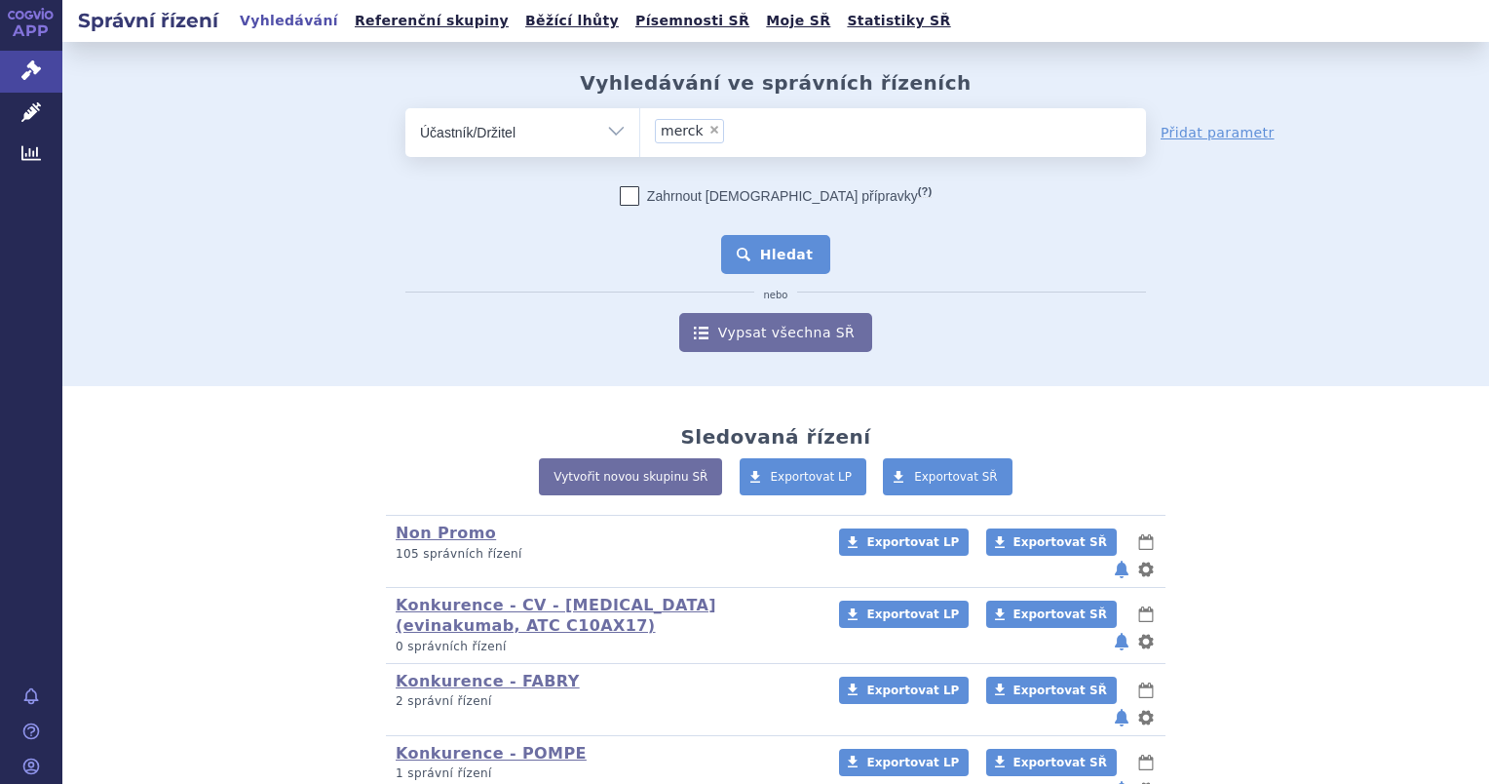
click at [764, 269] on button "Hledat" at bounding box center [776, 254] width 110 height 39
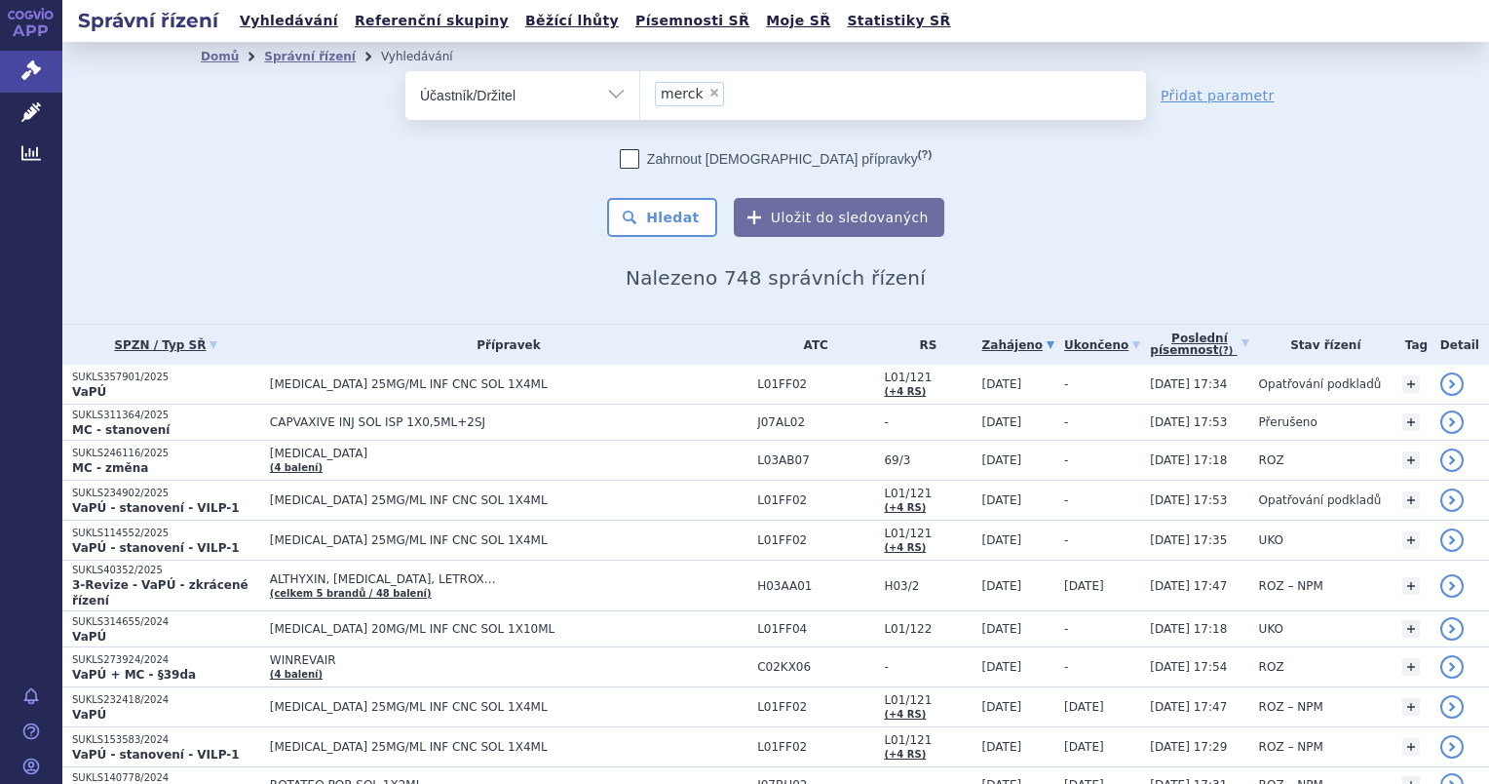
click at [581, 88] on select "Vše Spisová značka Typ SŘ Přípravek/SUKL kód Účastník/Držitel" at bounding box center [522, 93] width 234 height 44
select select "filter-all"
click at [405, 71] on select "Vše Spisová značka Typ SŘ Přípravek/SUKL kód Účastník/Držitel" at bounding box center [522, 93] width 234 height 44
click at [753, 86] on ul at bounding box center [893, 91] width 506 height 41
click at [640, 86] on select at bounding box center [639, 94] width 1 height 49
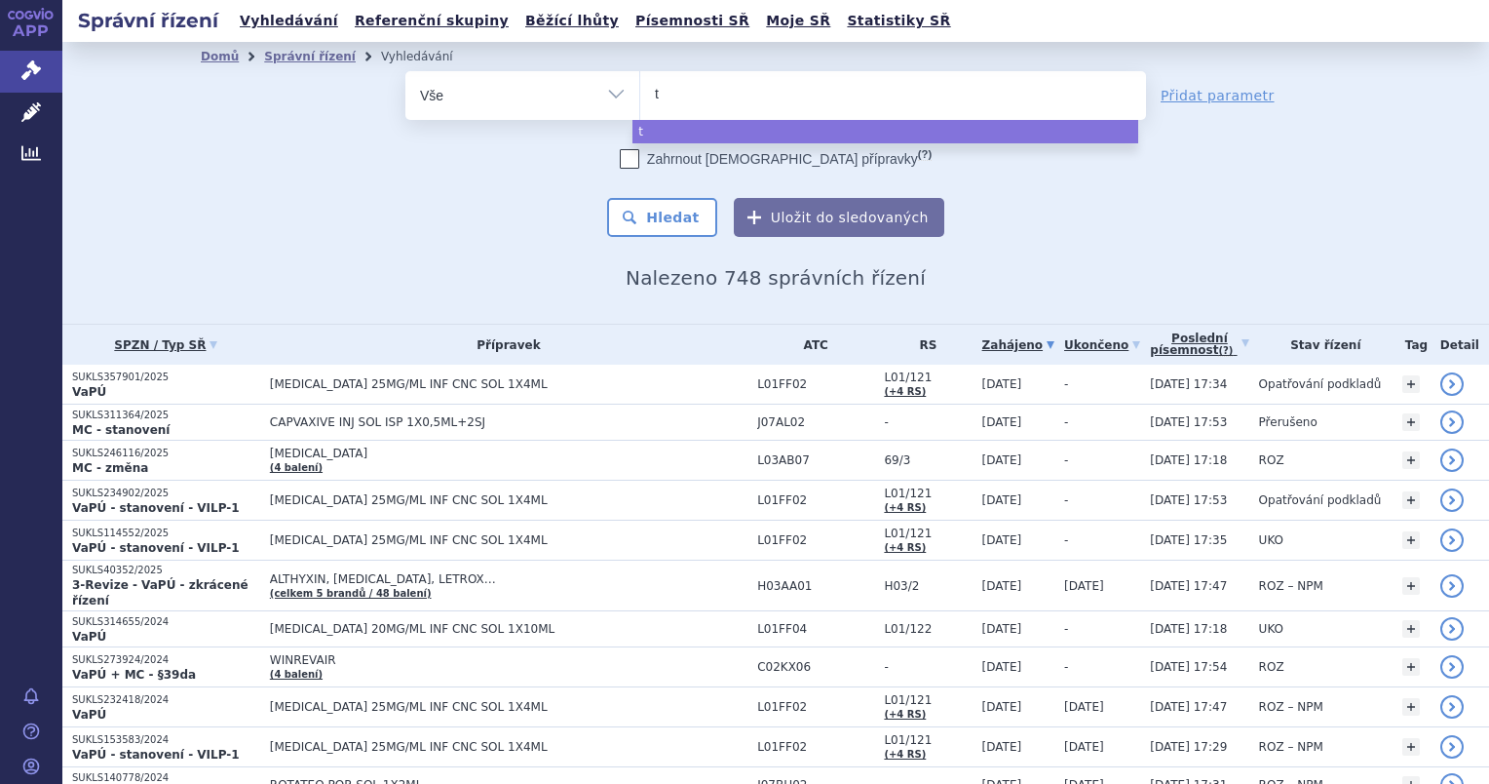
type input "te"
type input "tep"
type input "tepm"
type input "tepme"
type input "tepmet"
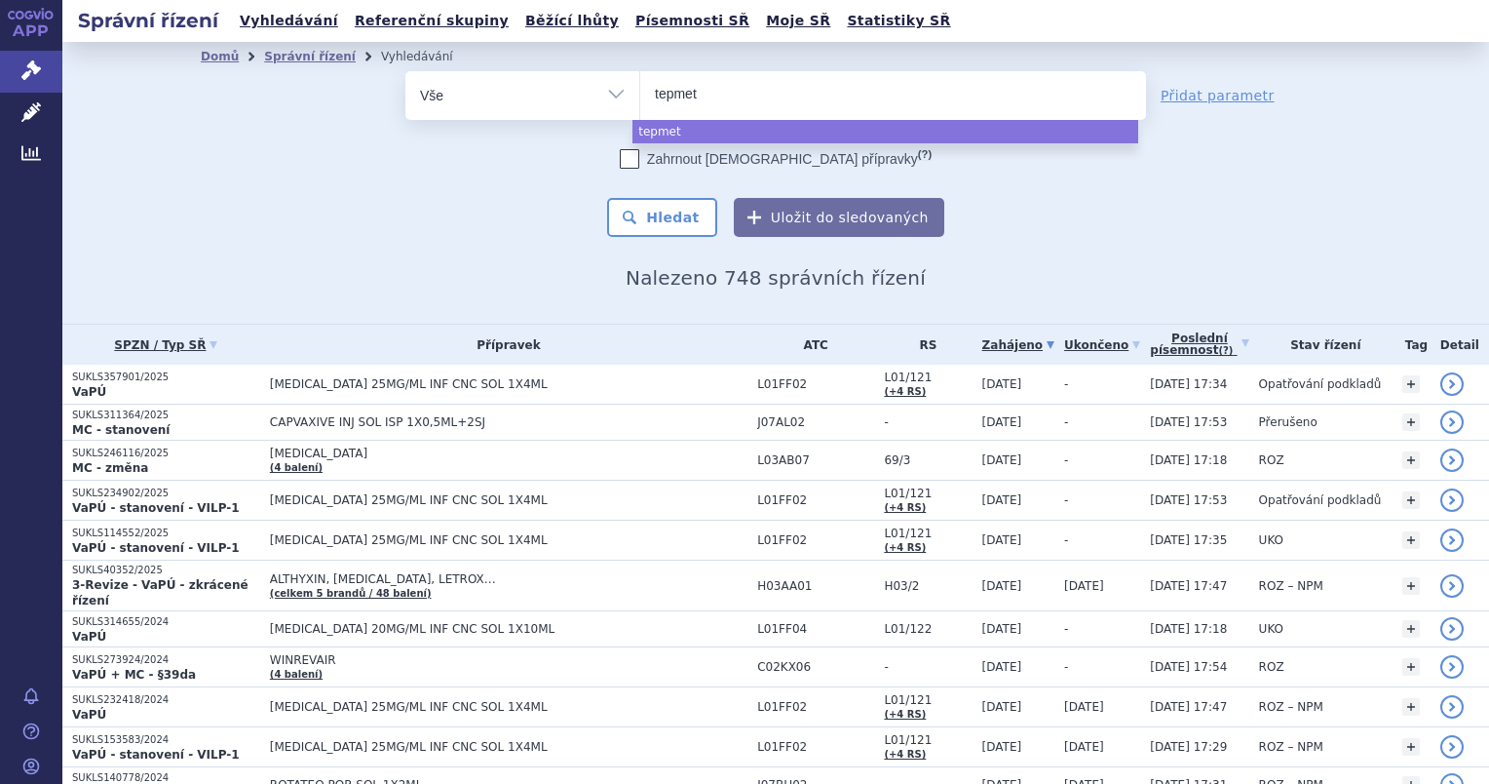
type input "tepmetk"
type input "[MEDICAL_DATA]"
select select "[MEDICAL_DATA]"
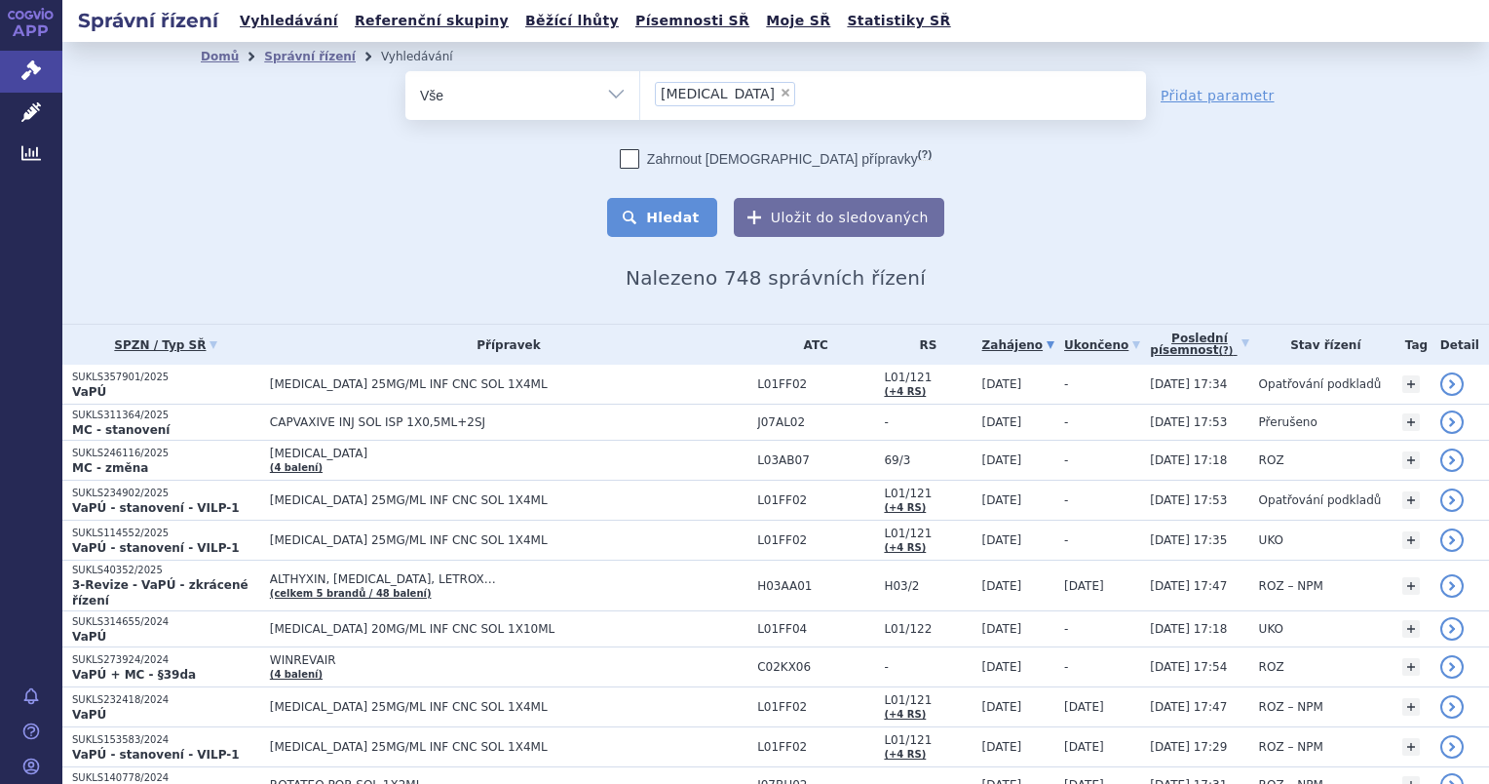
click at [662, 217] on button "Hledat" at bounding box center [662, 217] width 110 height 39
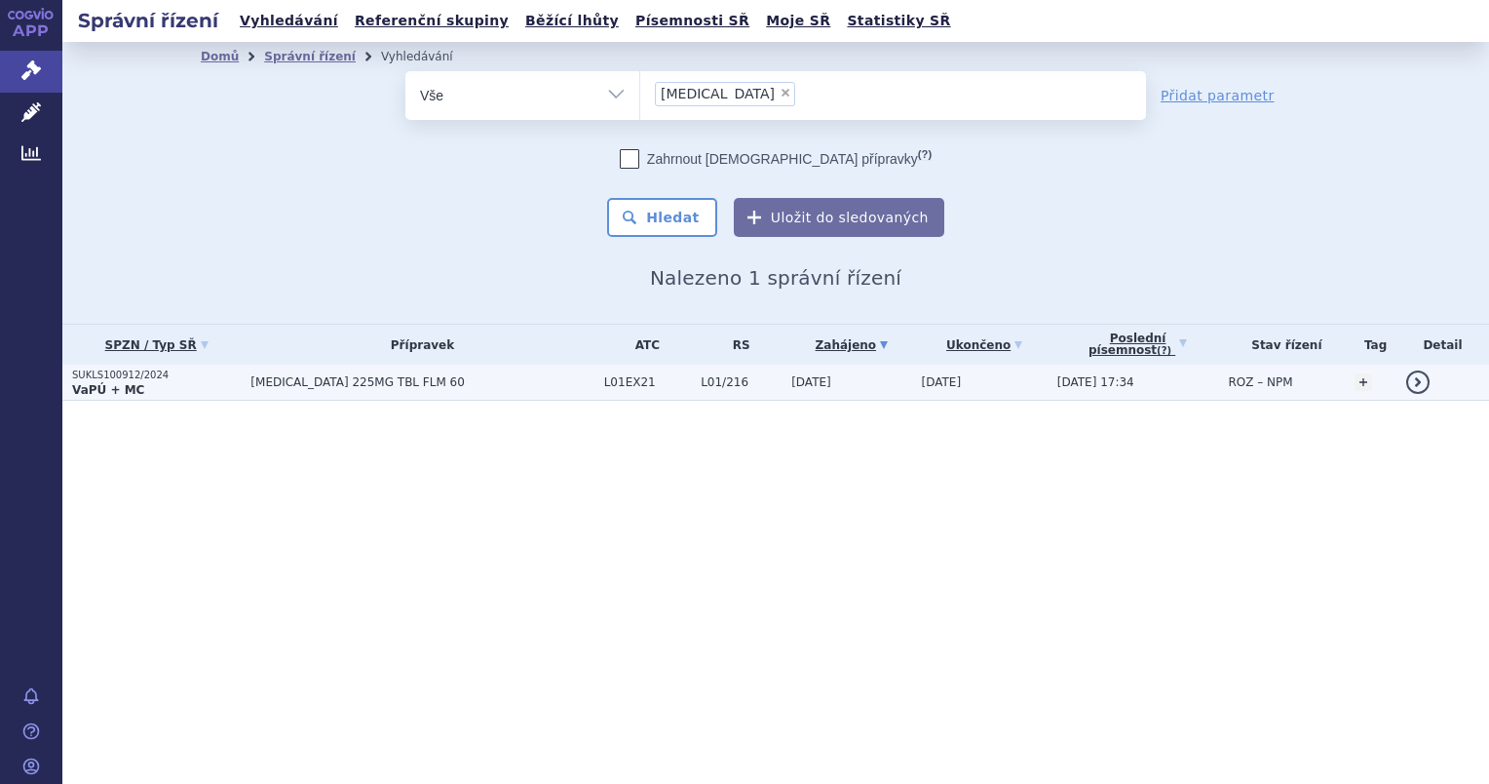
click at [161, 386] on p "VaPÚ + MC" at bounding box center [156, 390] width 169 height 16
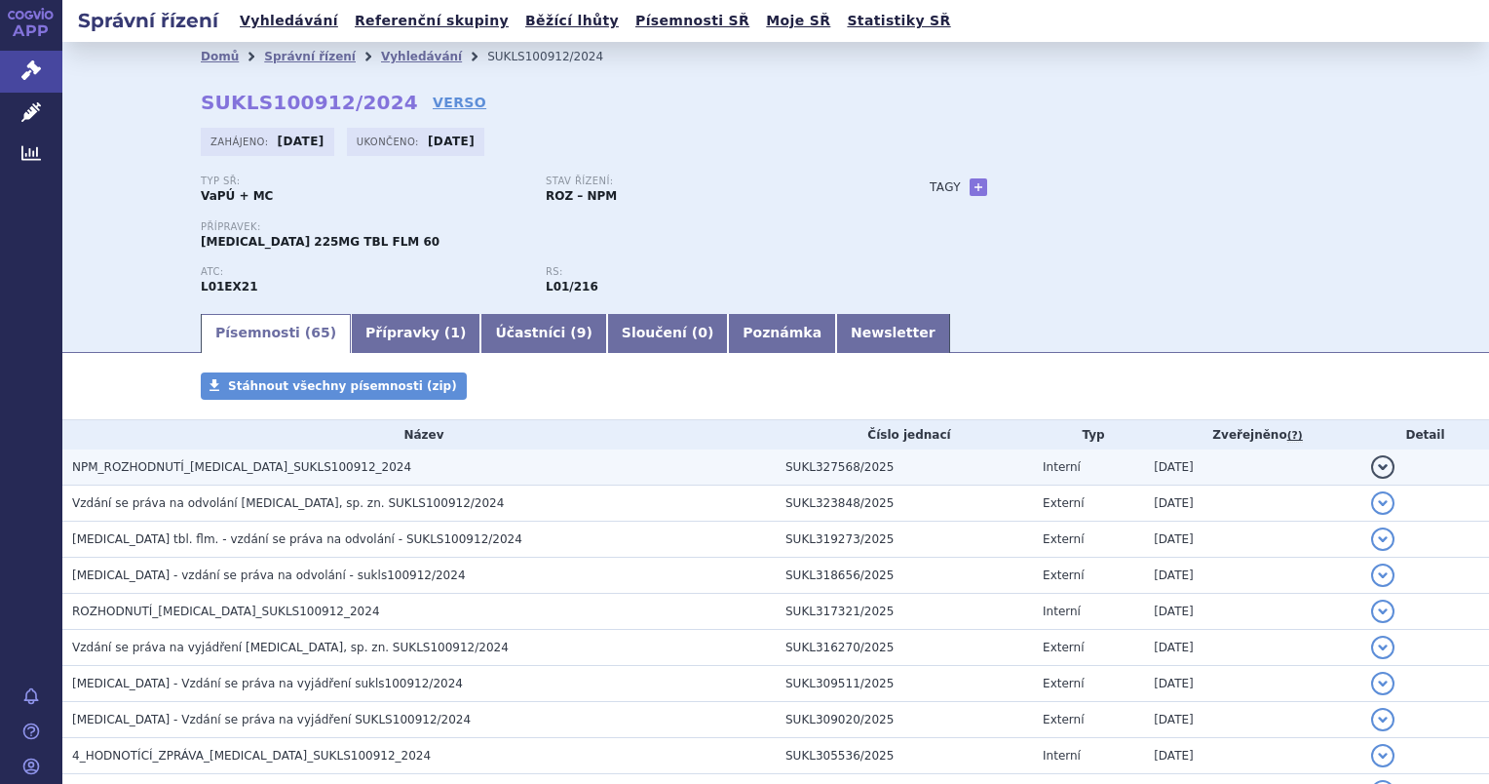
click at [186, 464] on span "NPM_ROZHODNUTÍ_[MEDICAL_DATA]_SUKLS100912_2024" at bounding box center [241, 467] width 339 height 14
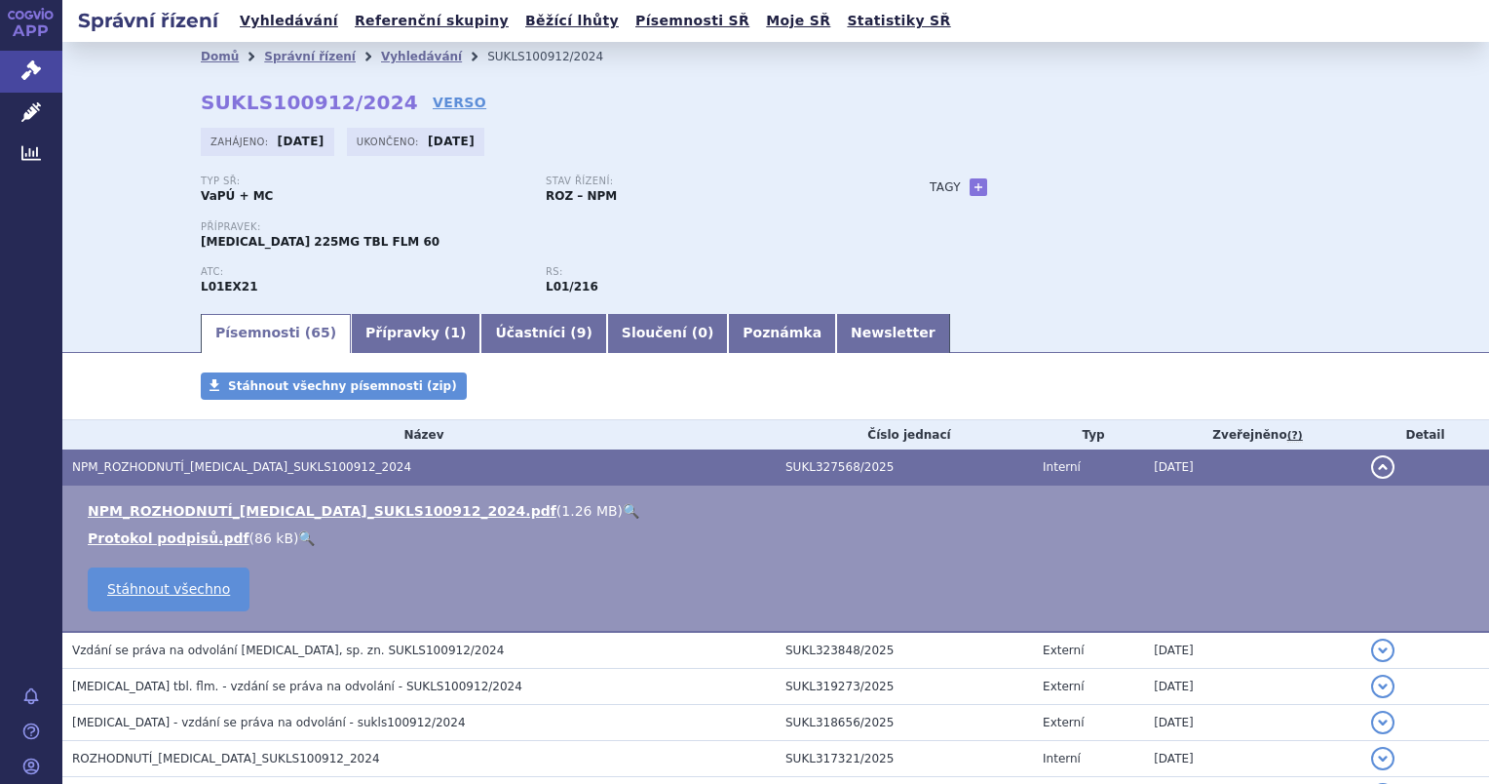
click at [623, 517] on link "🔍" at bounding box center [631, 511] width 17 height 16
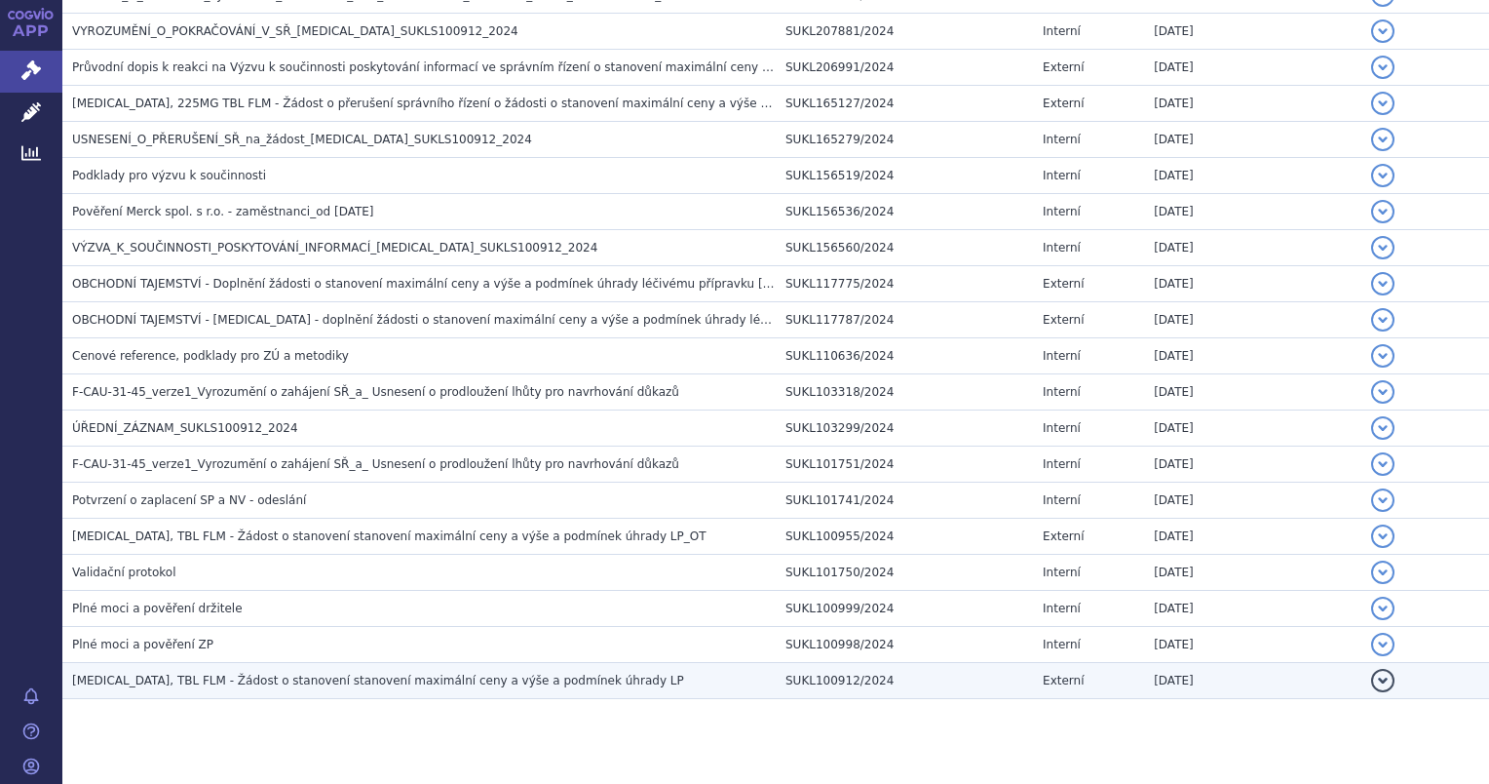
scroll to position [2261, 0]
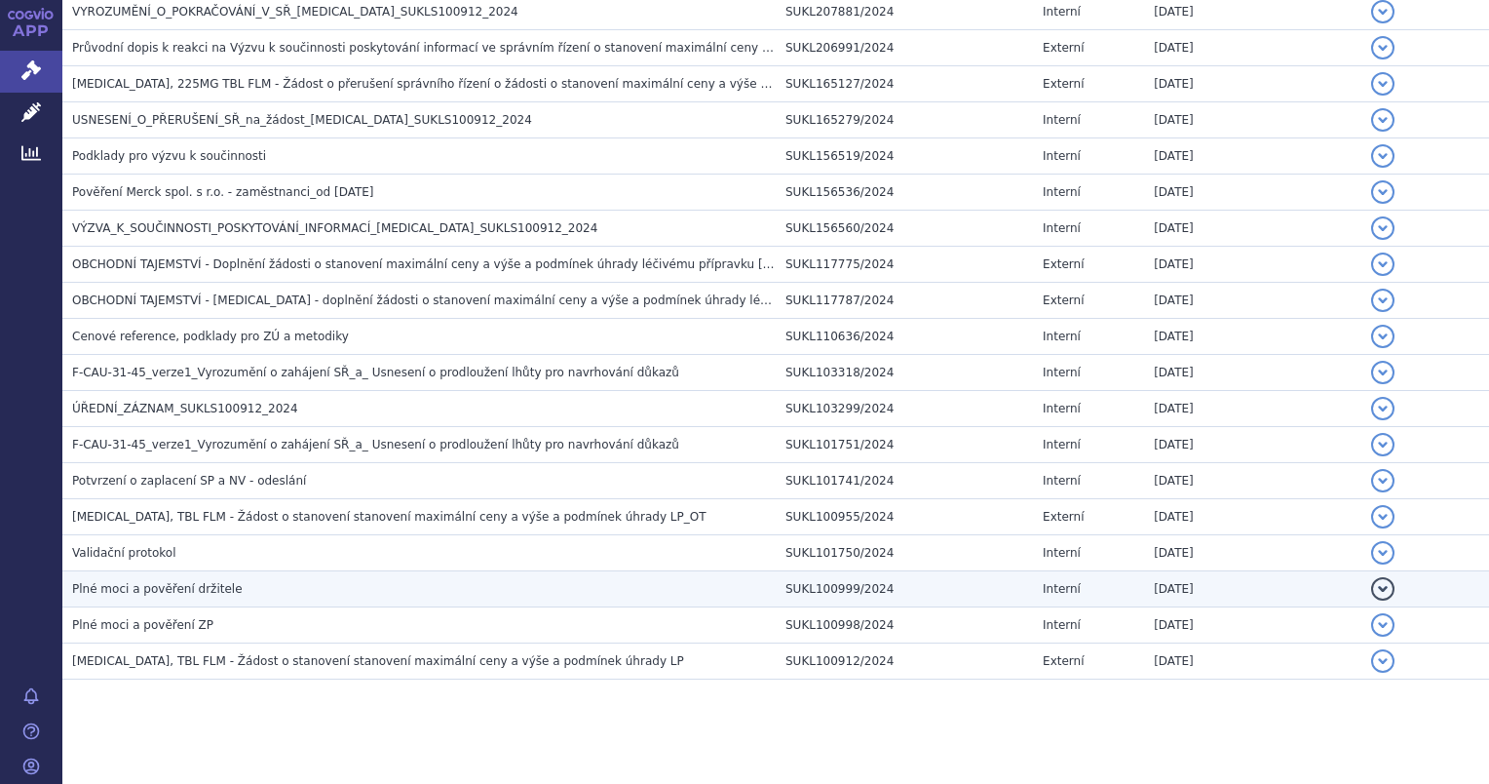
click at [125, 582] on span "Plné moci a pověření držitele" at bounding box center [157, 589] width 171 height 14
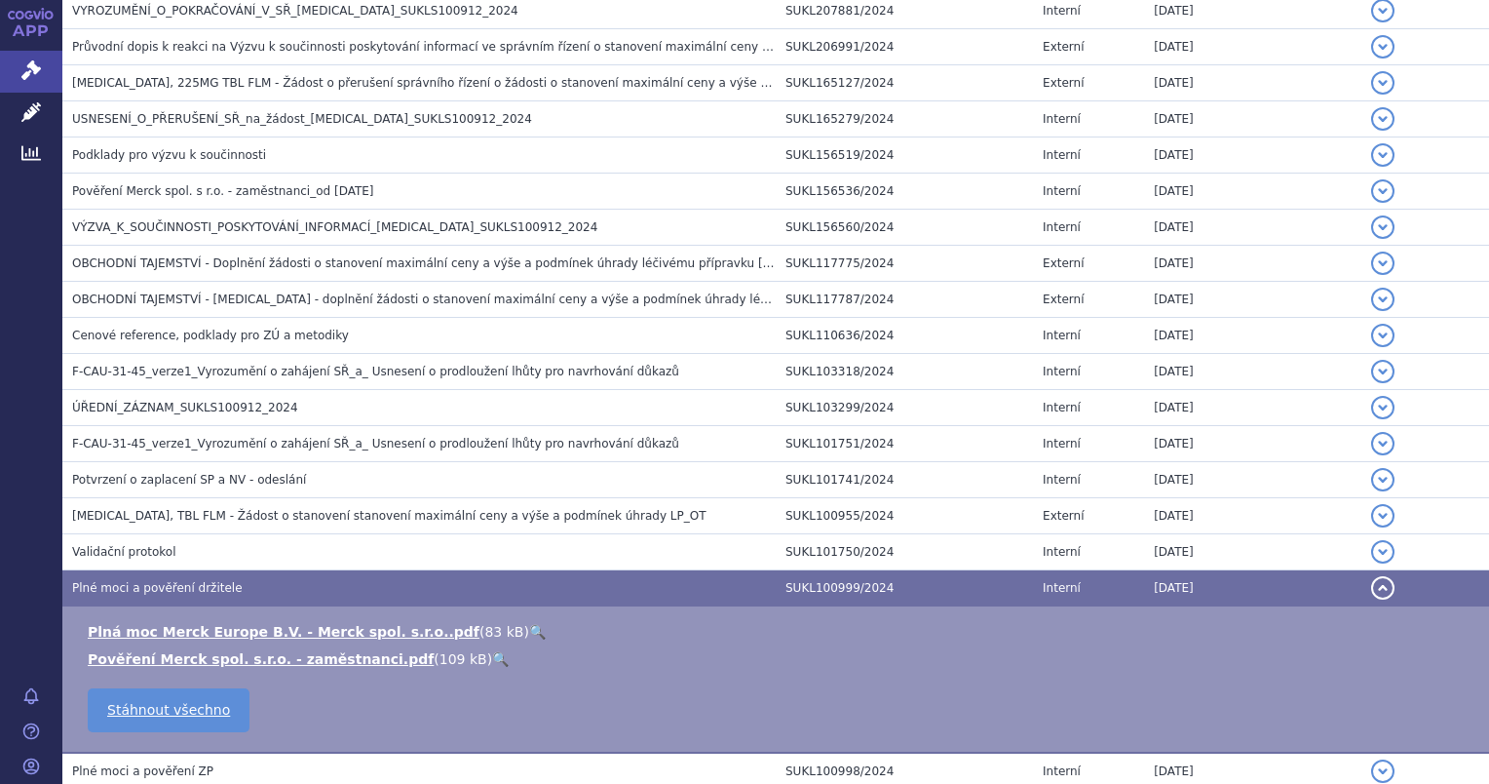
click at [492, 651] on link "🔍" at bounding box center [500, 659] width 17 height 16
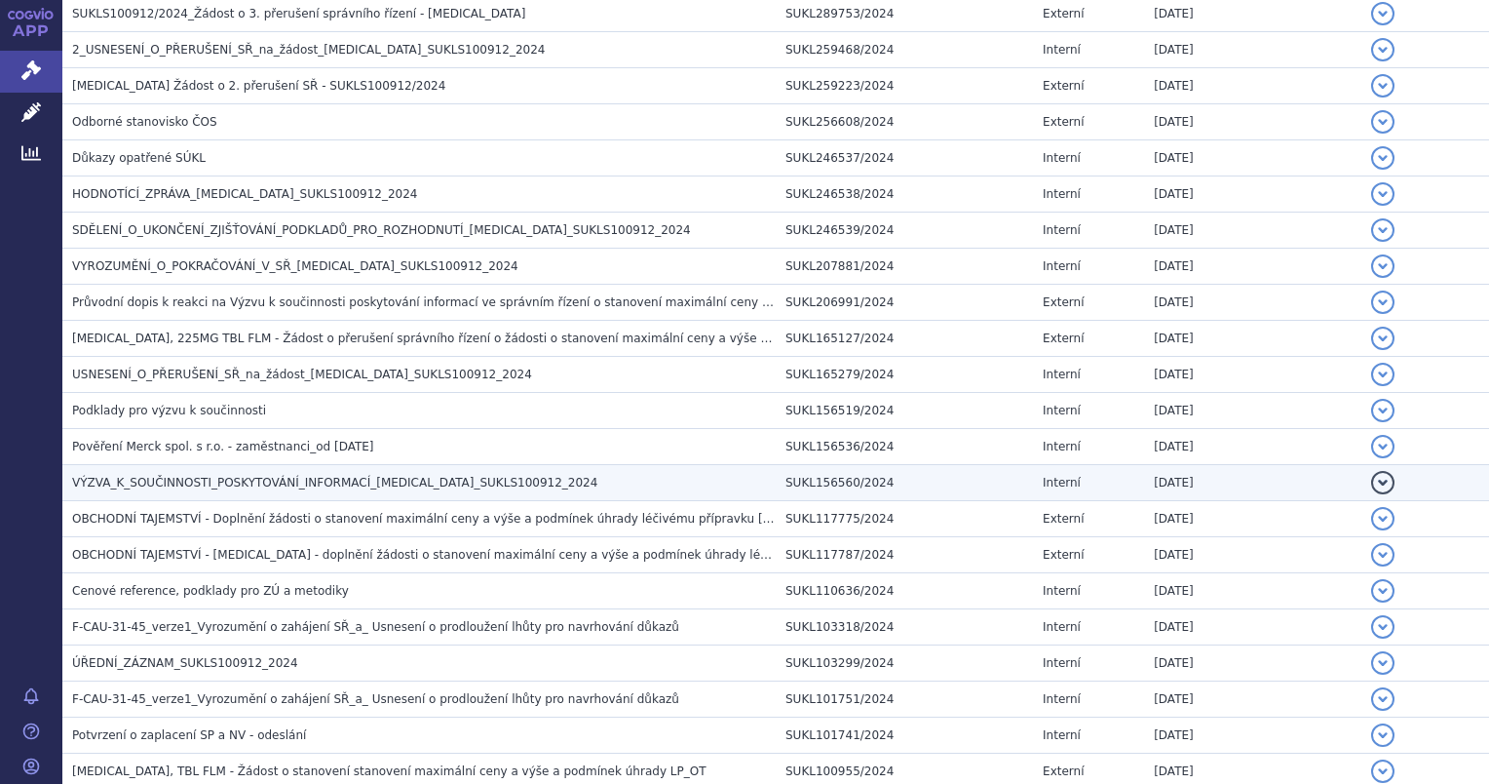
scroll to position [1822, 0]
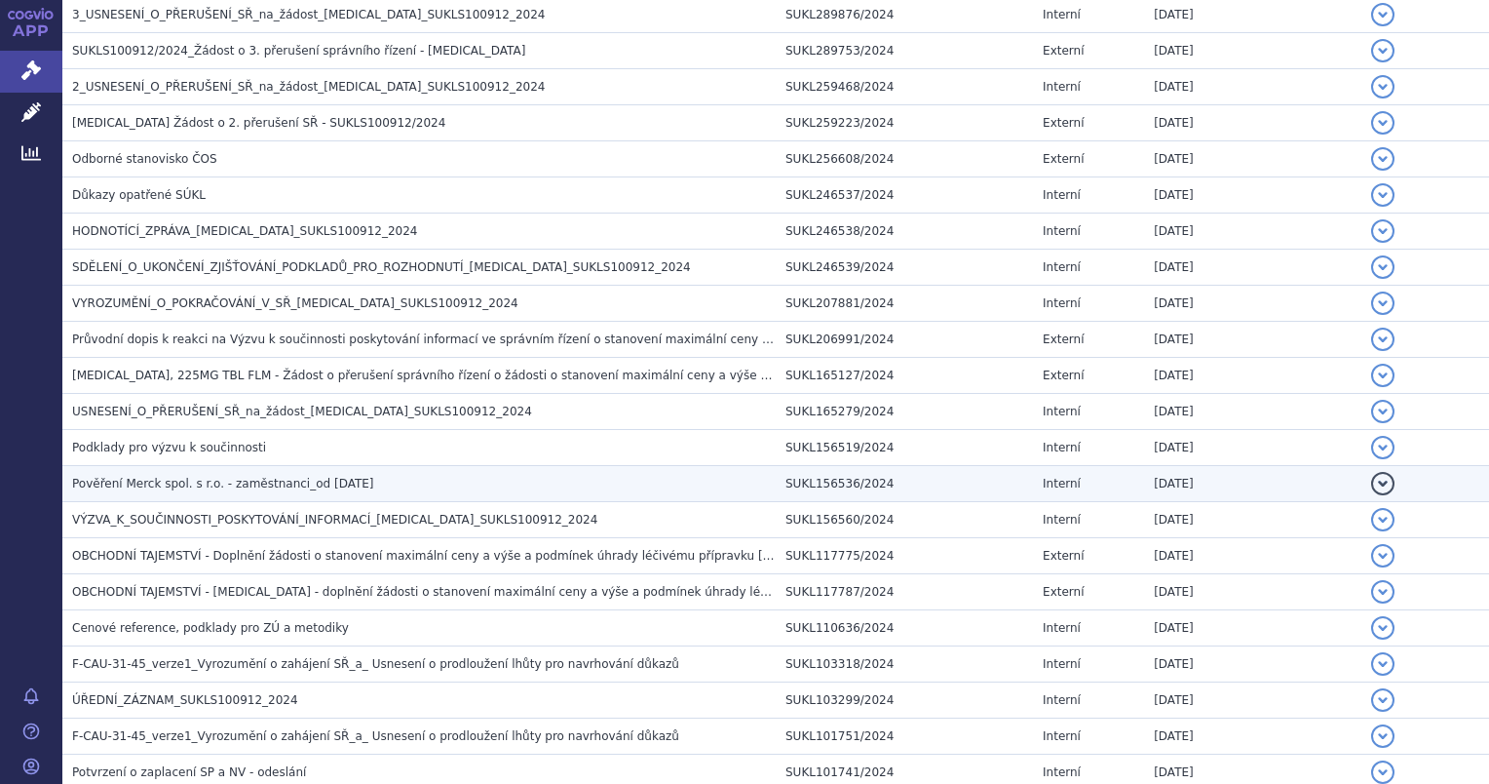
click at [147, 477] on span "Pověření Merck spol. s r.o. - zaměstnanci_od [DATE]" at bounding box center [223, 484] width 302 height 14
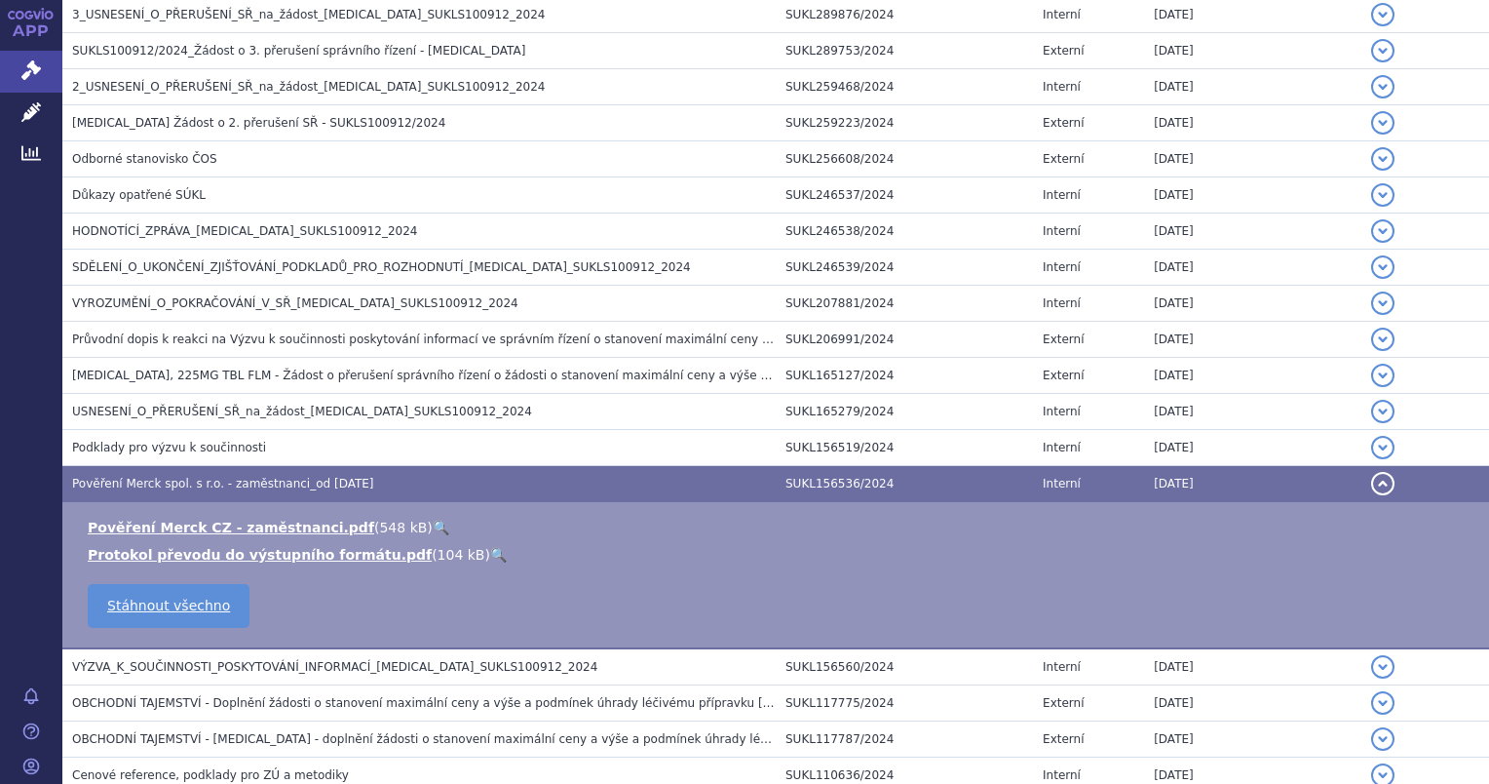
click at [433, 519] on link "🔍" at bounding box center [441, 527] width 17 height 16
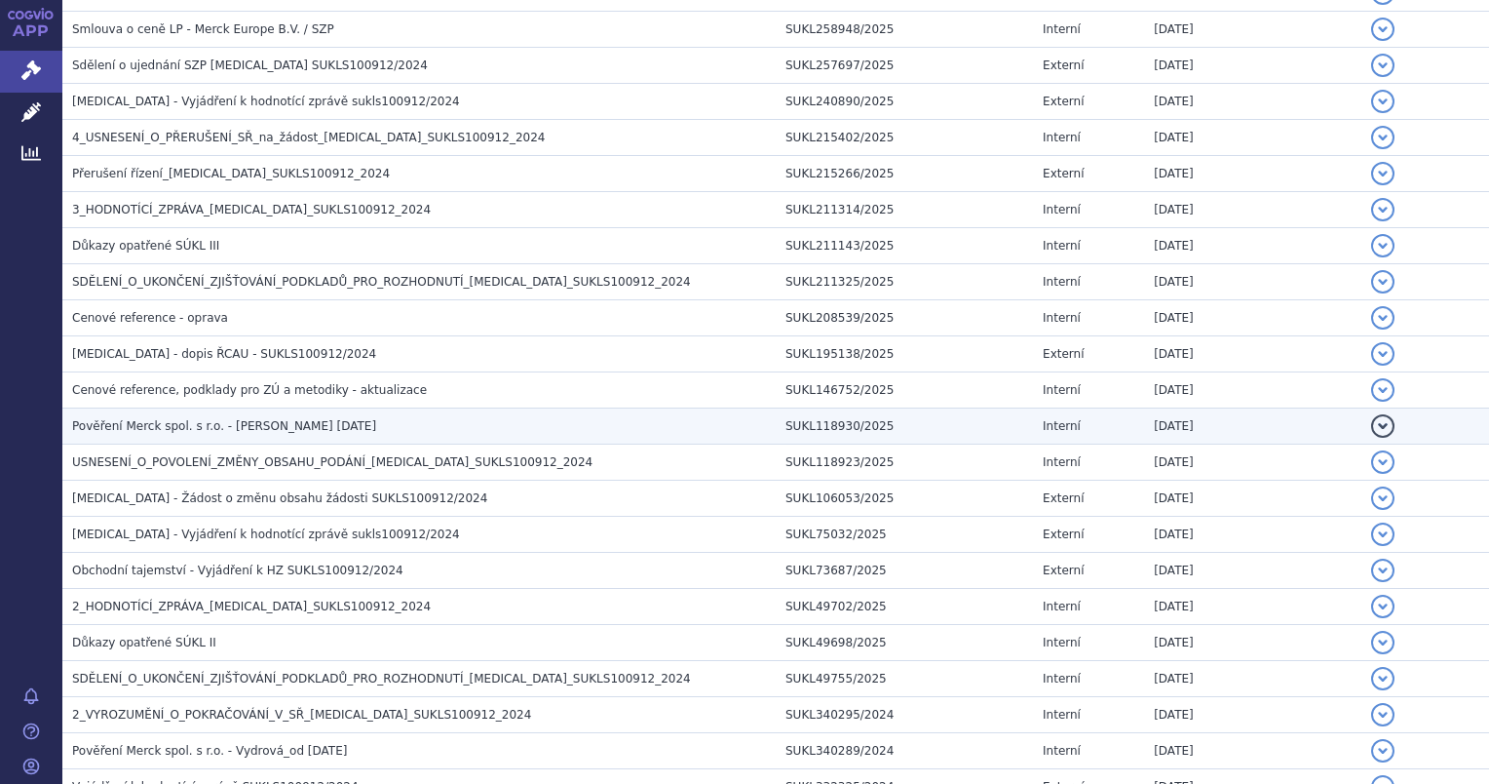
scroll to position [945, 0]
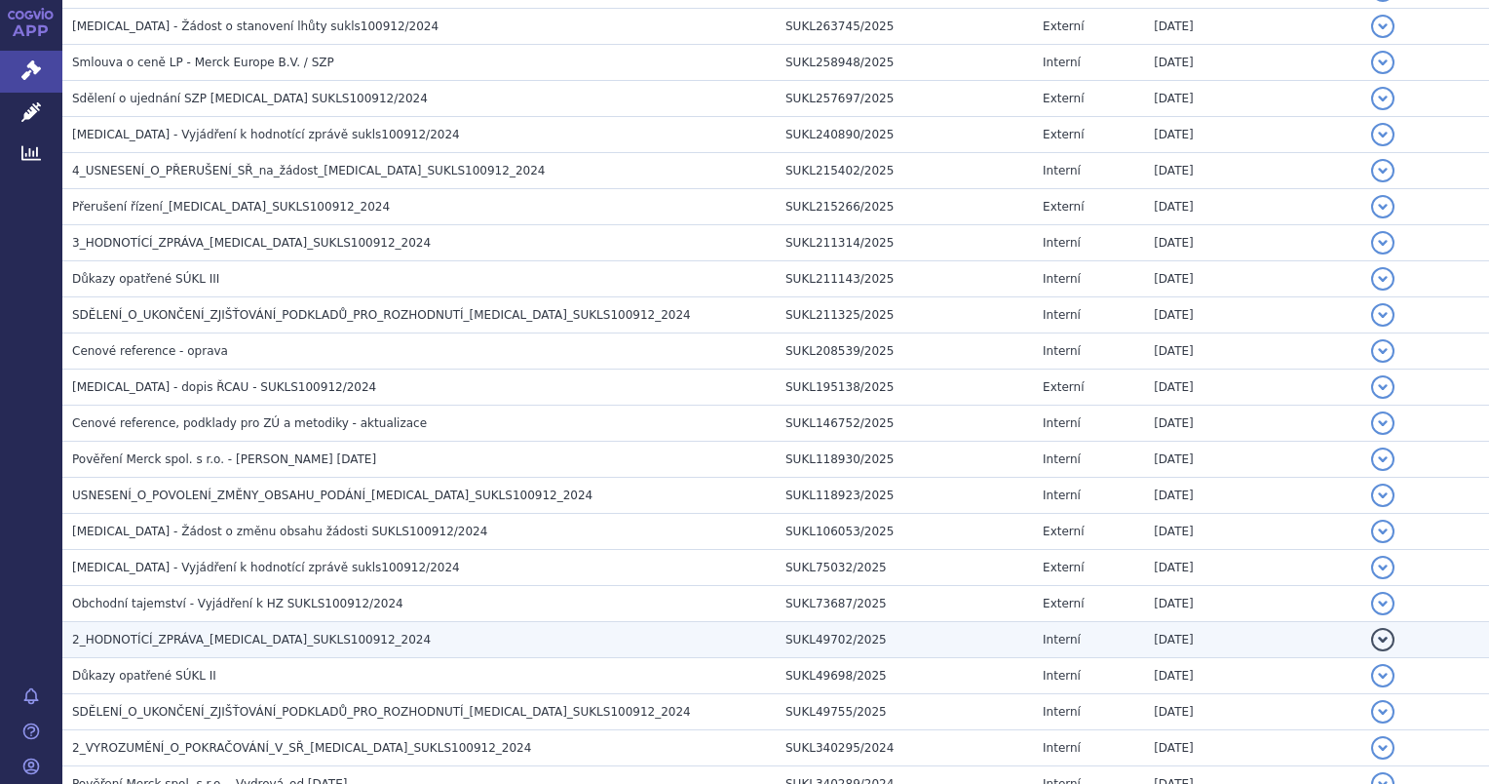
click at [109, 633] on span "2_HODNOTÍCÍ_ZPRÁVA_[MEDICAL_DATA]_SUKLS100912_2024" at bounding box center [251, 640] width 359 height 14
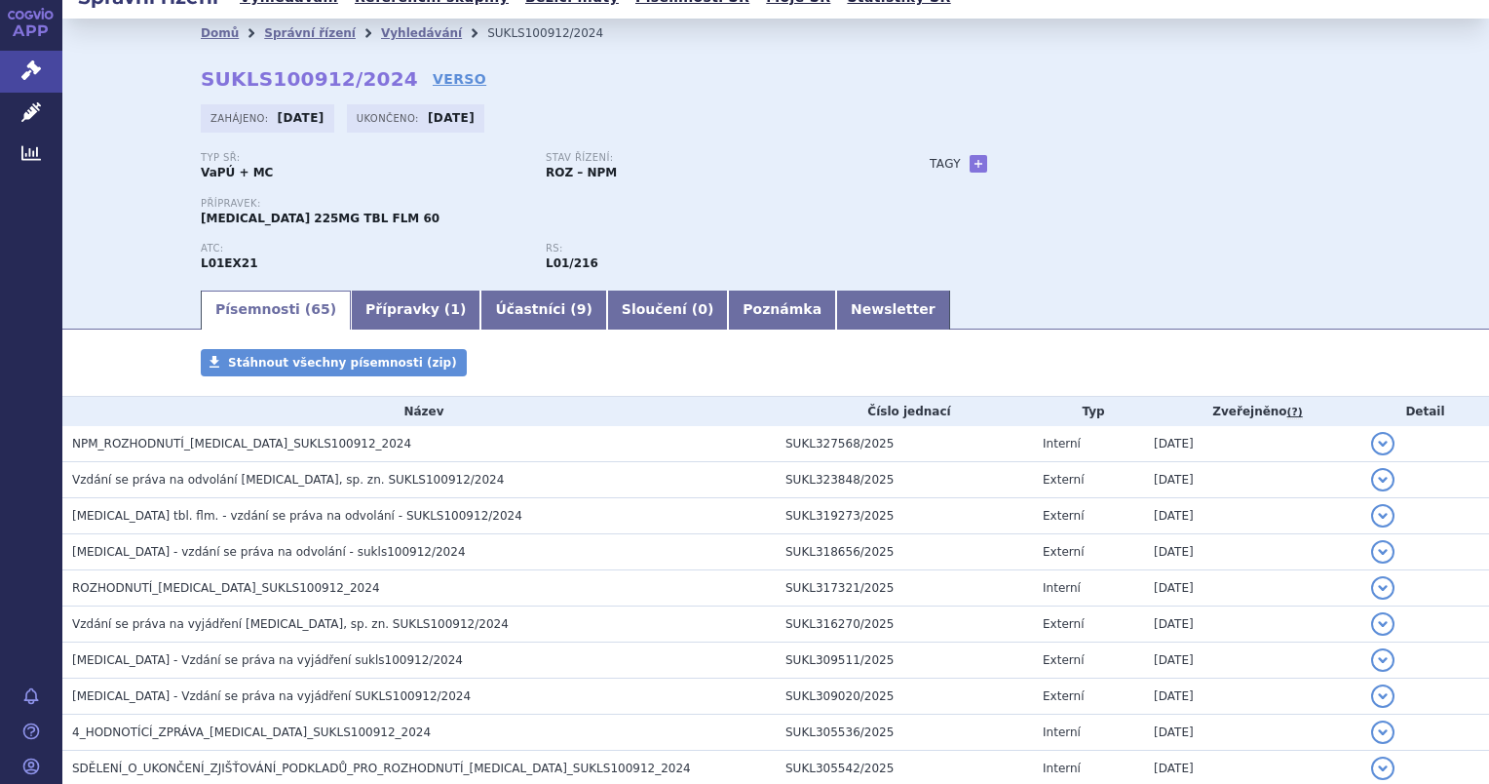
scroll to position [0, 0]
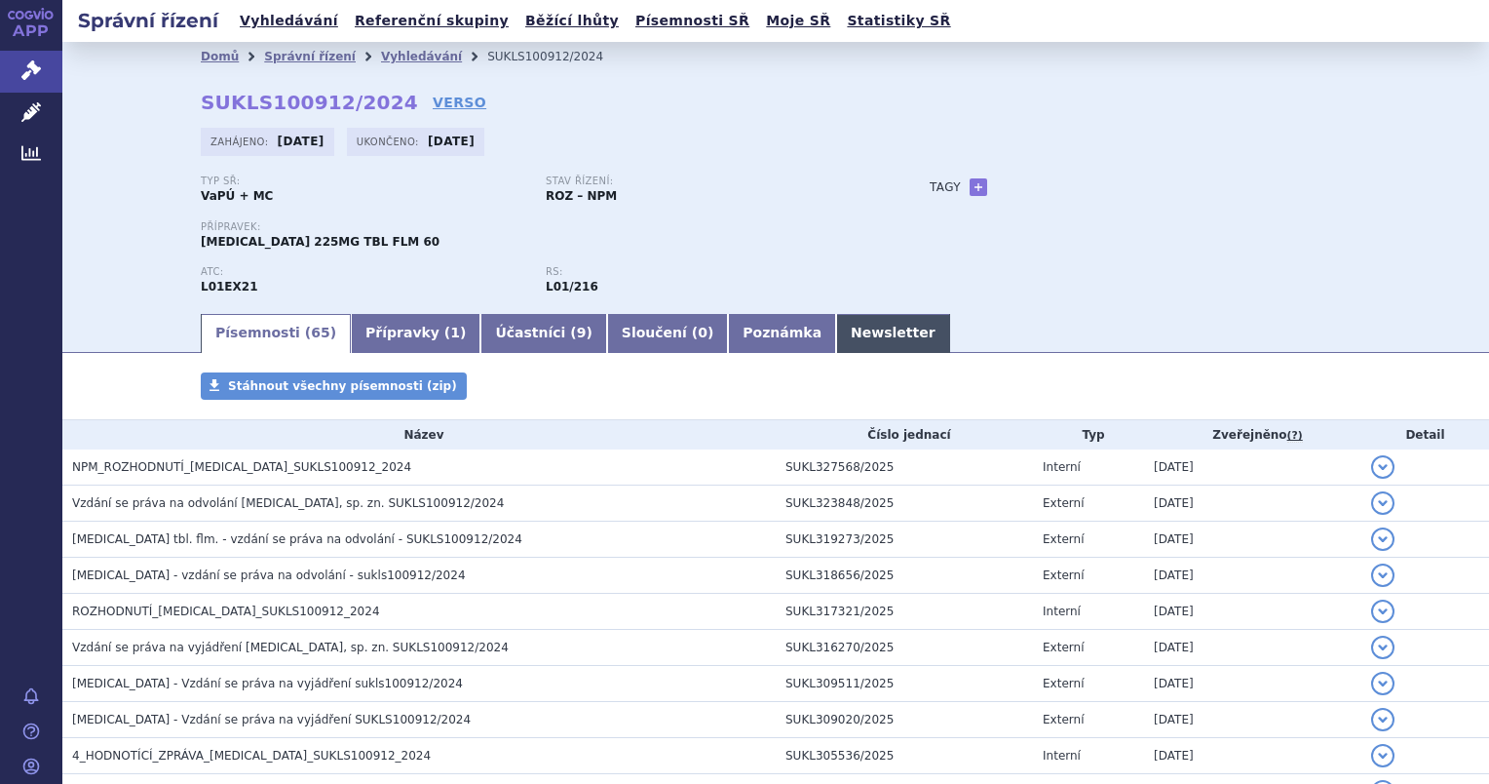
click at [836, 335] on link "Newsletter" at bounding box center [893, 333] width 114 height 39
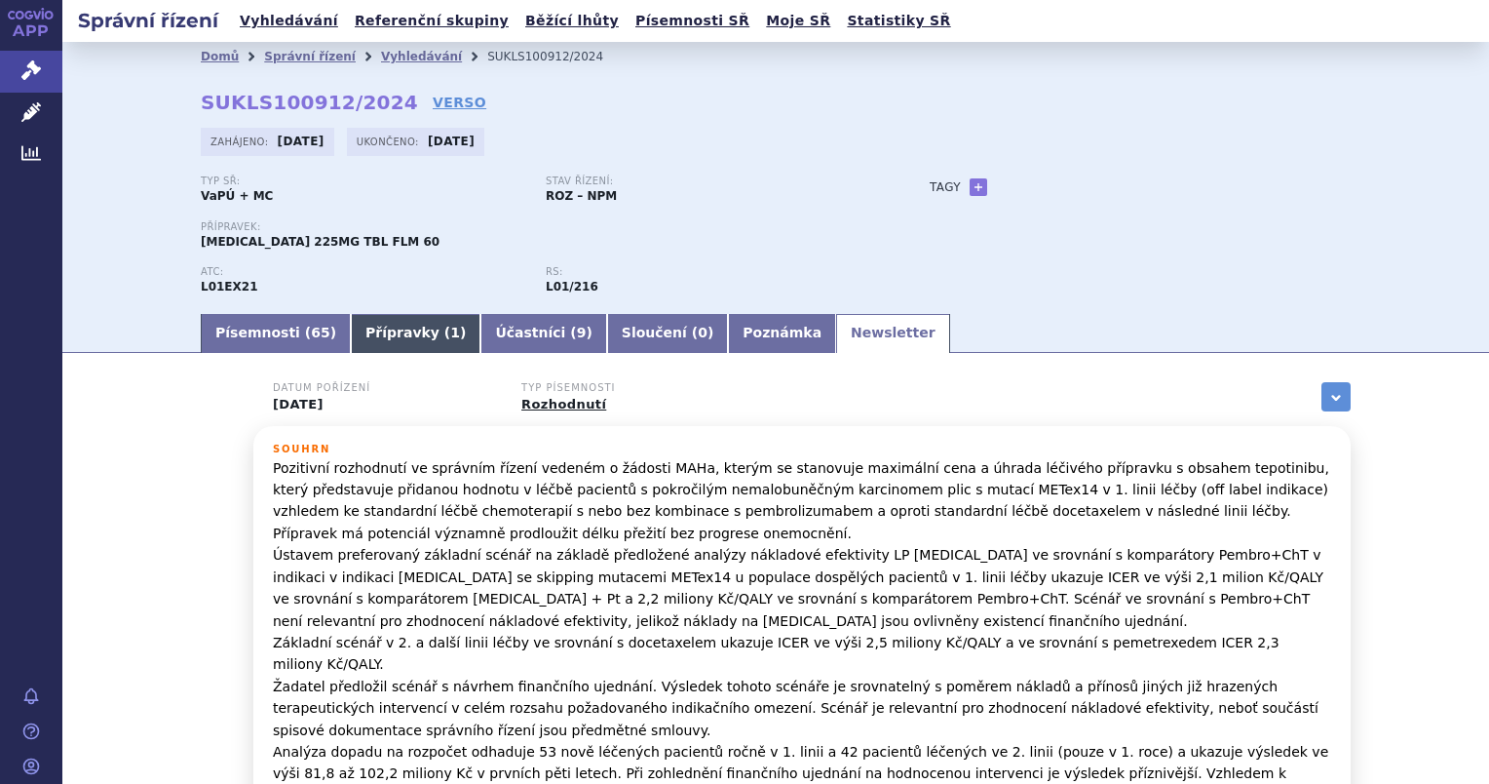
click at [386, 336] on link "Přípravky ( 1 )" at bounding box center [416, 333] width 130 height 39
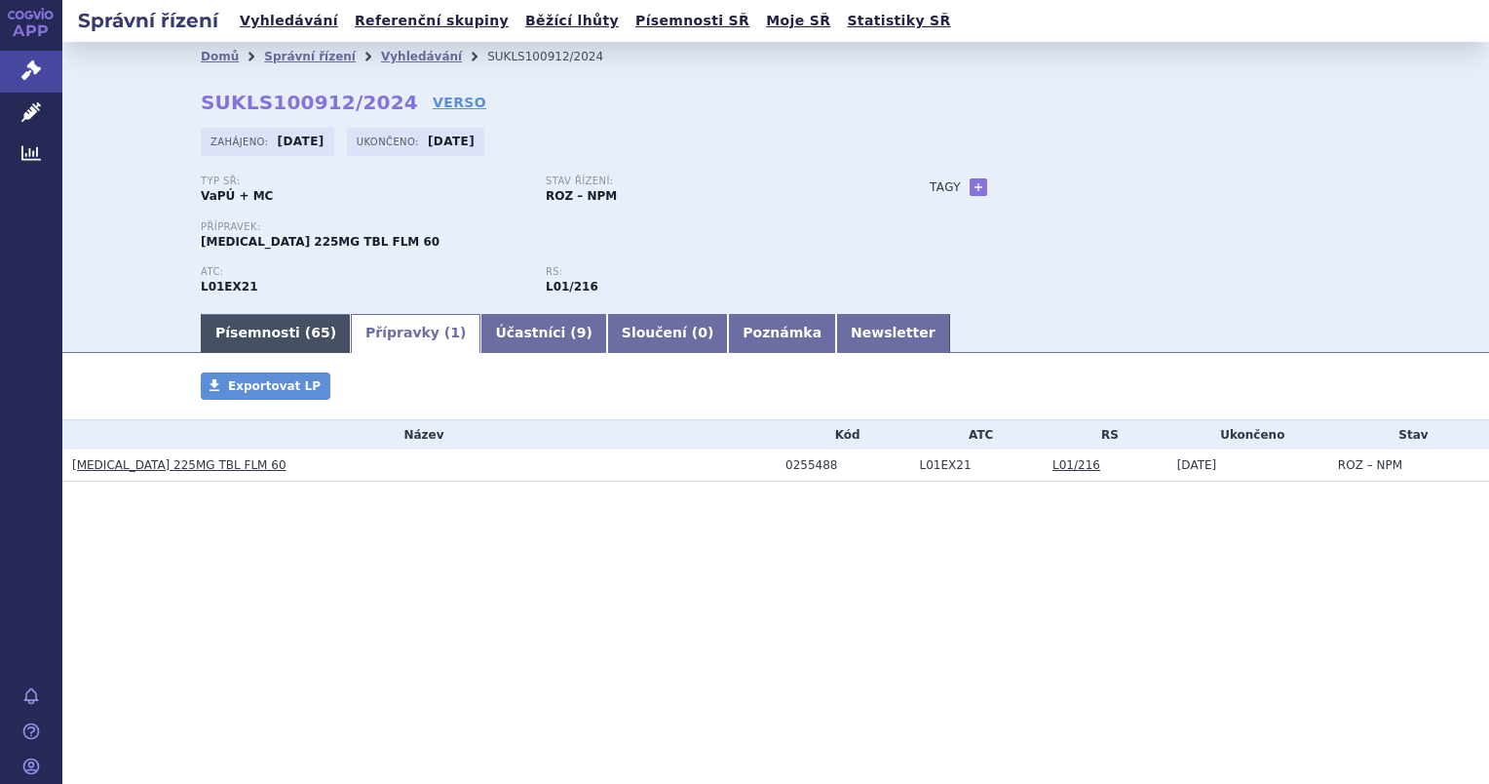
click at [274, 332] on link "Písemnosti ( 65 )" at bounding box center [276, 333] width 150 height 39
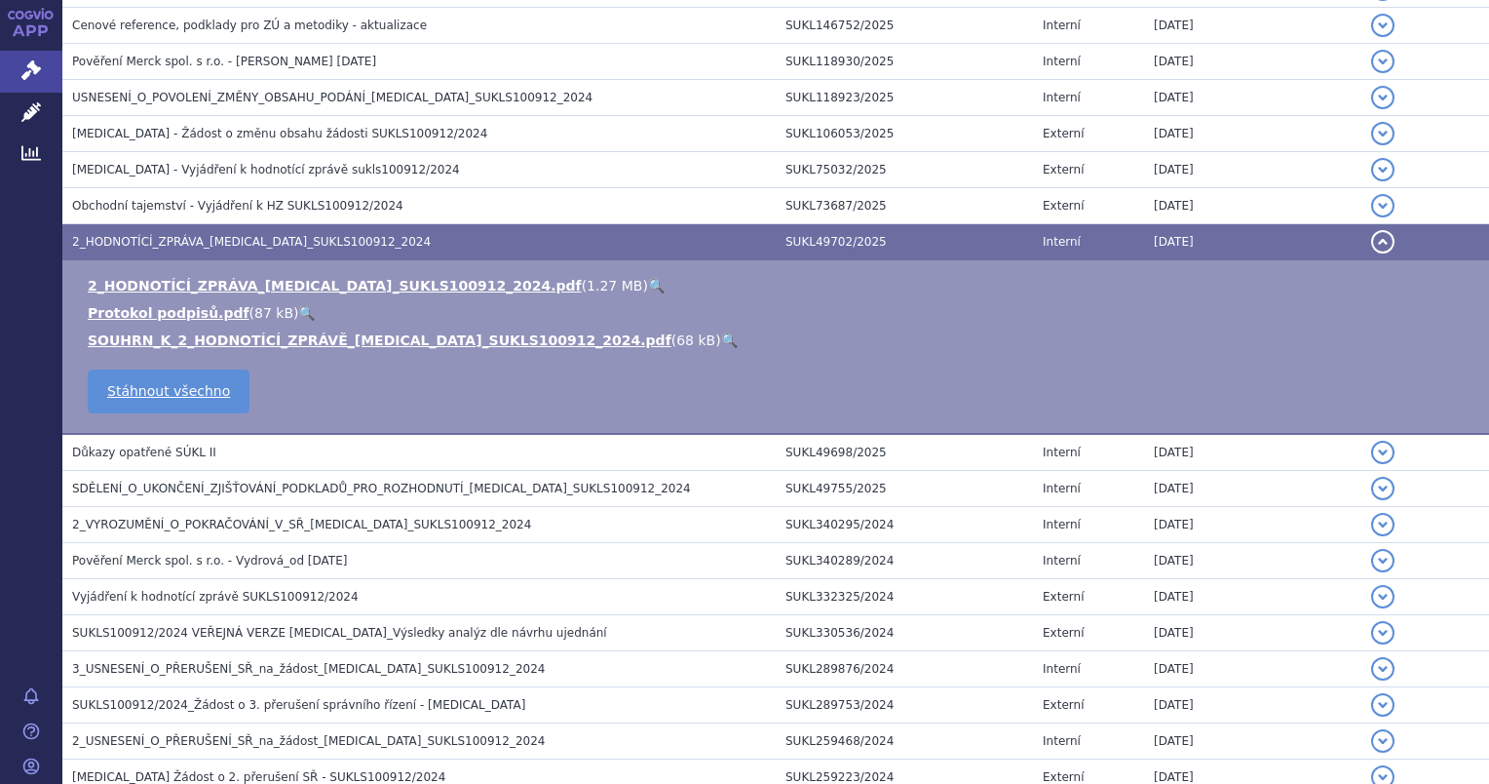
scroll to position [1364, 0]
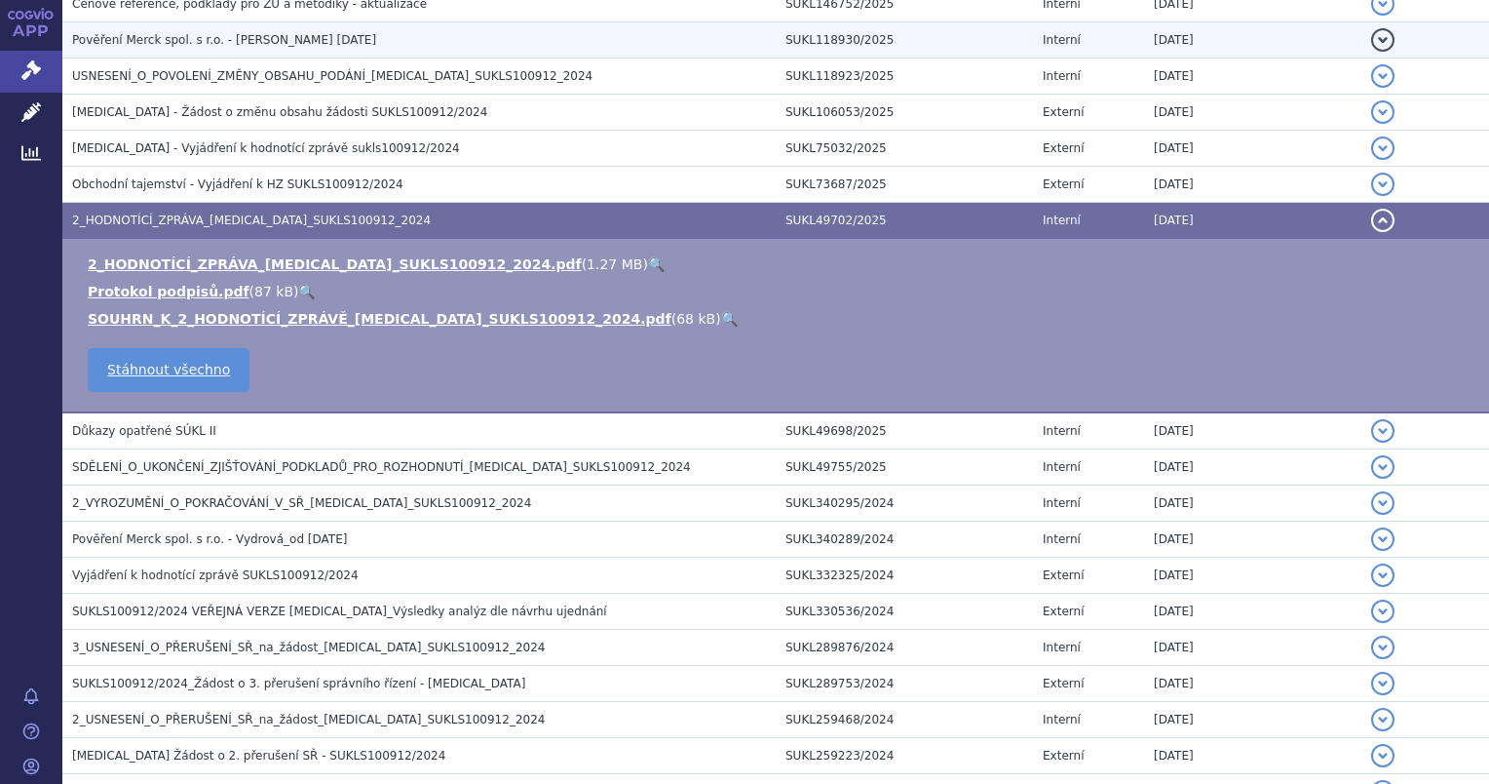
click at [203, 33] on span "Pověření Merck spol. s r.o. - [PERSON_NAME] [DATE]" at bounding box center [224, 40] width 304 height 14
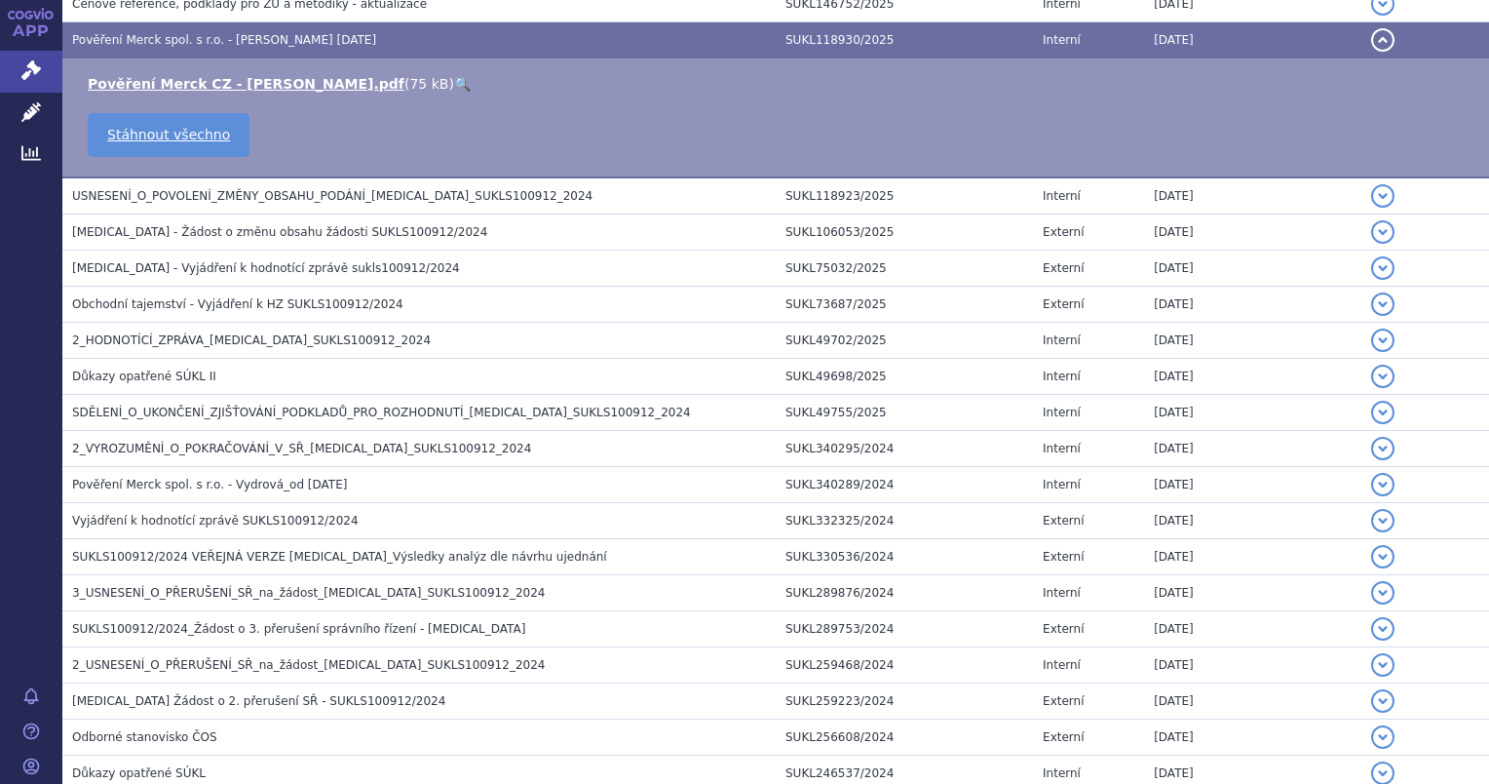
click at [454, 78] on link "🔍" at bounding box center [462, 84] width 17 height 16
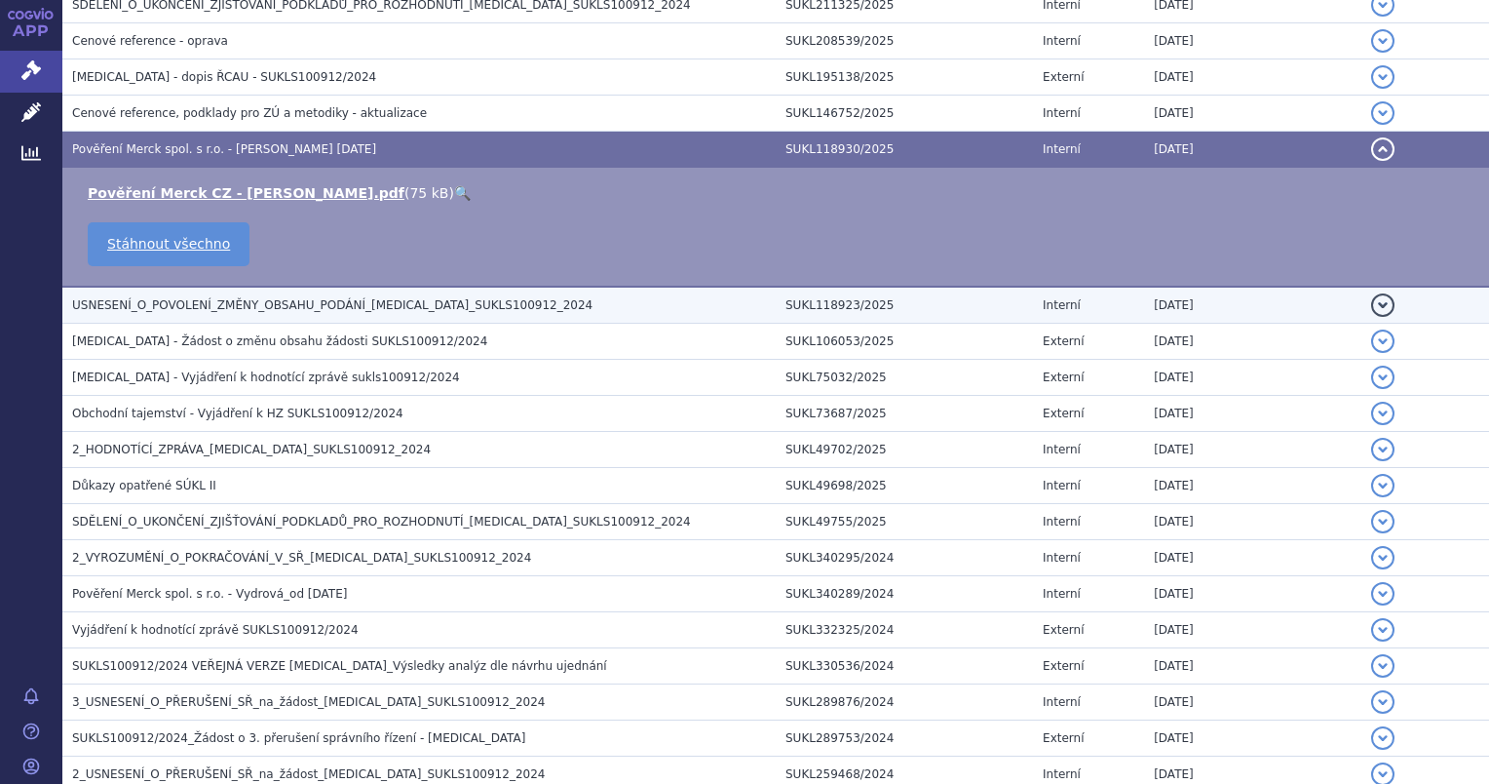
scroll to position [1169, 0]
